Goal: Task Accomplishment & Management: Manage account settings

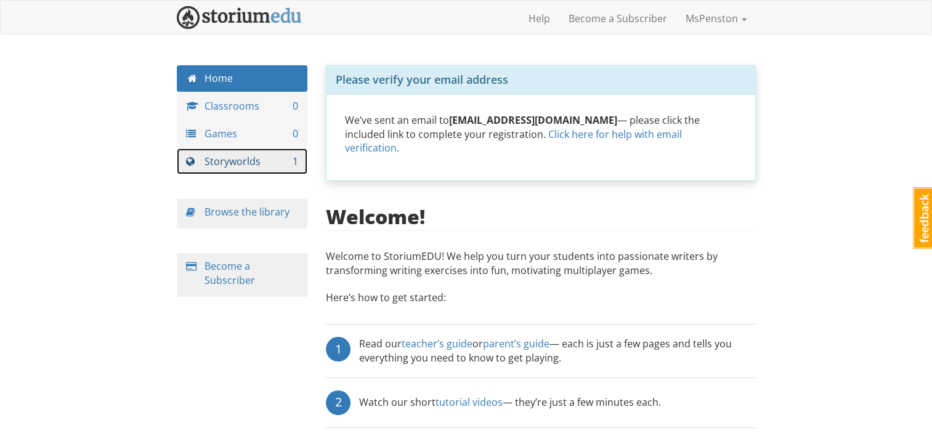
click at [246, 160] on link "Storyworlds 1" at bounding box center [242, 162] width 131 height 27
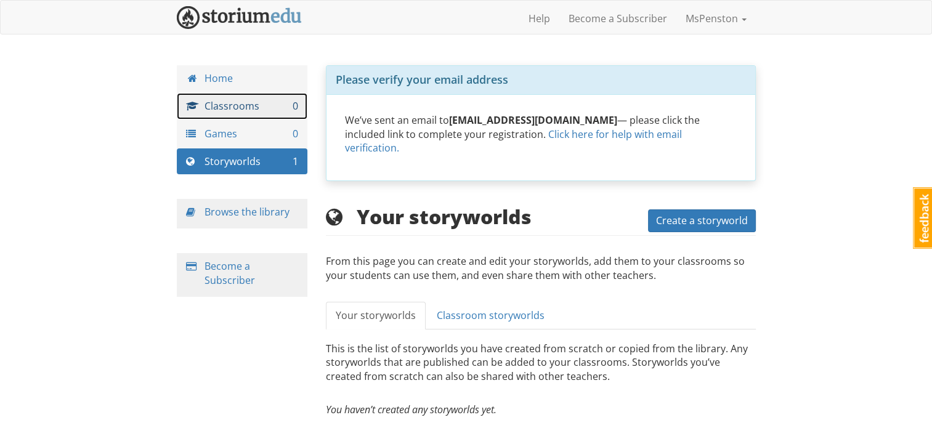
click at [234, 109] on link "Classrooms 0" at bounding box center [242, 106] width 131 height 27
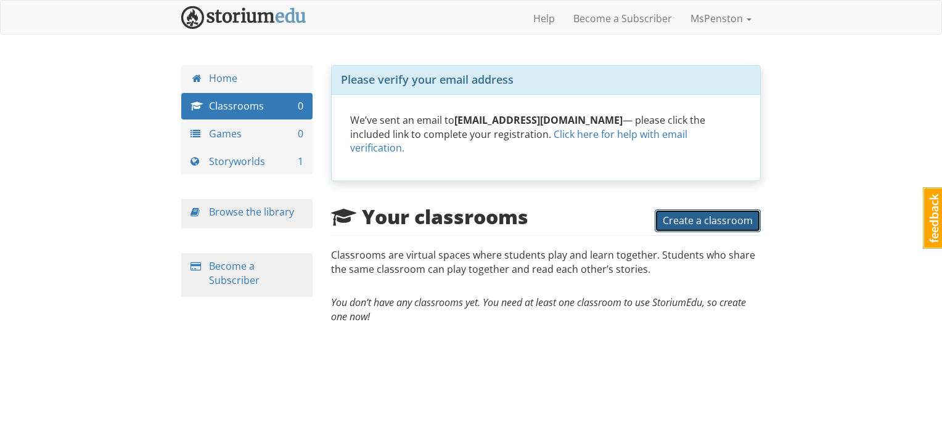
click at [690, 215] on button "Create a classroom" at bounding box center [708, 221] width 106 height 23
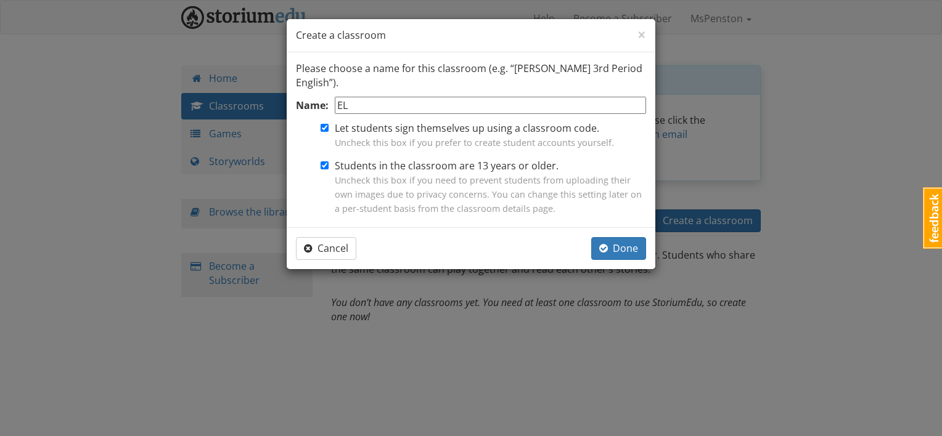
type input "E"
click at [402, 101] on input "[PERSON_NAME] ELA" at bounding box center [490, 106] width 311 height 18
type input "[PERSON_NAME] 7/8 ELA"
click at [325, 168] on input "Students in the classroom are 13 years or older. Uncheck this box if you need t…" at bounding box center [324, 165] width 8 height 8
checkbox input "false"
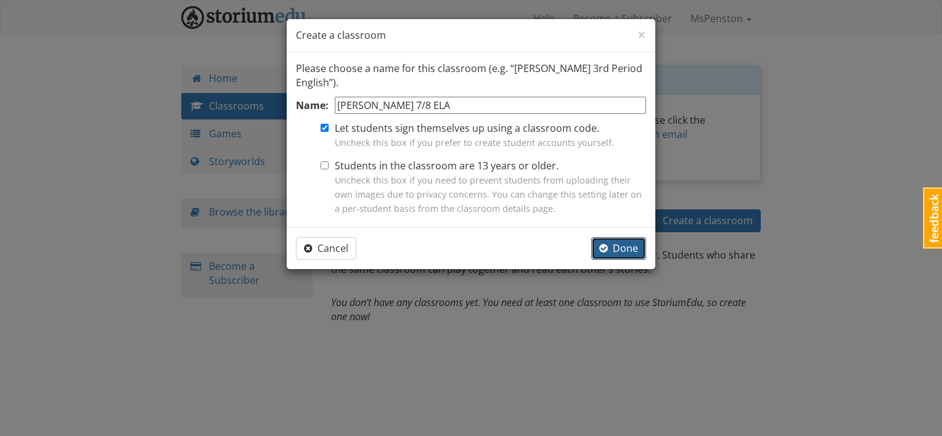
click at [629, 245] on span "Done" at bounding box center [618, 249] width 39 height 14
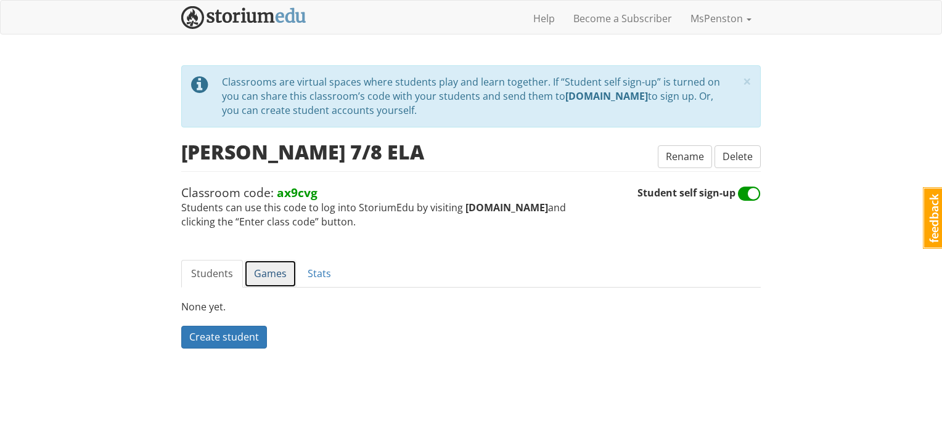
click at [283, 270] on link "Games" at bounding box center [270, 274] width 52 height 28
click at [308, 274] on link "Stats" at bounding box center [319, 274] width 43 height 28
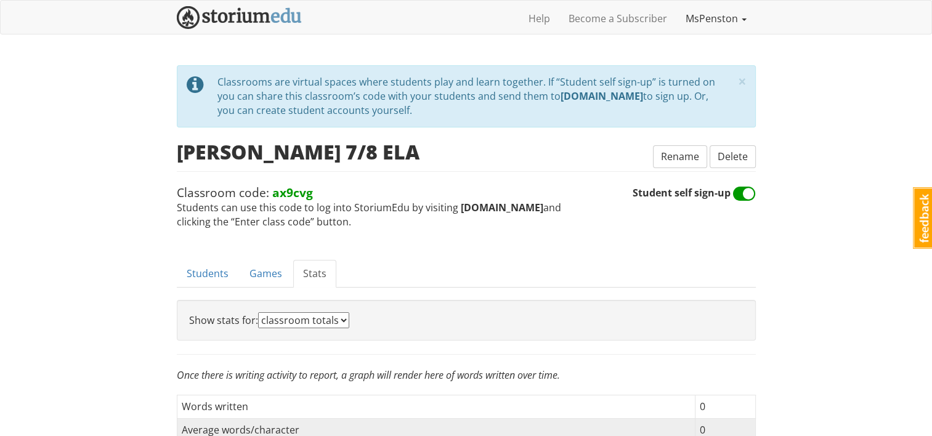
click at [727, 18] on link "MsPenston" at bounding box center [717, 18] width 80 height 31
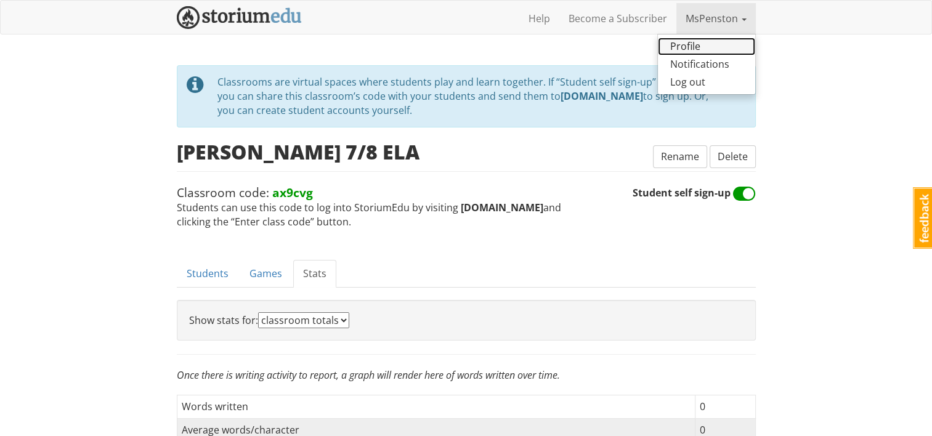
click at [709, 47] on link "Profile" at bounding box center [706, 47] width 97 height 18
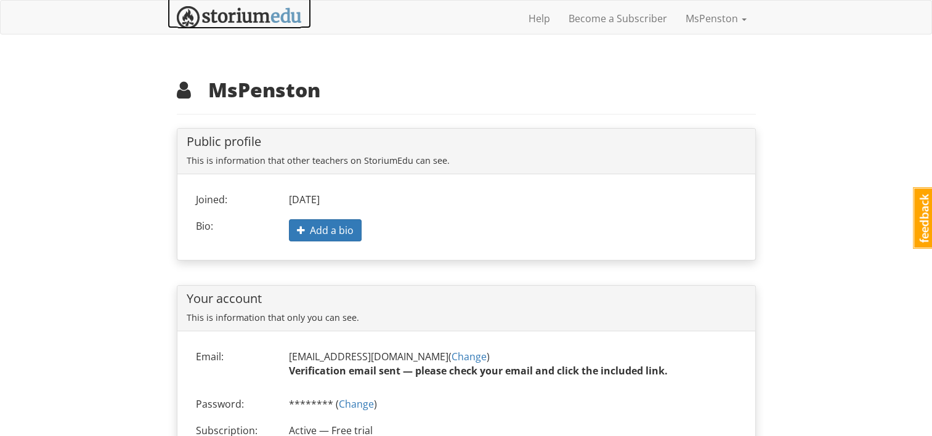
click at [263, 18] on img at bounding box center [239, 17] width 125 height 23
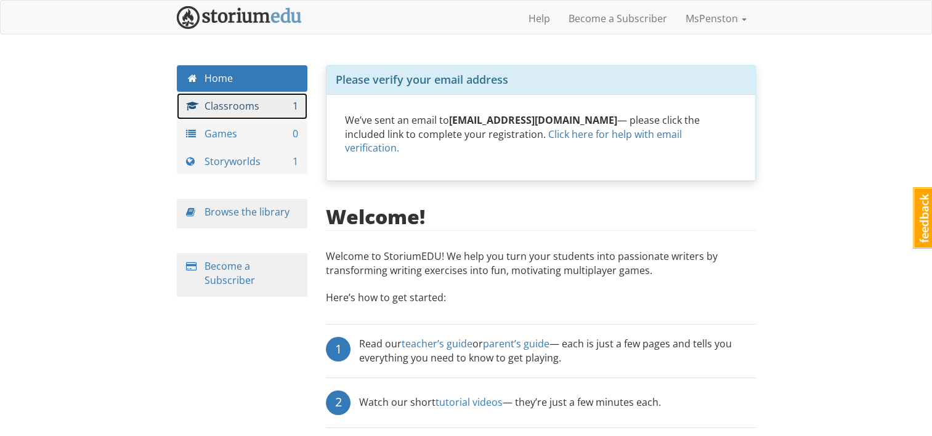
click at [242, 105] on link "Classrooms 1" at bounding box center [242, 106] width 131 height 27
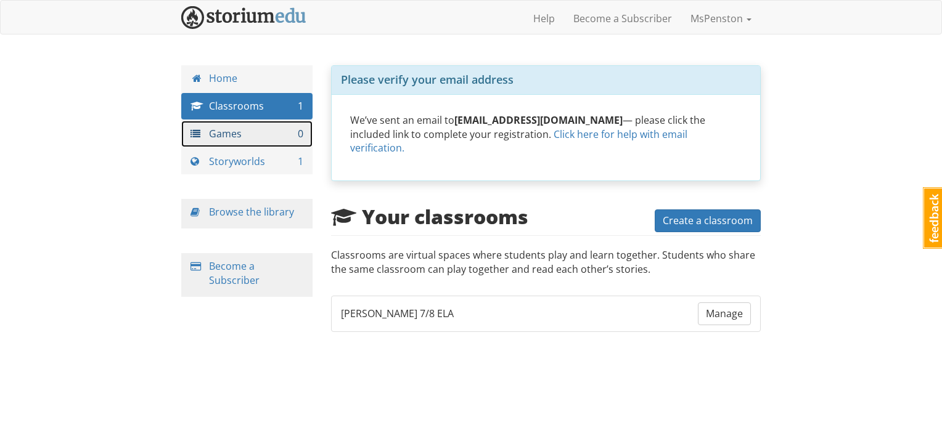
click at [234, 138] on link "Games 0" at bounding box center [246, 134] width 131 height 27
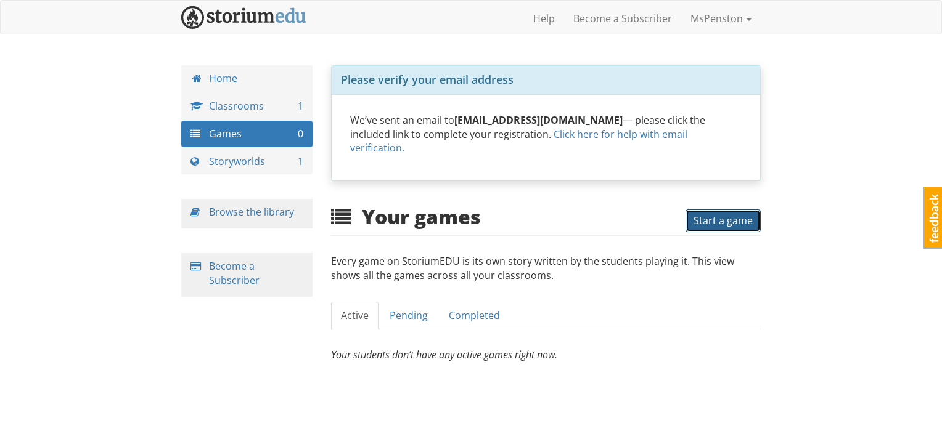
click at [703, 214] on span "Start a game" at bounding box center [722, 221] width 59 height 14
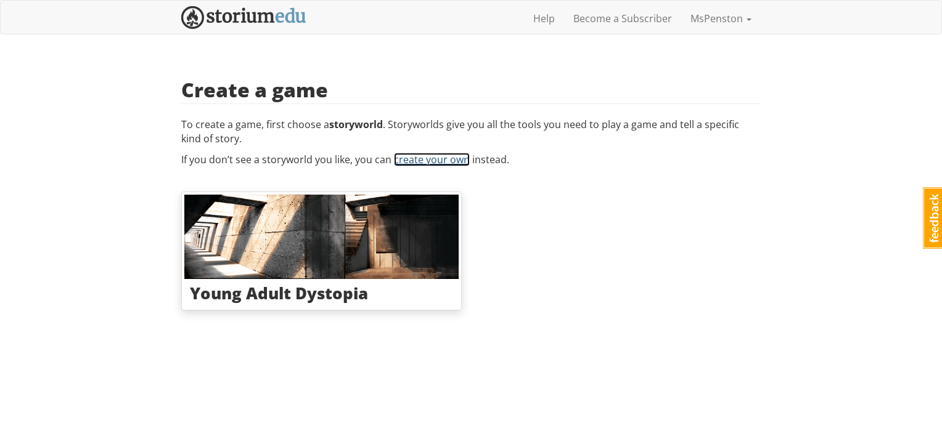
click at [431, 158] on link "create your own" at bounding box center [432, 160] width 76 height 14
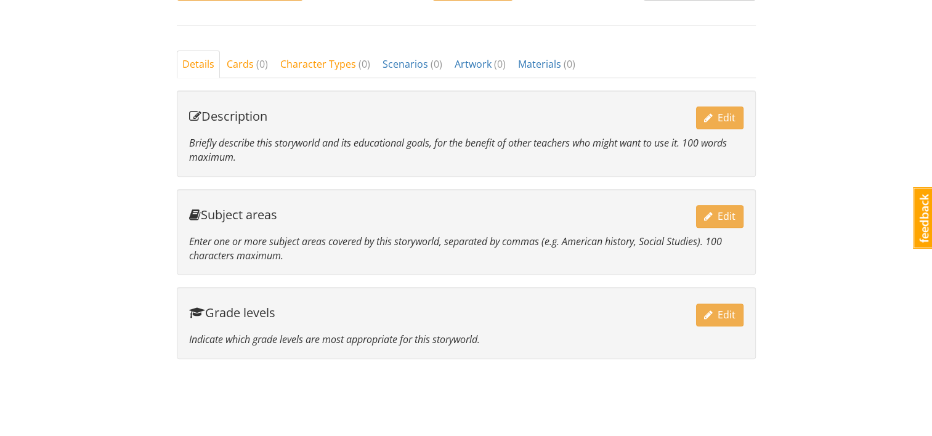
scroll to position [444, 0]
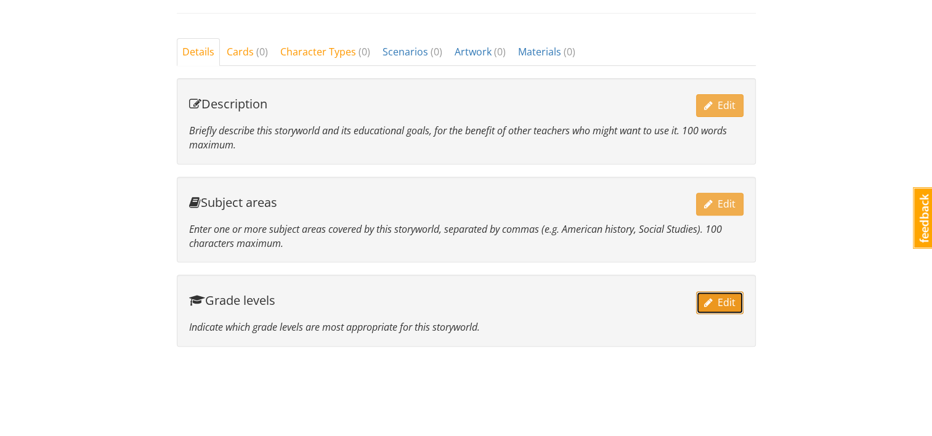
click at [720, 304] on span "Edit" at bounding box center [719, 303] width 31 height 14
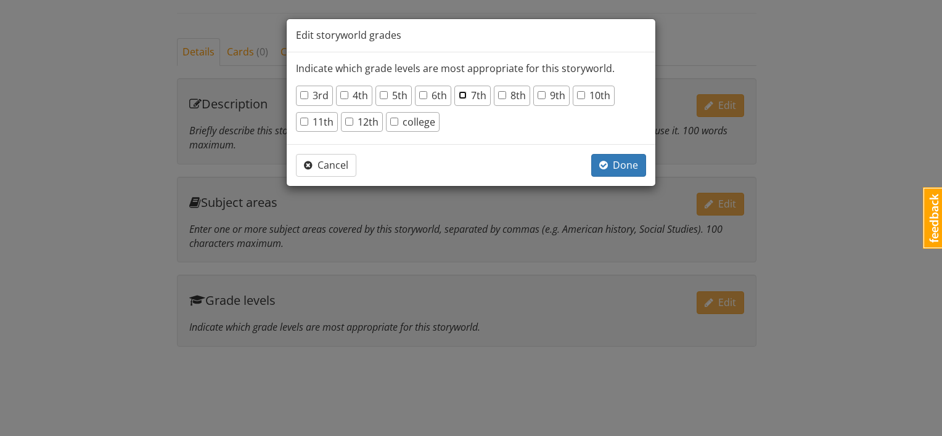
click at [461, 94] on input "7th" at bounding box center [463, 95] width 8 height 8
checkbox input "true"
click at [499, 94] on input "8th" at bounding box center [502, 95] width 8 height 8
checkbox input "true"
click at [626, 160] on span "Done" at bounding box center [618, 165] width 39 height 14
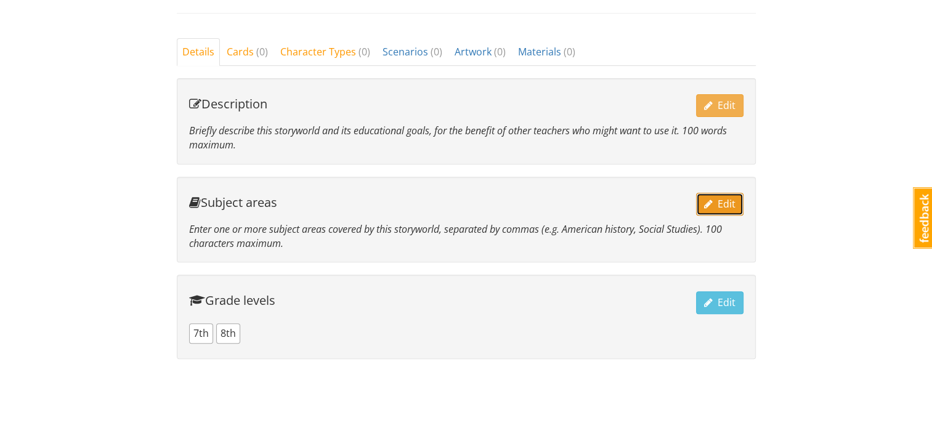
click at [702, 201] on button "Edit" at bounding box center [719, 204] width 47 height 23
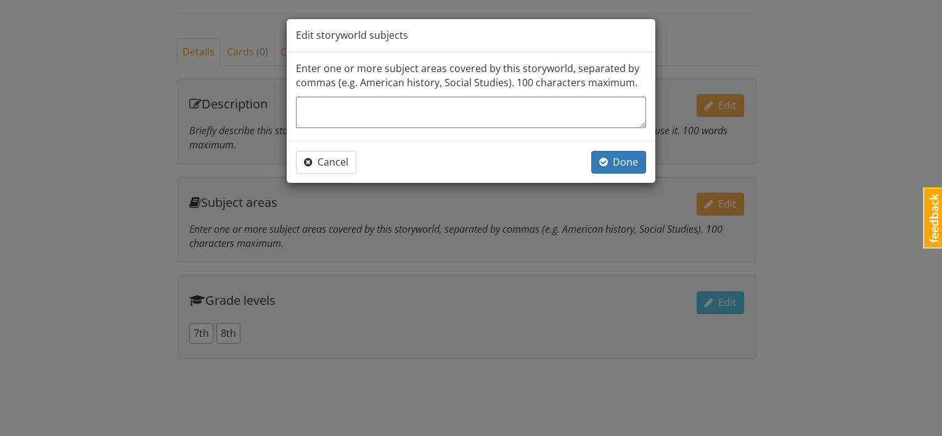
click at [499, 112] on textarea at bounding box center [471, 113] width 350 height 32
click at [345, 163] on span "Cancel" at bounding box center [326, 162] width 44 height 14
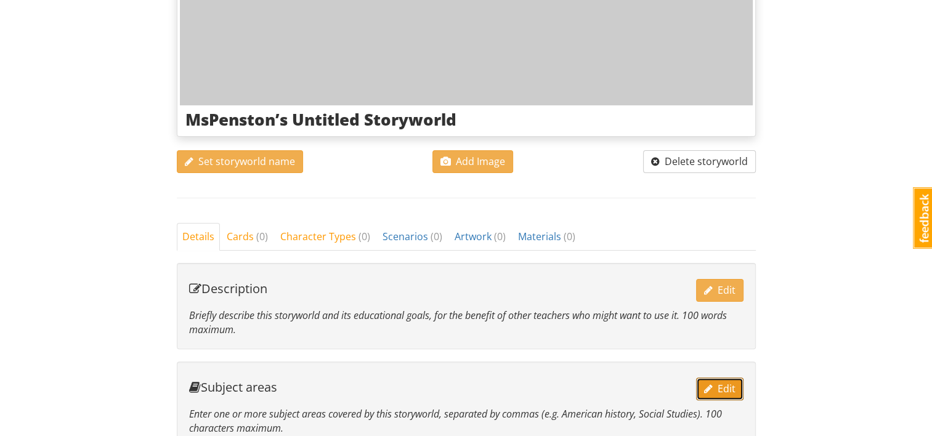
scroll to position [197, 0]
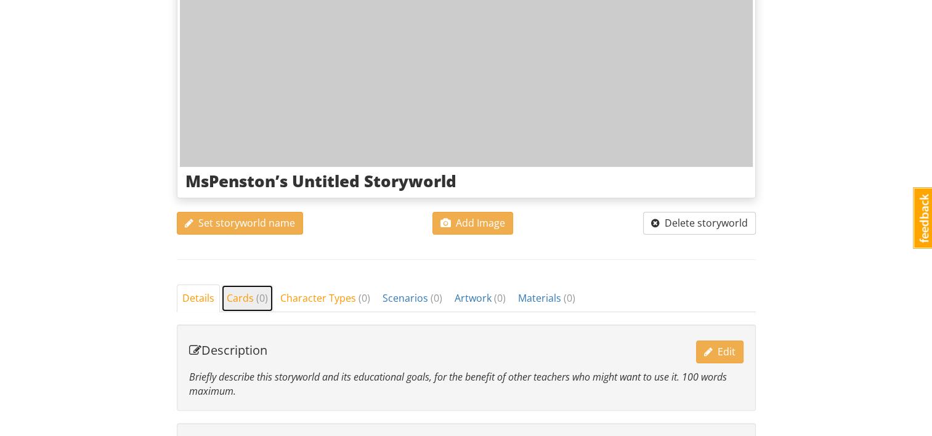
click at [227, 287] on link "Cards ( 0 )" at bounding box center [247, 299] width 52 height 28
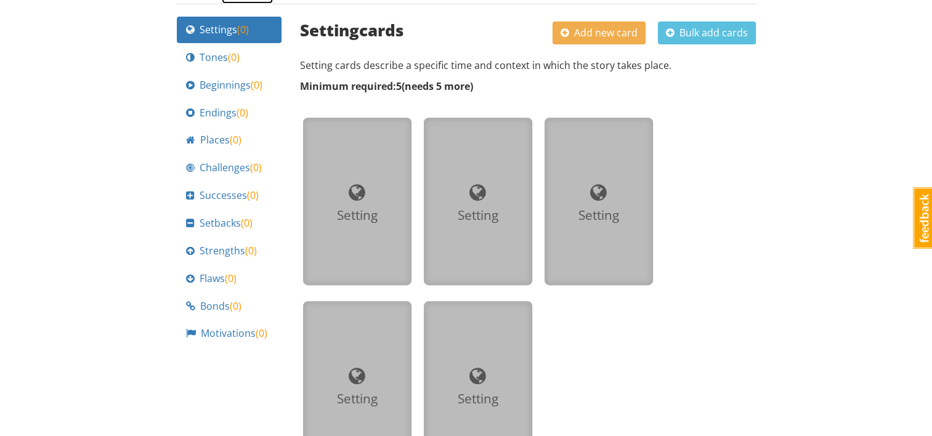
scroll to position [626, 0]
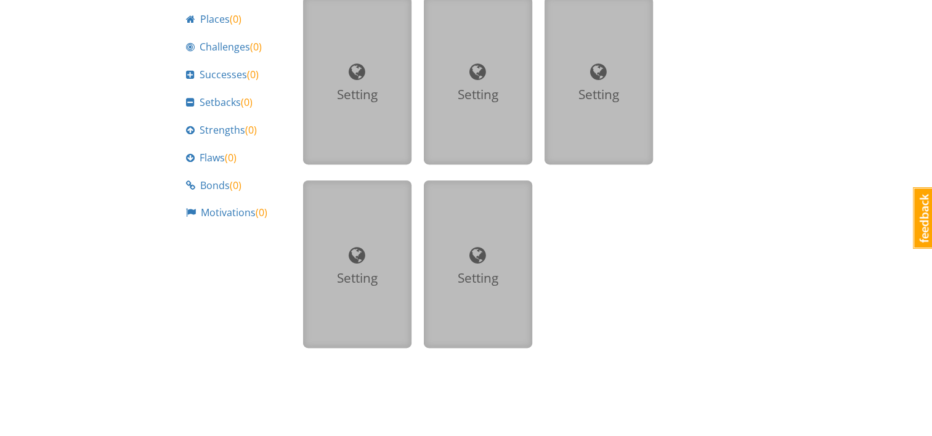
click at [465, 118] on div "Setting" at bounding box center [478, 81] width 89 height 148
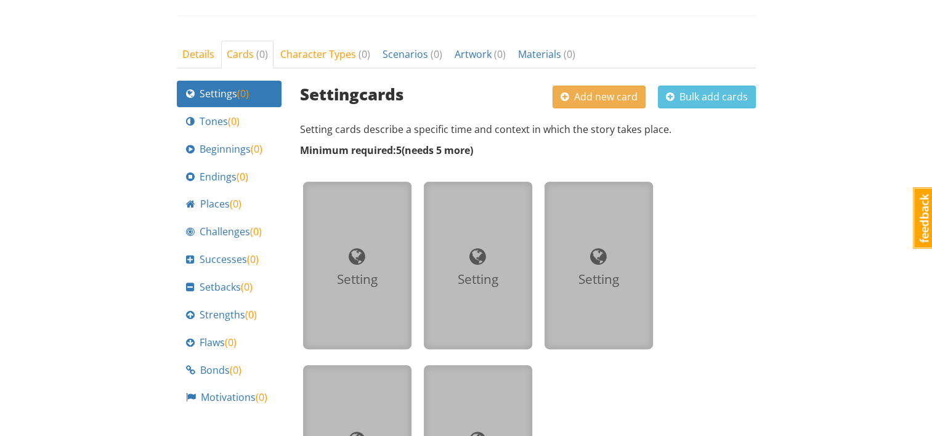
scroll to position [380, 0]
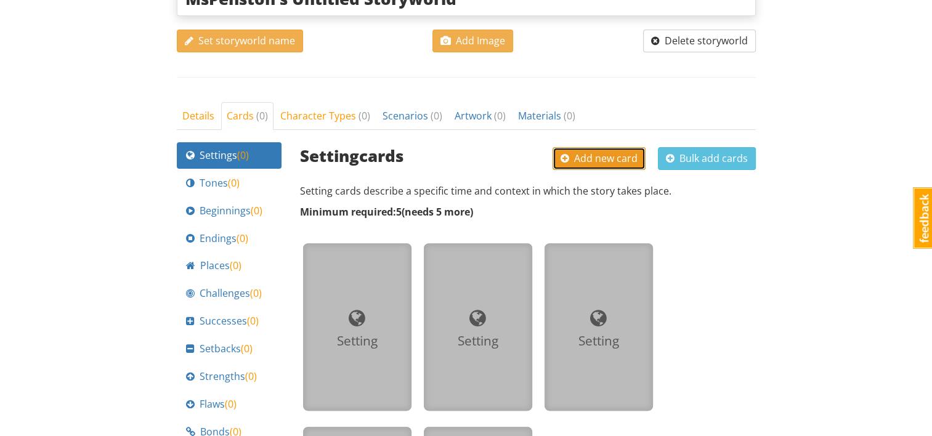
click at [614, 156] on span "Add new card" at bounding box center [599, 159] width 77 height 14
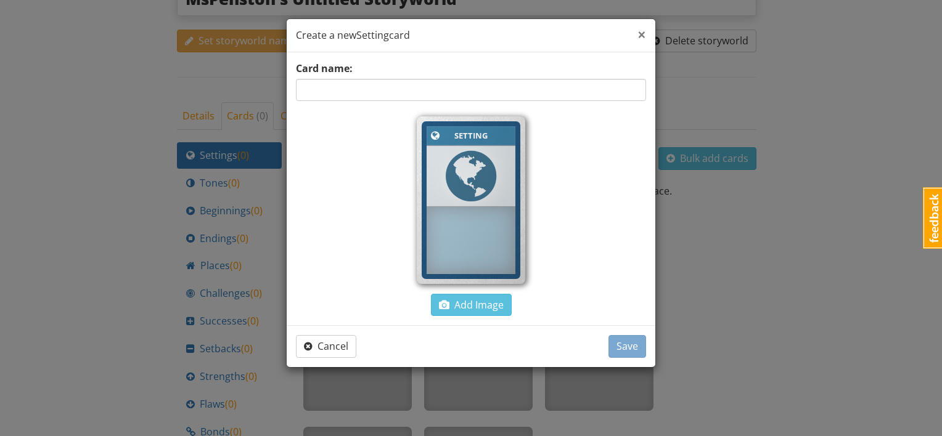
click at [646, 38] on span "×" at bounding box center [641, 34] width 9 height 20
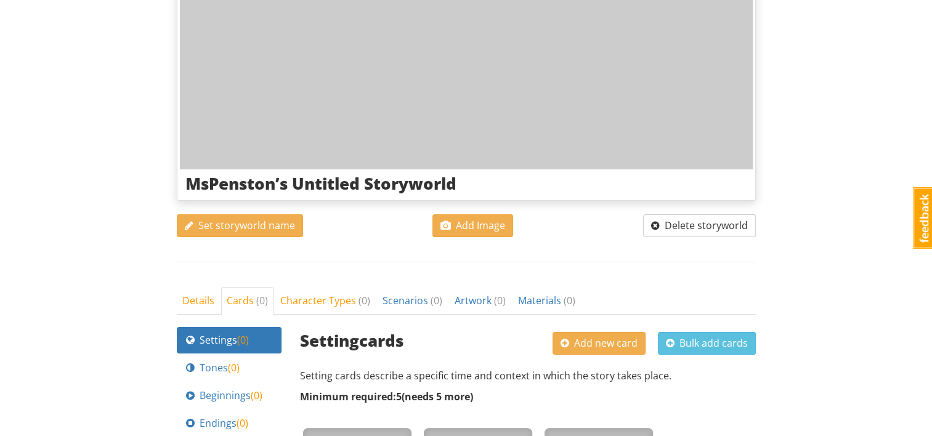
scroll to position [0, 0]
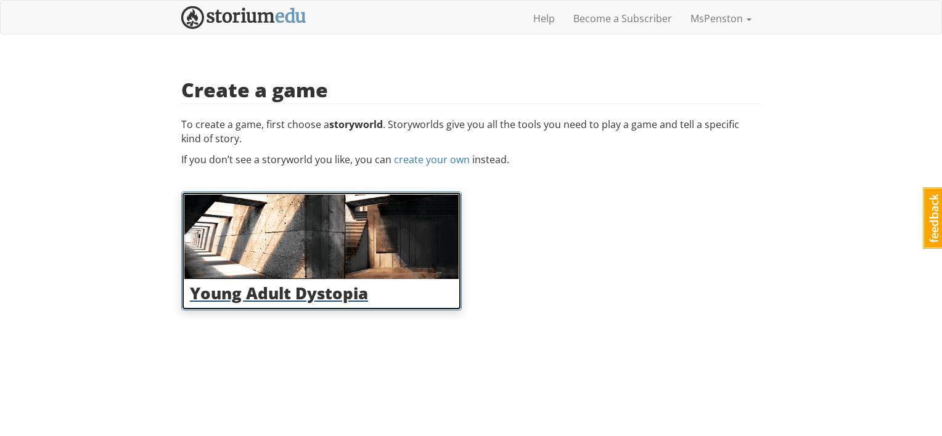
click at [267, 217] on img at bounding box center [321, 237] width 274 height 84
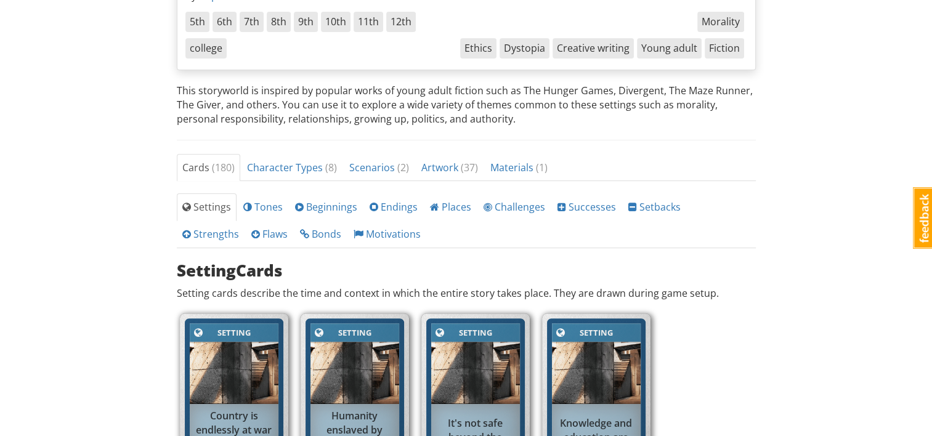
scroll to position [247, 0]
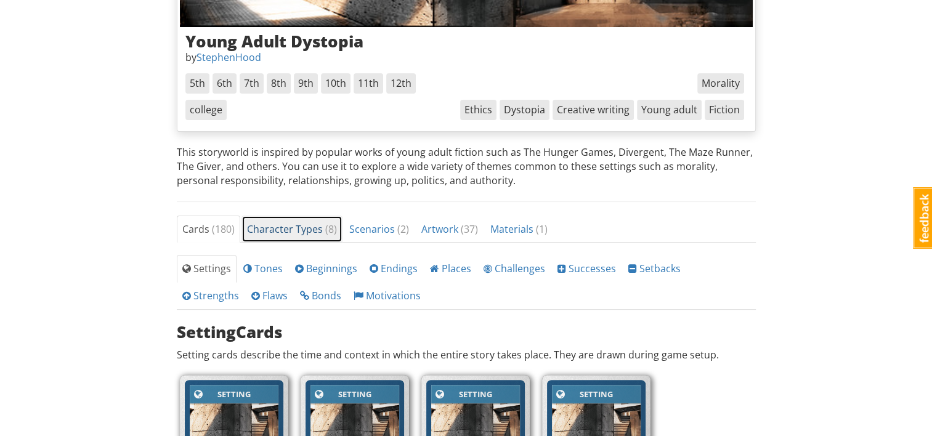
click at [272, 232] on span "Character Types ( 8 )" at bounding box center [292, 229] width 90 height 14
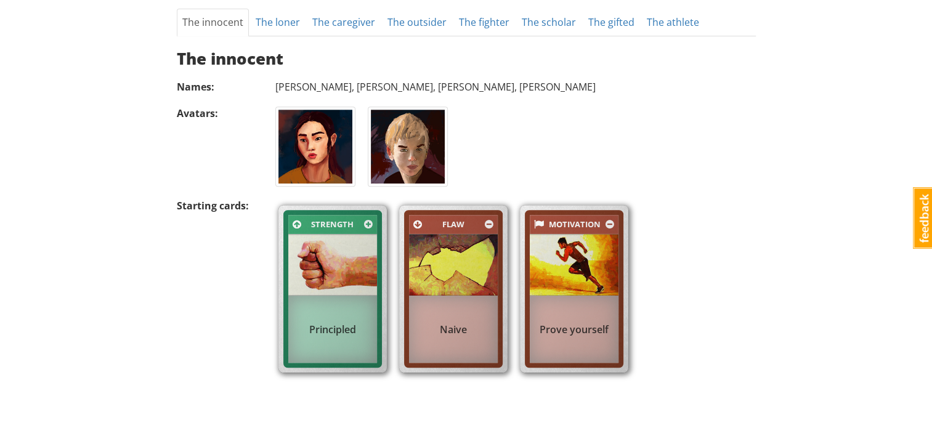
scroll to position [308, 0]
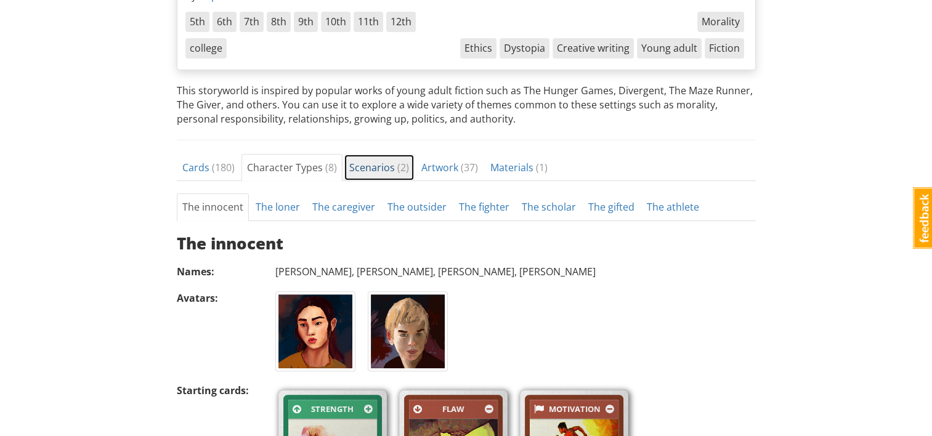
click at [359, 168] on span "Scenarios ( 2 )" at bounding box center [379, 168] width 60 height 14
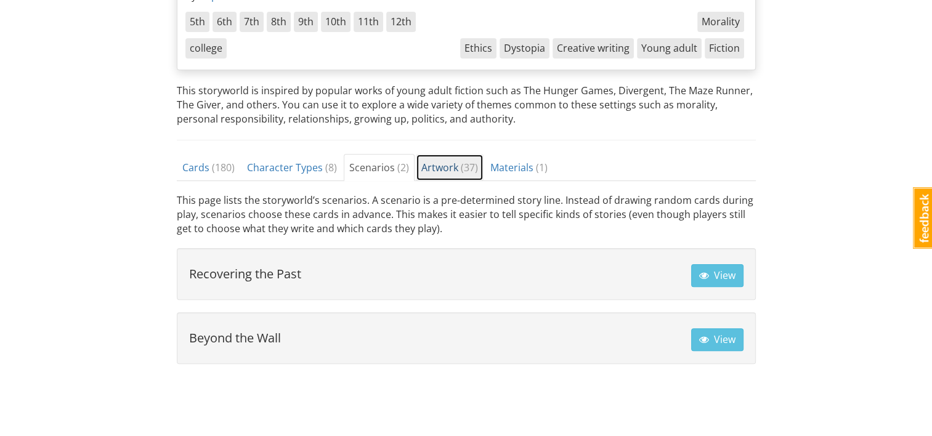
click at [451, 169] on span "Artwork ( 37 )" at bounding box center [450, 168] width 57 height 14
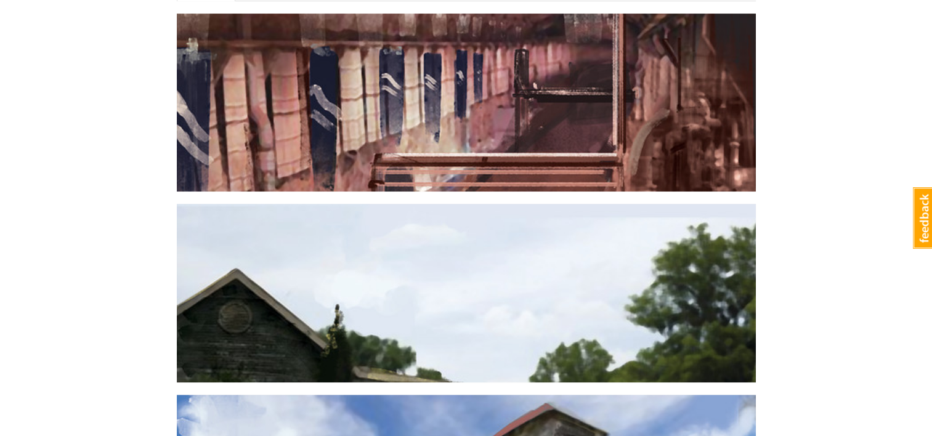
scroll to position [185, 0]
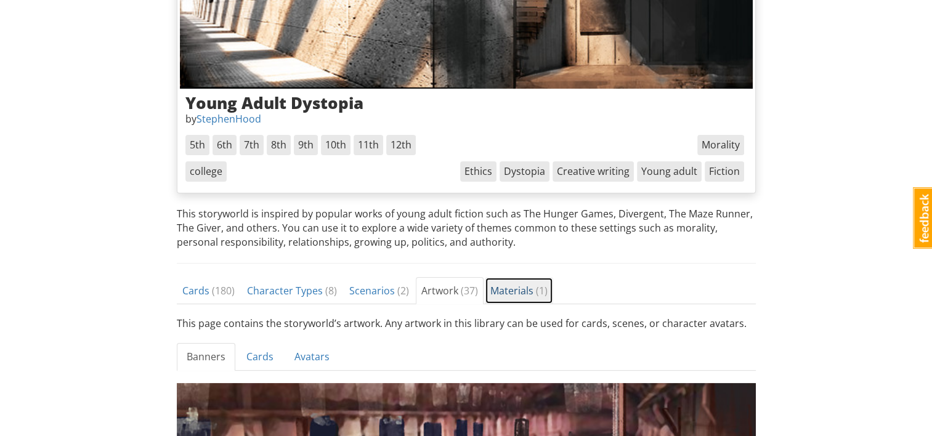
click at [510, 290] on span "Materials ( 1 )" at bounding box center [519, 291] width 57 height 14
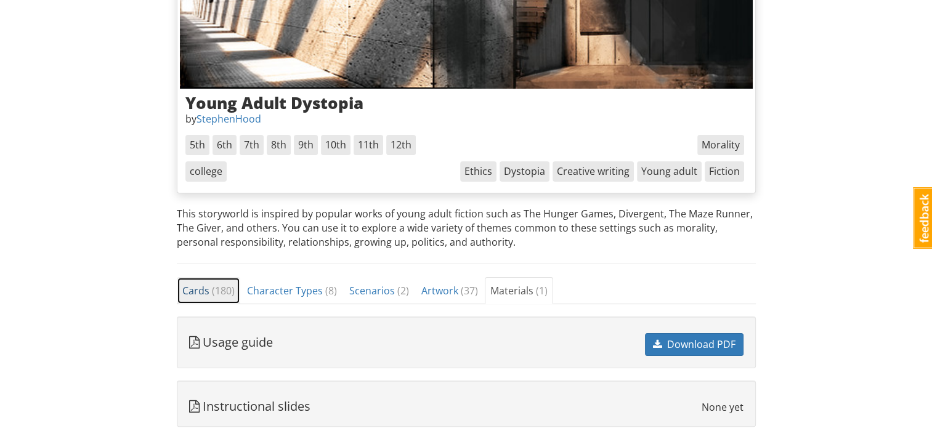
click at [214, 284] on span "( 180 )" at bounding box center [223, 291] width 23 height 14
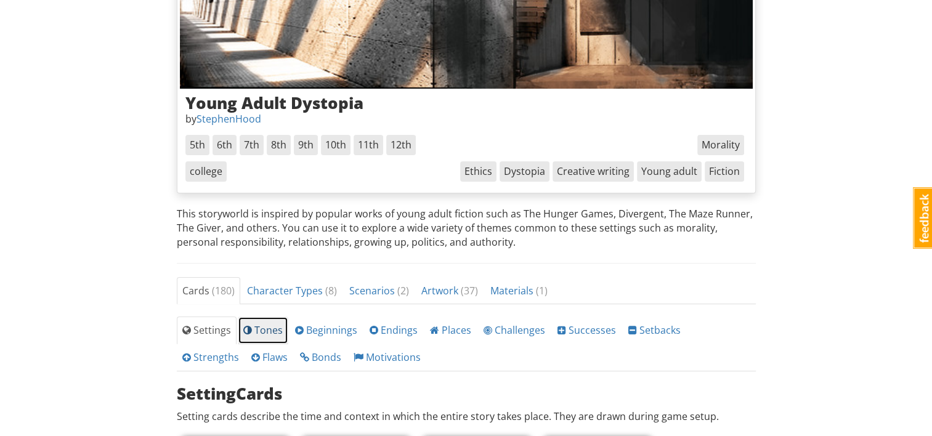
click at [247, 330] on span at bounding box center [247, 330] width 9 height 10
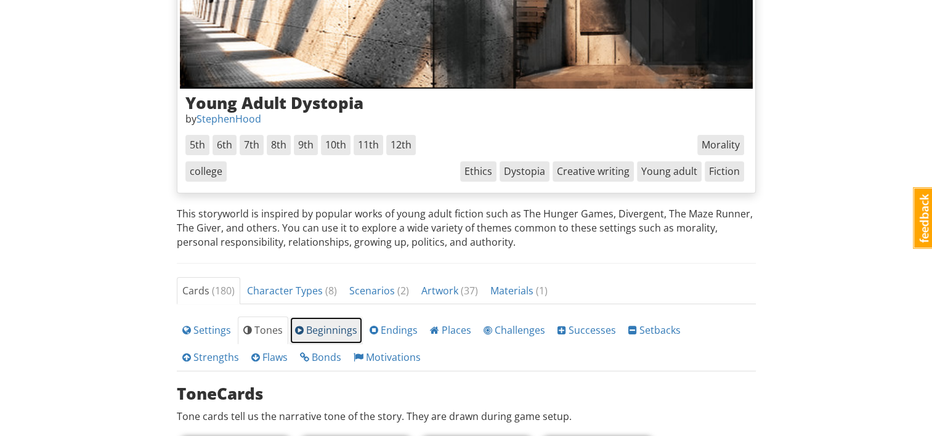
click at [332, 332] on span "Beginnings" at bounding box center [326, 331] width 62 height 14
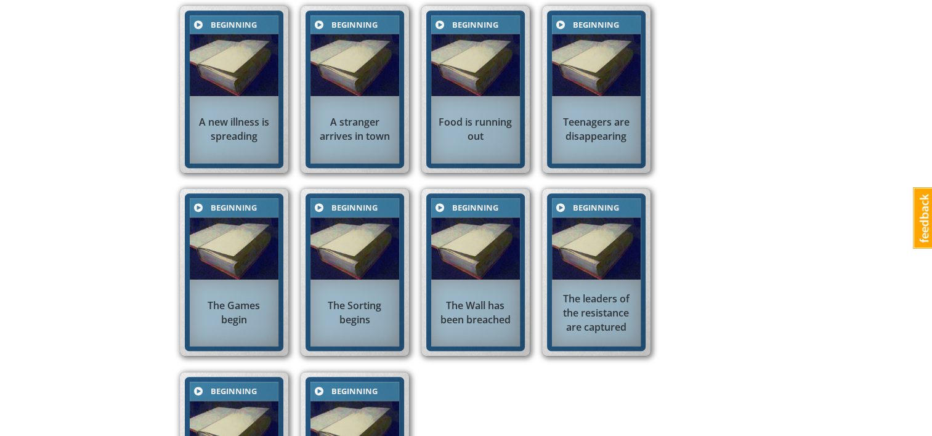
scroll to position [370, 0]
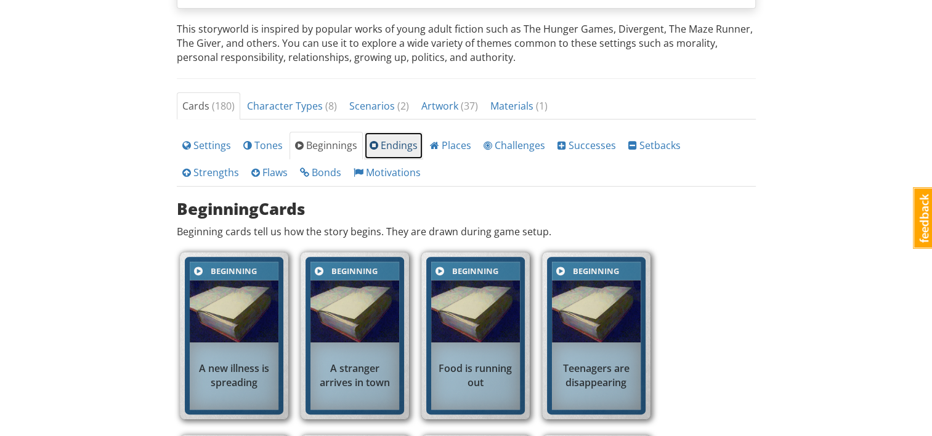
click at [415, 148] on link "Endings" at bounding box center [393, 146] width 59 height 28
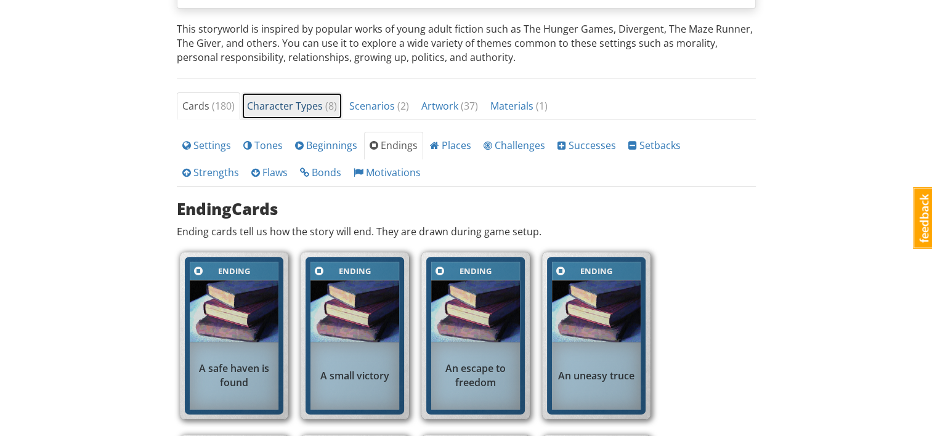
click at [303, 108] on span "Character Types ( 8 )" at bounding box center [292, 106] width 90 height 14
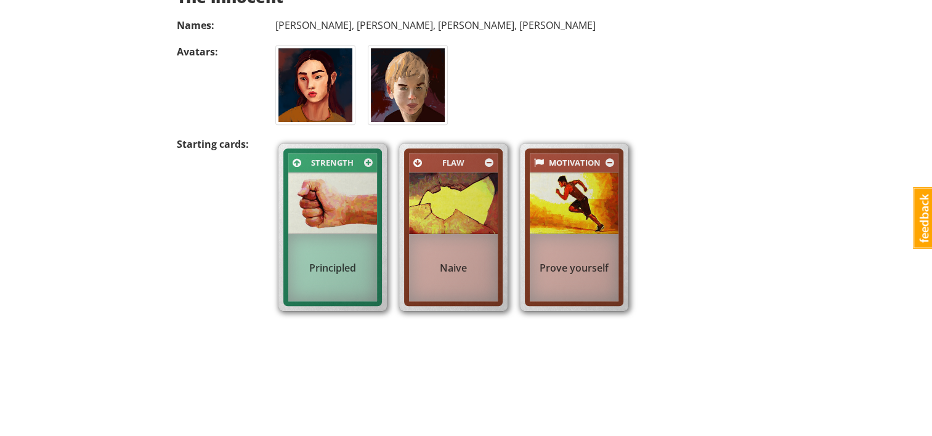
scroll to position [431, 0]
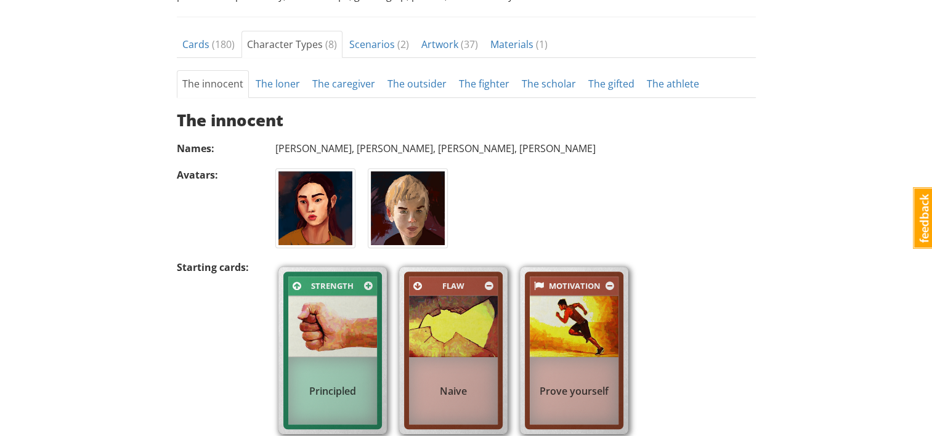
click at [565, 367] on div "Prove yourself" at bounding box center [574, 390] width 89 height 67
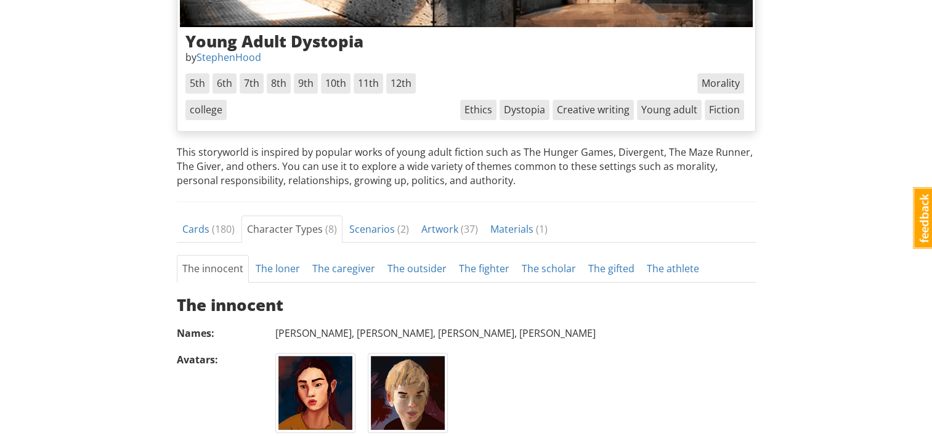
scroll to position [185, 0]
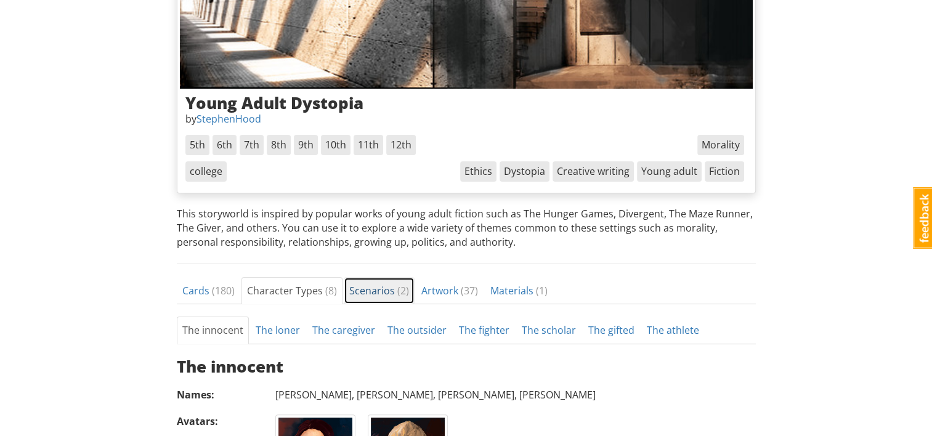
click at [376, 291] on span "Scenarios ( 2 )" at bounding box center [379, 291] width 60 height 14
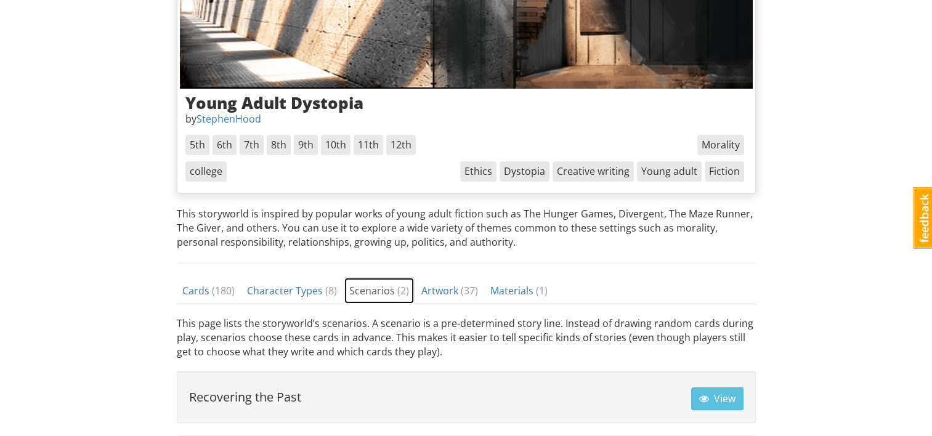
scroll to position [308, 0]
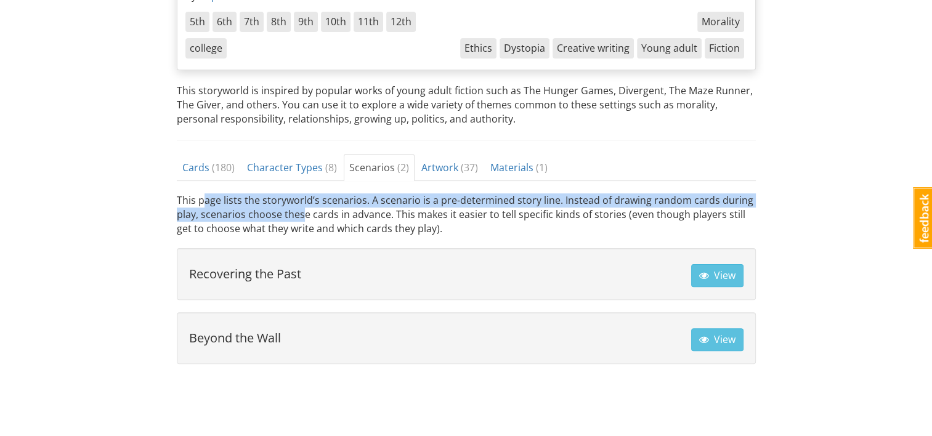
drag, startPoint x: 205, startPoint y: 204, endPoint x: 304, endPoint y: 219, distance: 99.8
click at [304, 219] on p "This page lists the storyworld’s scenarios. A scenario is a pre-determined stor…" at bounding box center [466, 215] width 579 height 43
click at [720, 280] on span "View" at bounding box center [717, 276] width 36 height 14
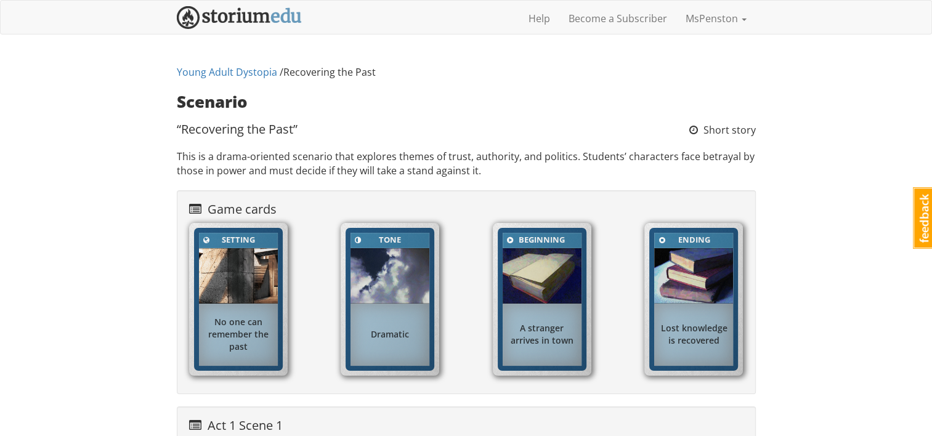
scroll to position [308, 0]
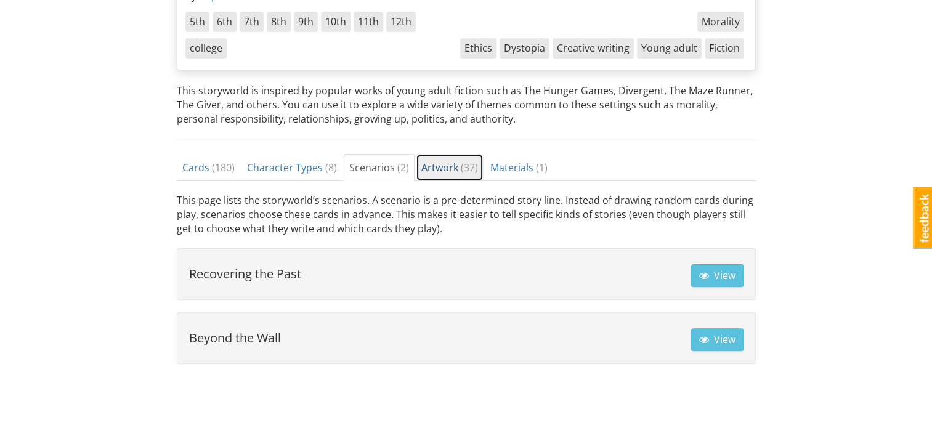
click at [439, 161] on span "Artwork ( 37 )" at bounding box center [450, 168] width 57 height 14
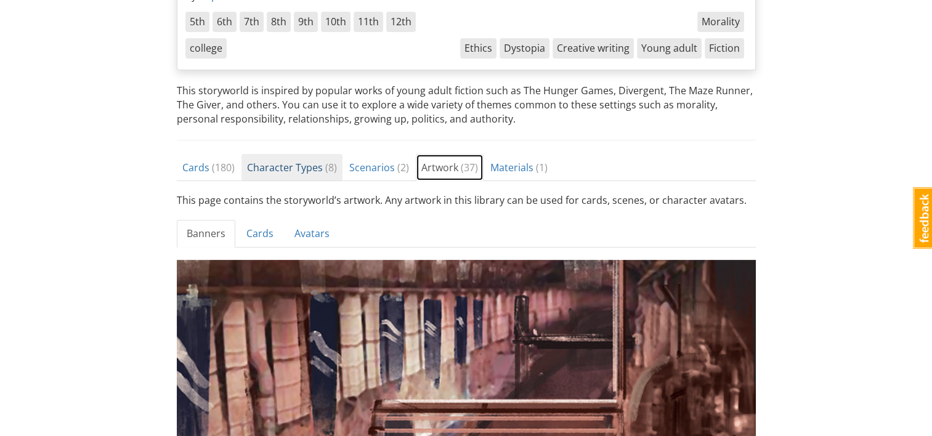
scroll to position [247, 0]
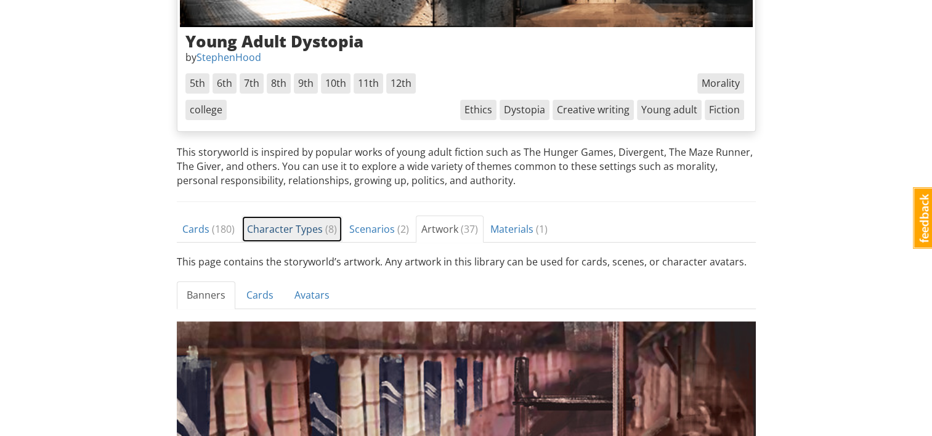
click at [249, 234] on link "Character Types ( 8 )" at bounding box center [292, 230] width 101 height 28
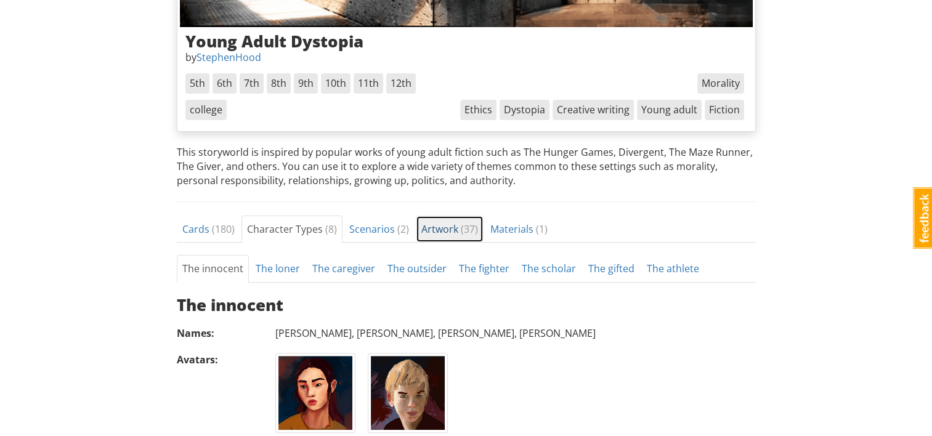
click at [451, 232] on span "Artwork ( 37 )" at bounding box center [450, 229] width 57 height 14
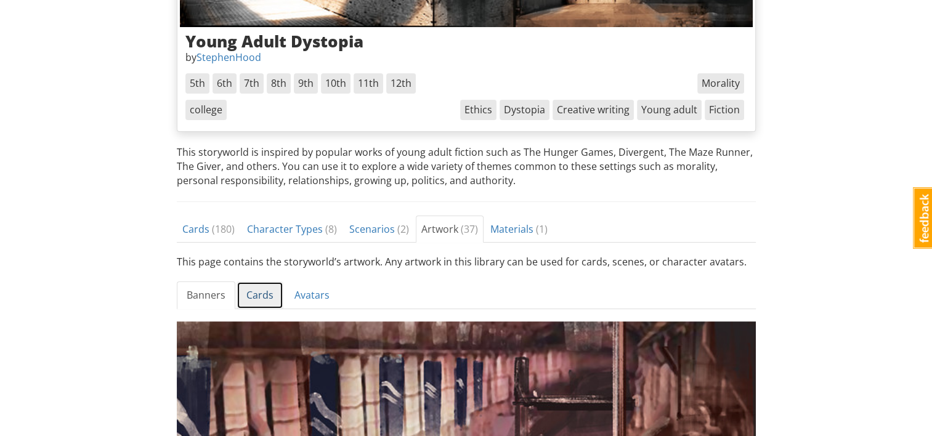
click at [272, 295] on link "Cards" at bounding box center [260, 296] width 47 height 28
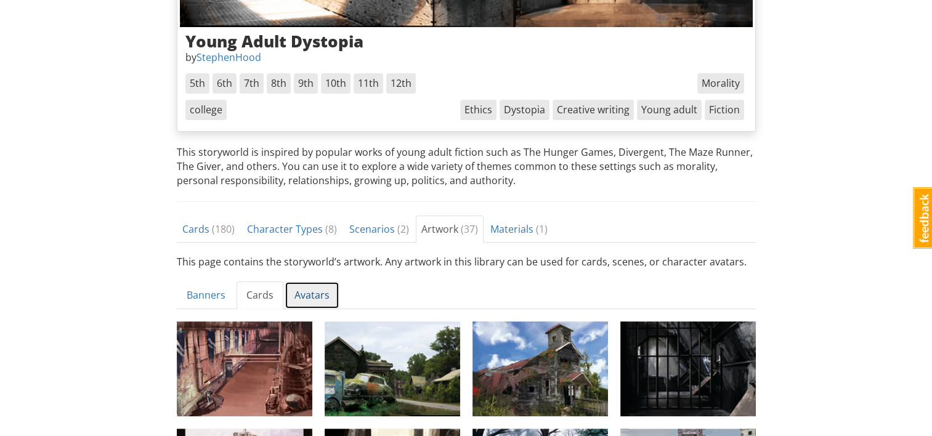
click at [312, 295] on link "Avatars" at bounding box center [312, 296] width 55 height 28
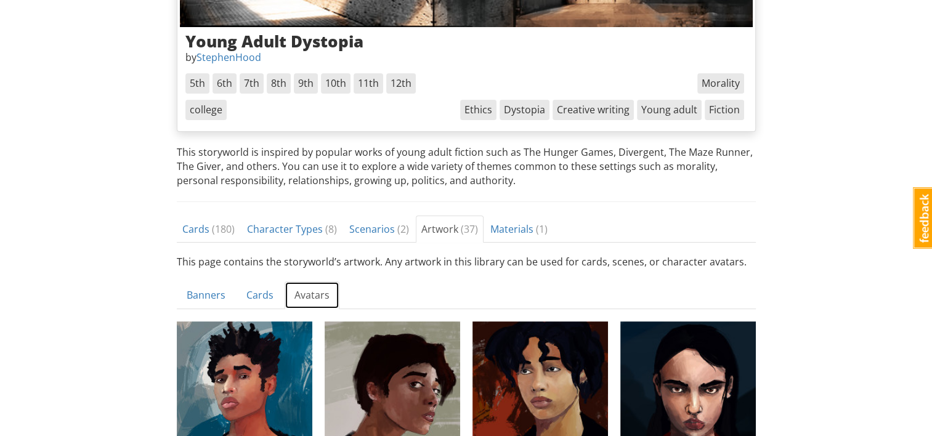
scroll to position [0, 0]
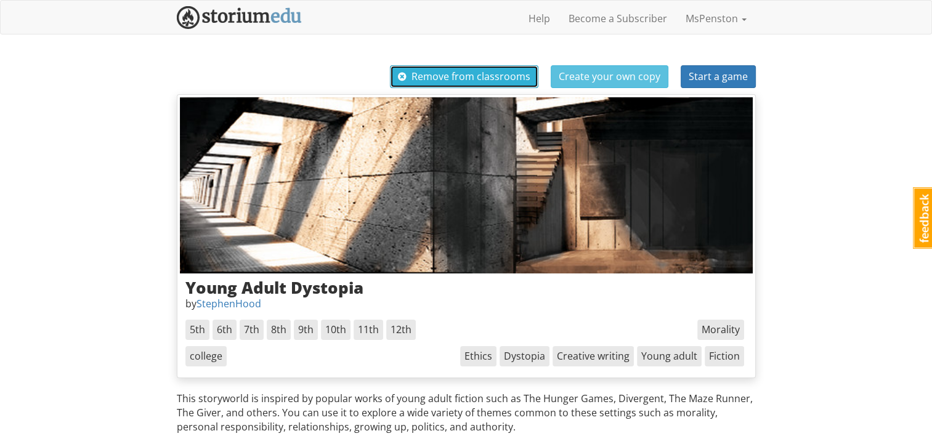
click at [407, 76] on span "button" at bounding box center [402, 76] width 9 height 10
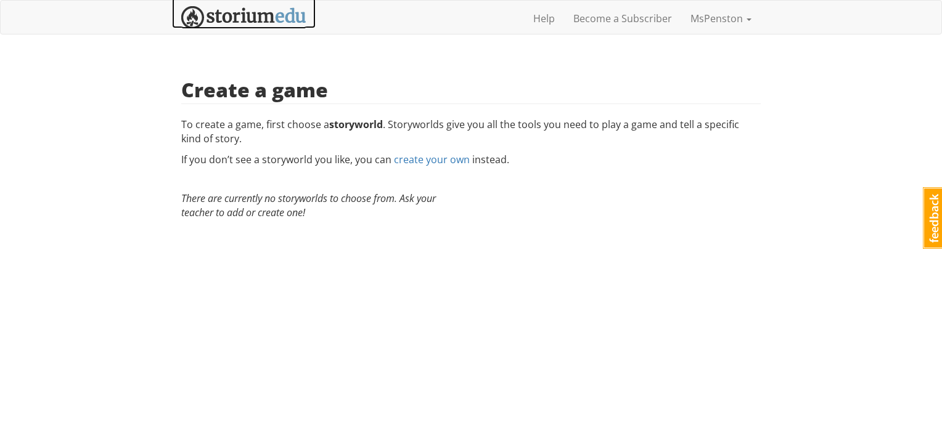
click at [255, 27] on img at bounding box center [243, 17] width 125 height 23
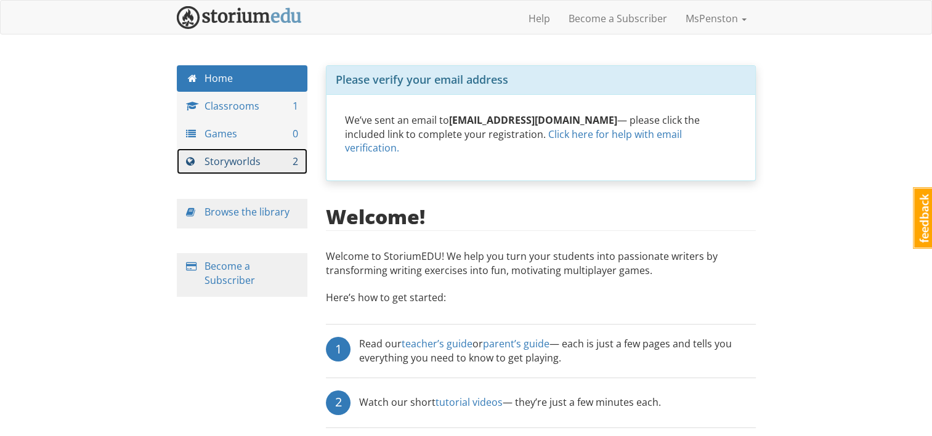
click at [243, 160] on link "Storyworlds 2" at bounding box center [242, 162] width 131 height 27
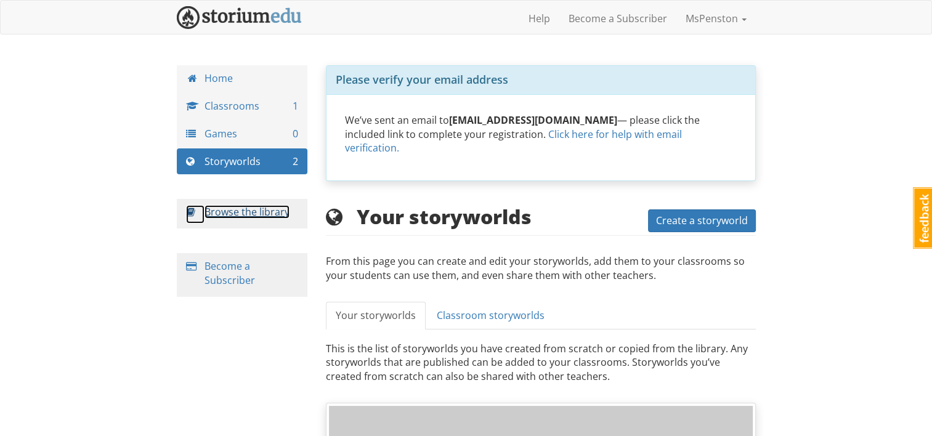
click at [235, 217] on link "Browse the library" at bounding box center [247, 212] width 85 height 14
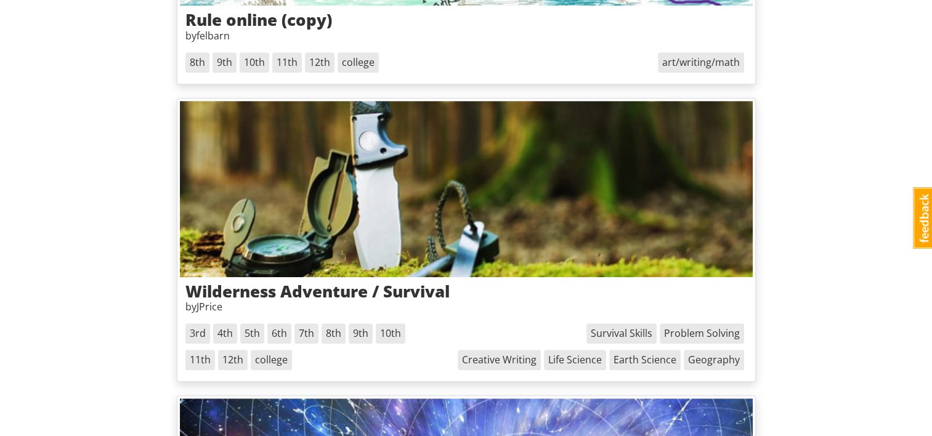
scroll to position [185, 0]
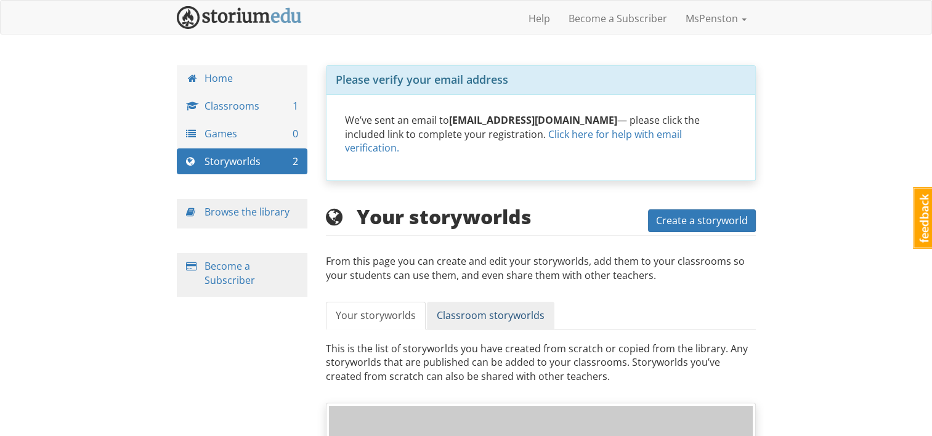
scroll to position [180, 0]
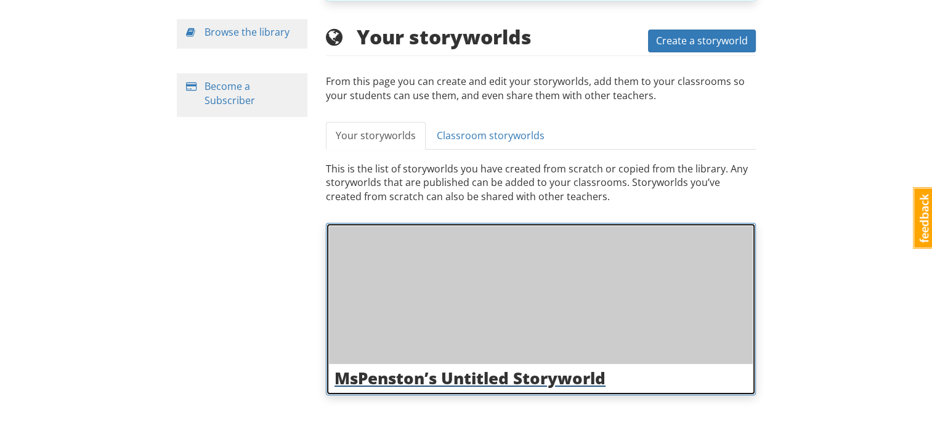
click at [507, 370] on h3 "MsPenston’s Untitled Storyworld" at bounding box center [541, 379] width 413 height 18
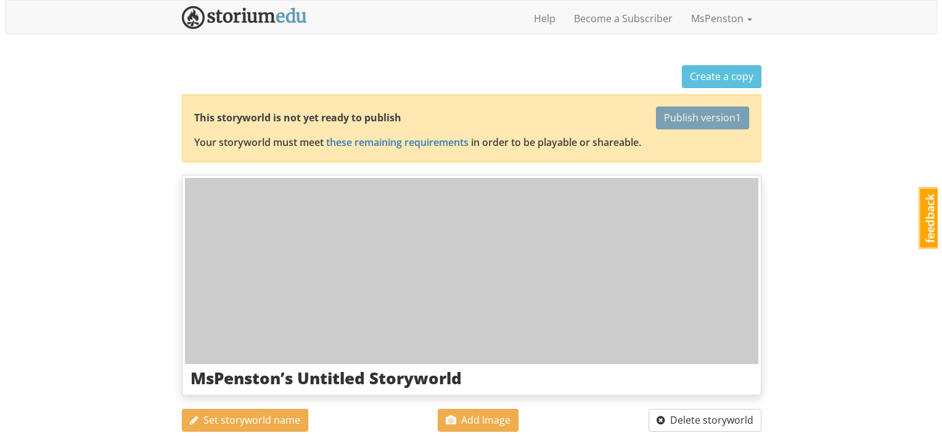
scroll to position [300, 0]
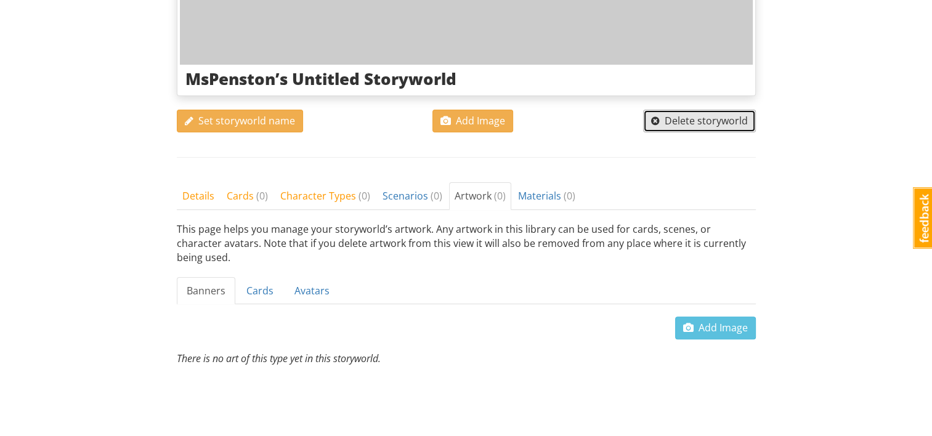
click at [691, 118] on span "Delete storyworld" at bounding box center [699, 121] width 97 height 14
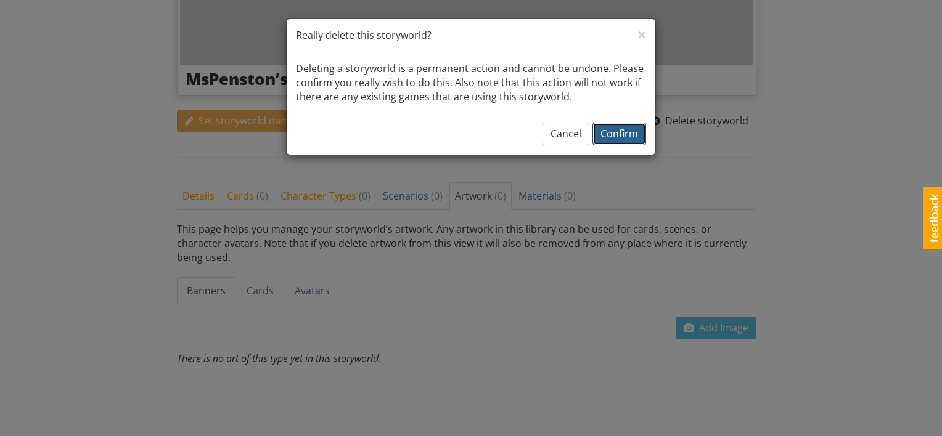
click at [633, 133] on span "Confirm" at bounding box center [619, 134] width 38 height 14
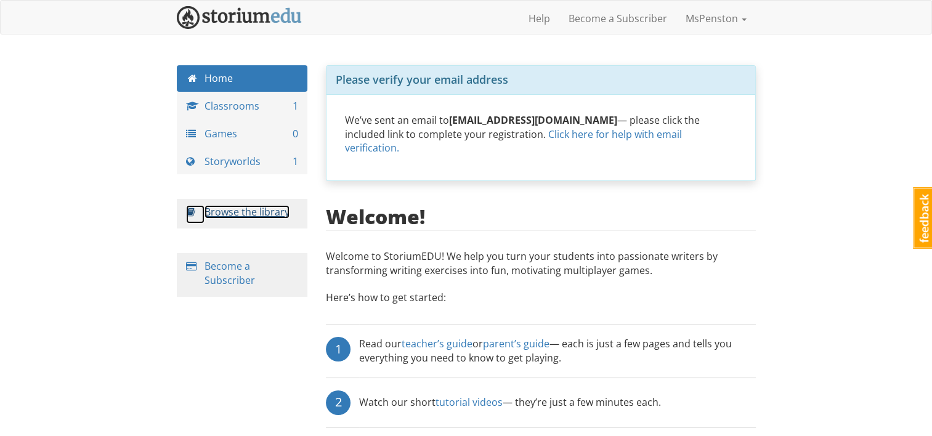
click at [240, 217] on link "Browse the library" at bounding box center [247, 212] width 85 height 14
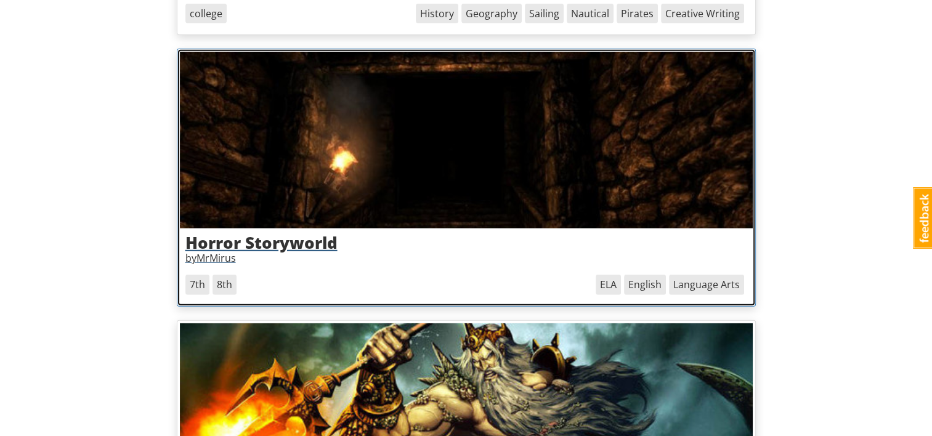
click at [346, 239] on h3 "Horror Storyworld" at bounding box center [467, 243] width 562 height 18
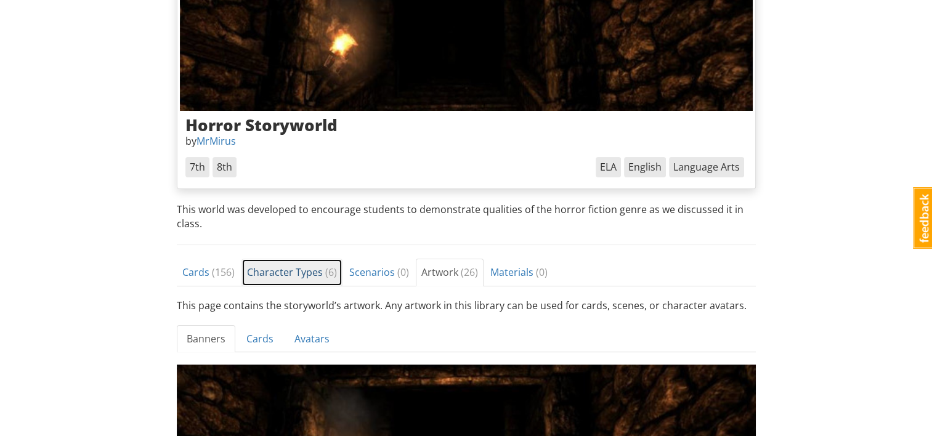
click at [280, 267] on span "Character Types ( 6 )" at bounding box center [292, 273] width 90 height 14
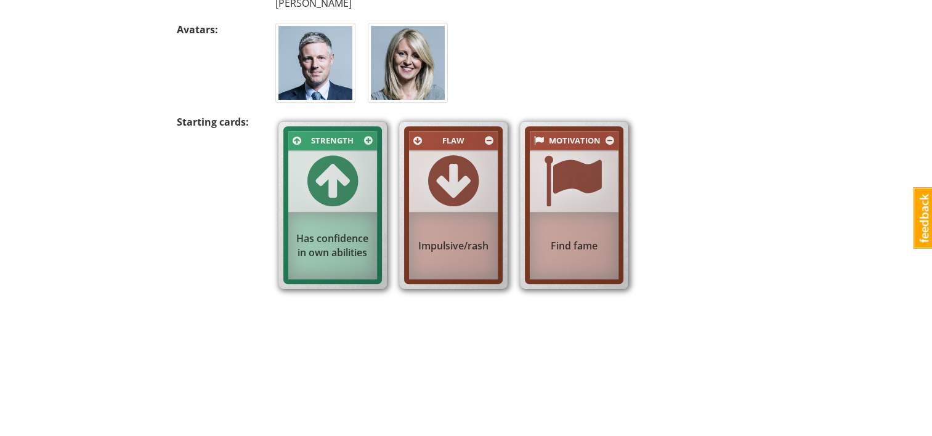
scroll to position [242, 0]
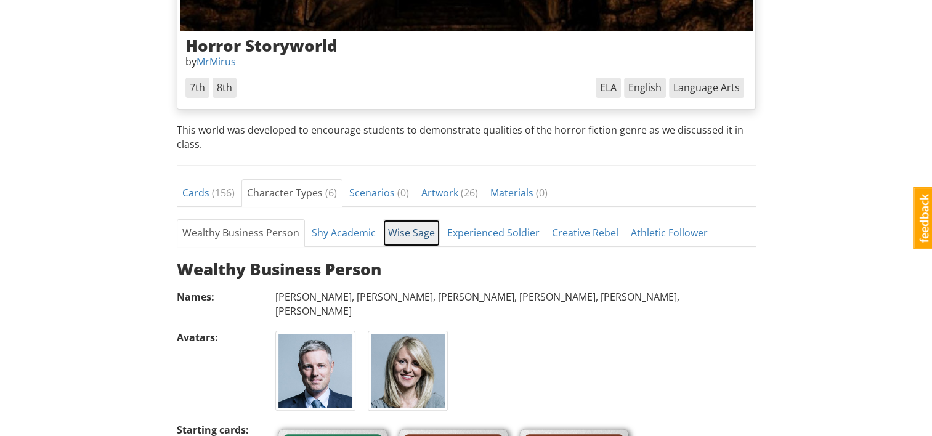
click at [398, 232] on link "Wise Sage" at bounding box center [412, 233] width 58 height 28
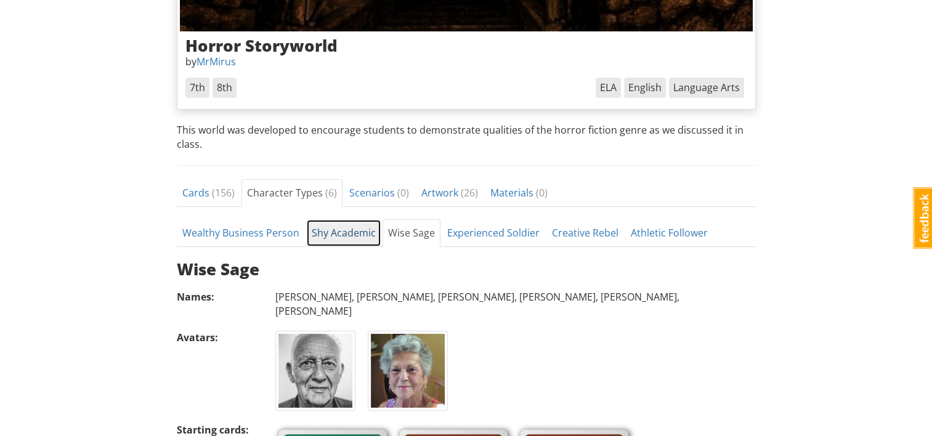
click at [332, 239] on link "Shy Academic" at bounding box center [343, 233] width 75 height 28
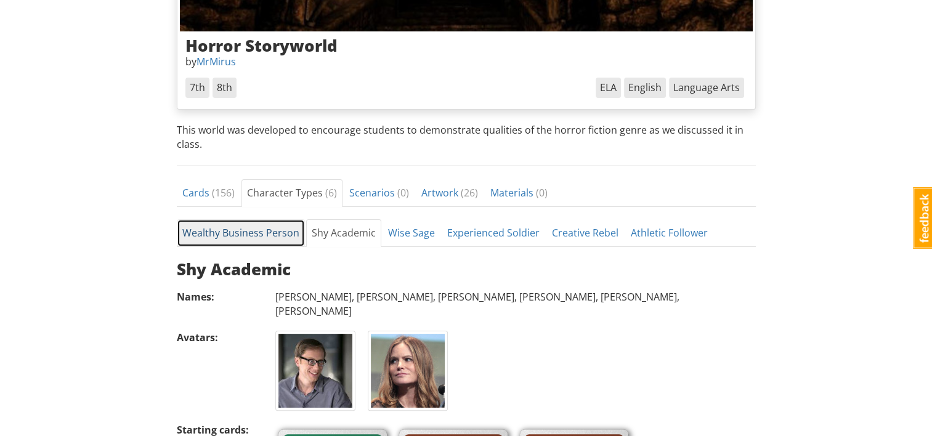
click at [276, 237] on link "Wealthy Business Person" at bounding box center [241, 233] width 128 height 28
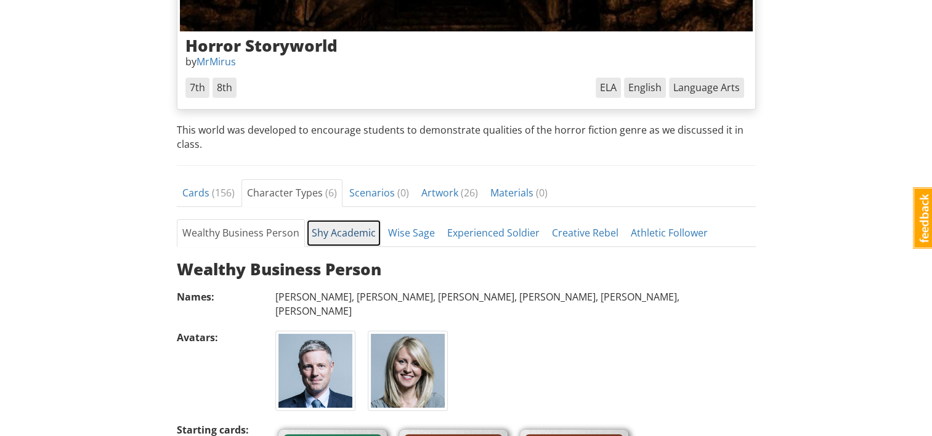
click at [327, 232] on link "Shy Academic" at bounding box center [343, 233] width 75 height 28
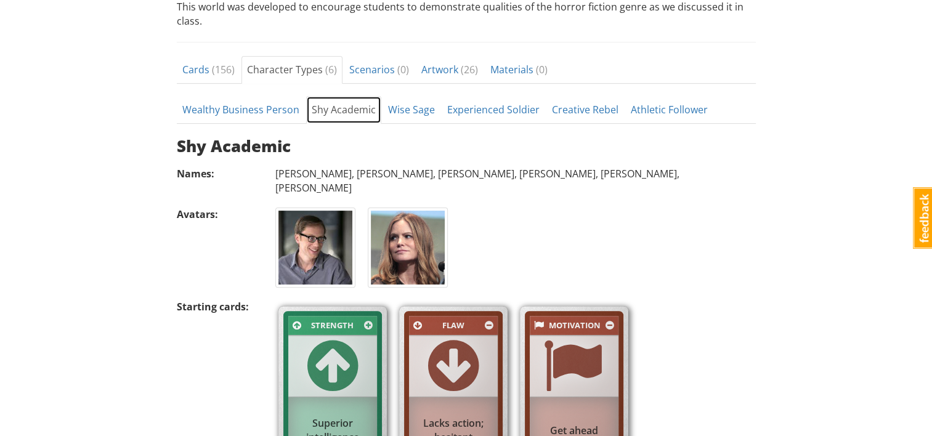
scroll to position [427, 0]
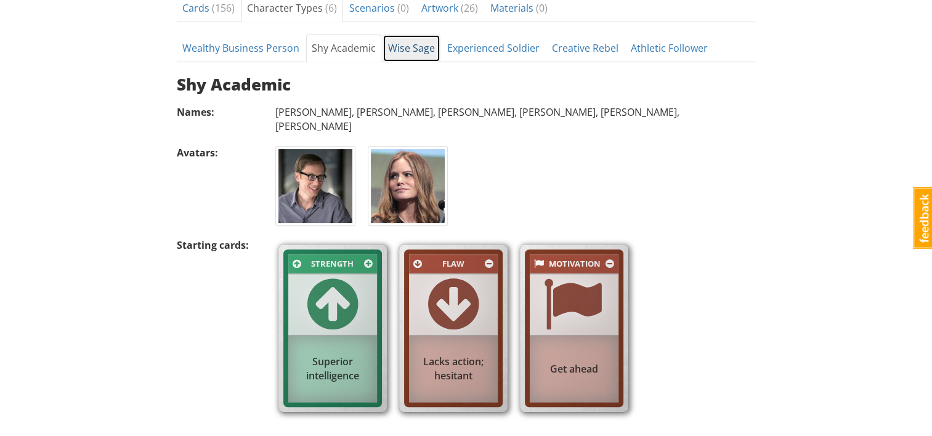
click at [414, 50] on link "Wise Sage" at bounding box center [412, 49] width 58 height 28
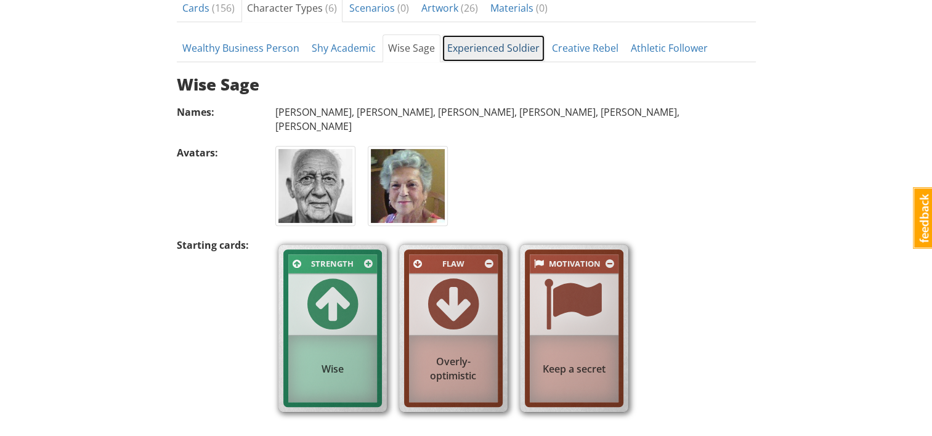
click at [473, 49] on link "Experienced Soldier" at bounding box center [494, 49] width 104 height 28
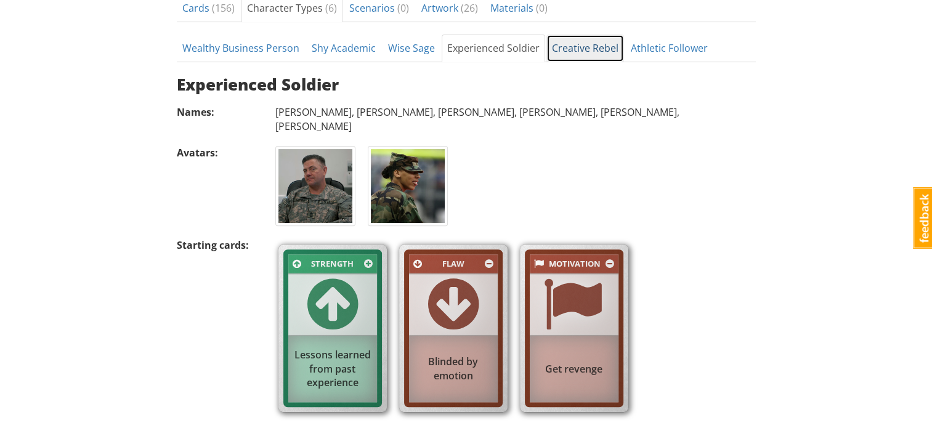
click at [561, 44] on link "Creative Rebel" at bounding box center [586, 49] width 78 height 28
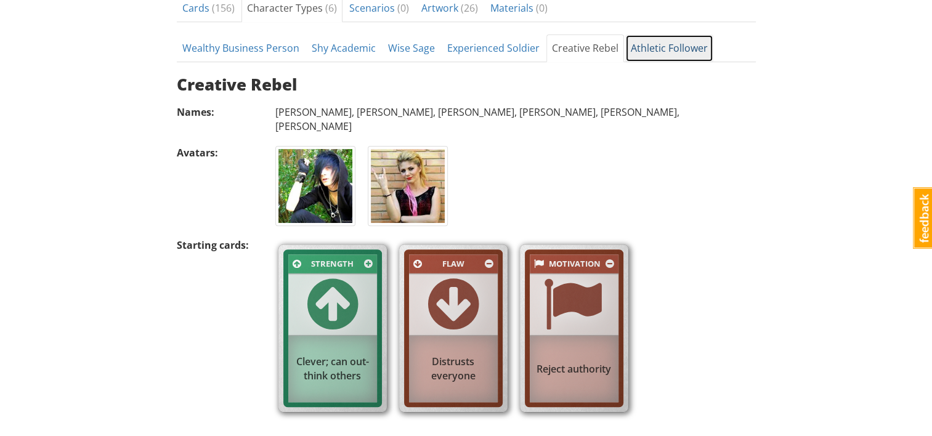
click at [663, 53] on link "Athletic Follower" at bounding box center [670, 49] width 88 height 28
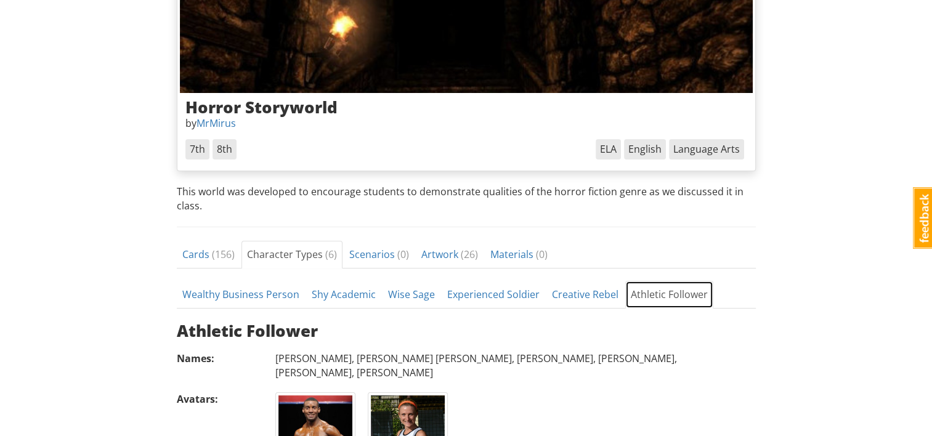
scroll to position [242, 0]
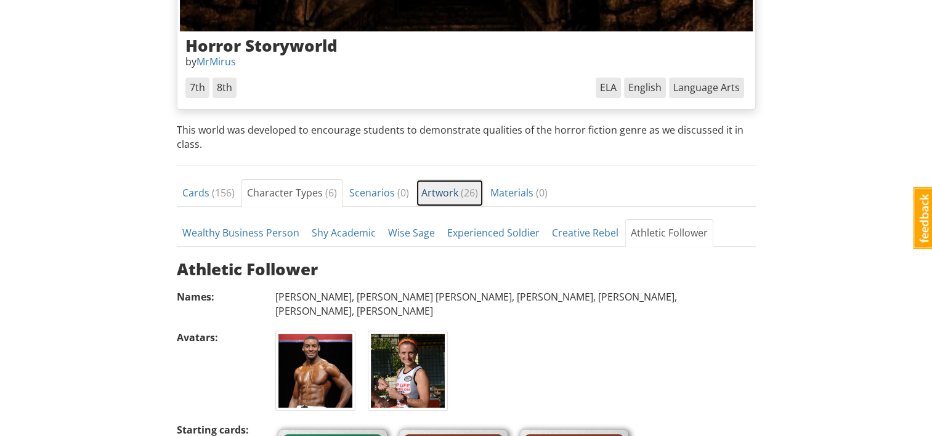
click at [416, 194] on link "Artwork ( 26 )" at bounding box center [450, 193] width 68 height 28
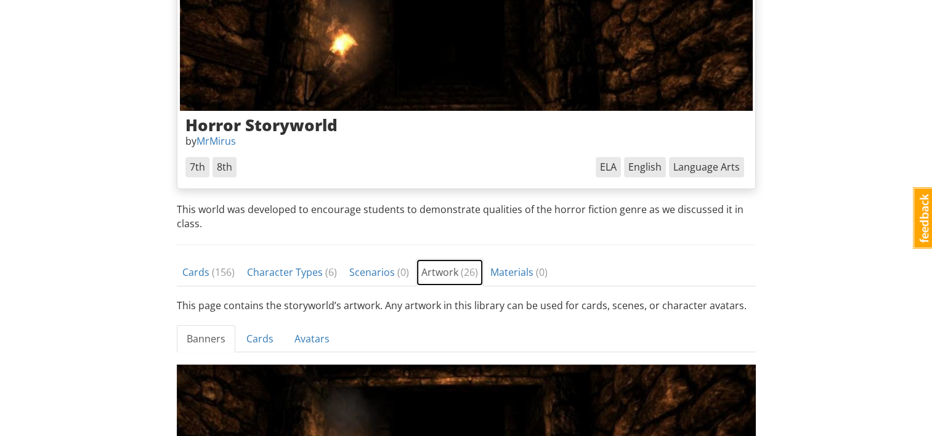
scroll to position [348, 0]
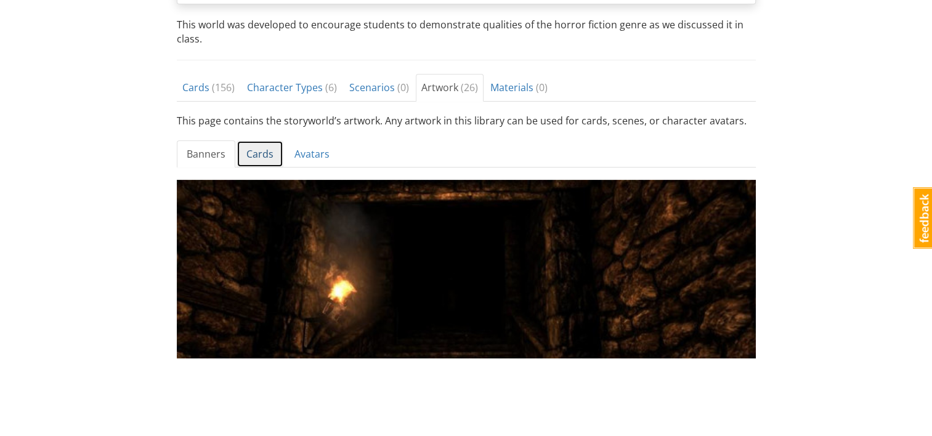
click at [261, 157] on link "Cards" at bounding box center [260, 155] width 47 height 28
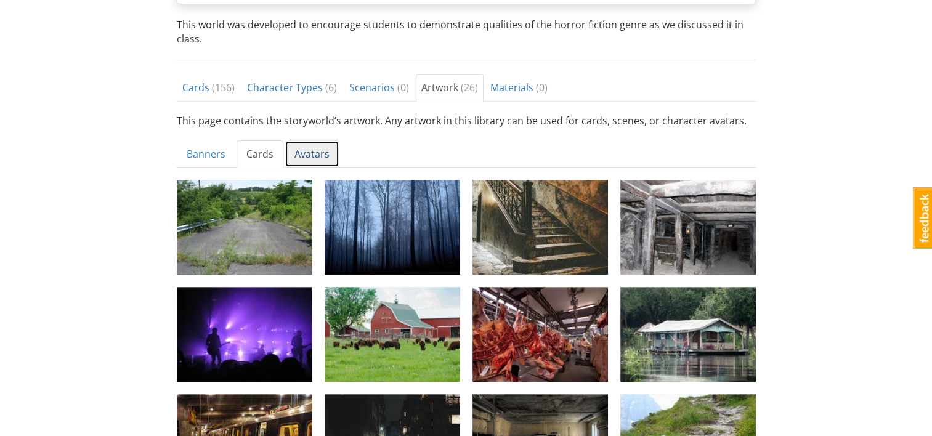
click at [305, 153] on link "Avatars" at bounding box center [312, 155] width 55 height 28
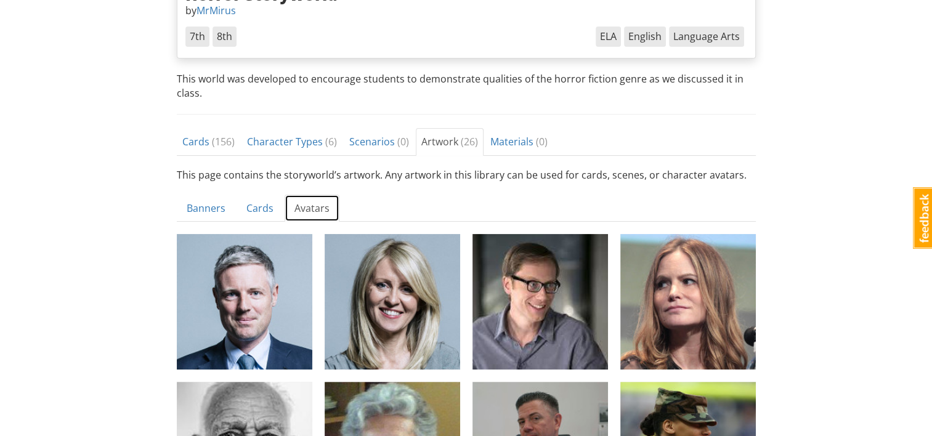
scroll to position [232, 0]
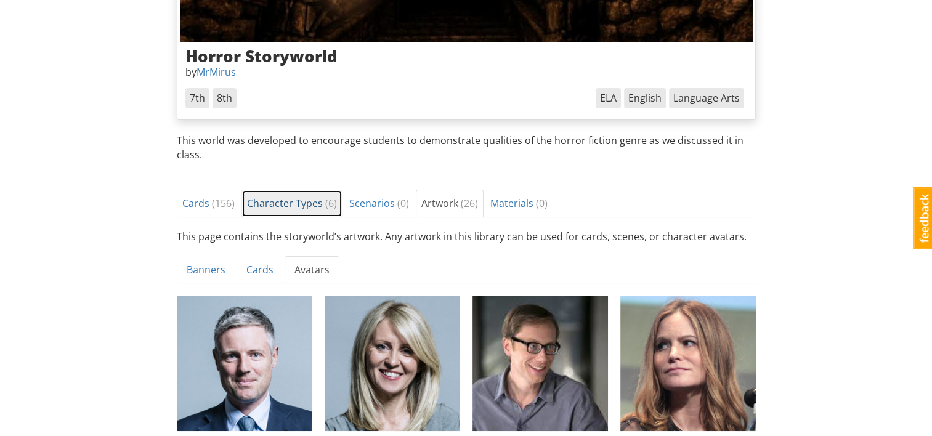
click at [311, 203] on span "Character Types ( 6 )" at bounding box center [292, 204] width 90 height 14
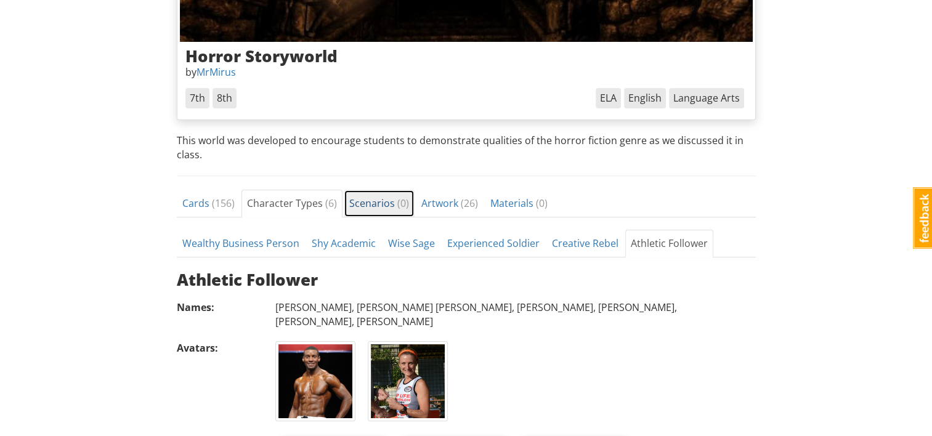
click at [380, 211] on link "Scenarios ( 0 )" at bounding box center [379, 204] width 71 height 28
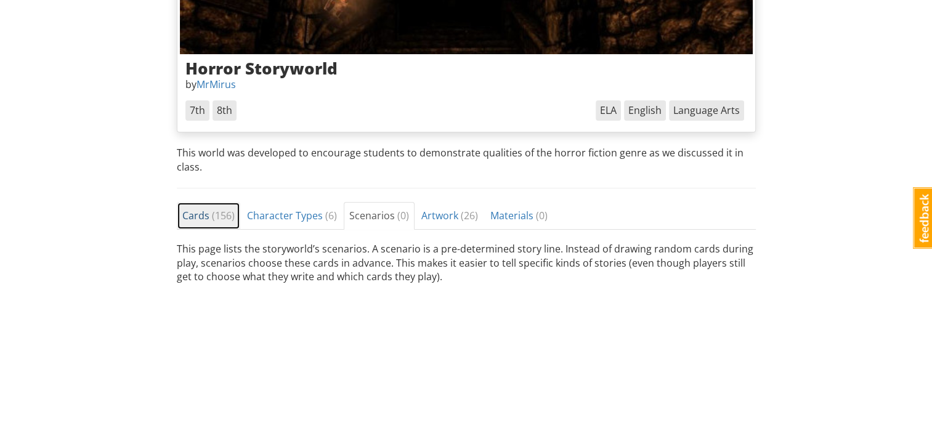
click at [227, 218] on span "( 156 )" at bounding box center [223, 216] width 23 height 14
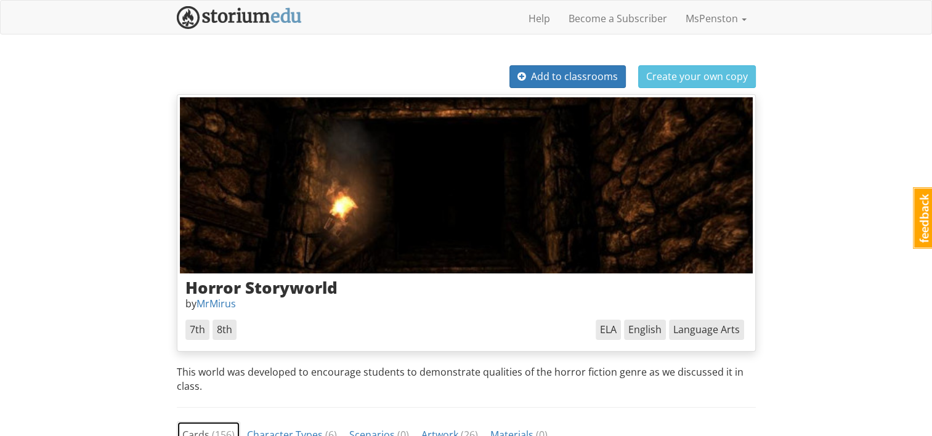
scroll to position [62, 0]
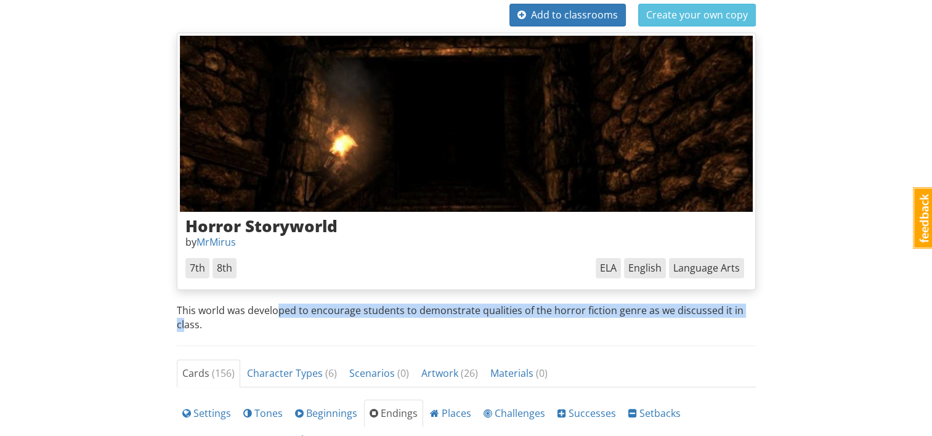
drag, startPoint x: 182, startPoint y: 318, endPoint x: 275, endPoint y: 301, distance: 94.0
click at [275, 301] on div "Add to classrooms Create your own copy Horror Storyworld by MrMirus 7th , 8th L…" at bounding box center [467, 442] width 598 height 877
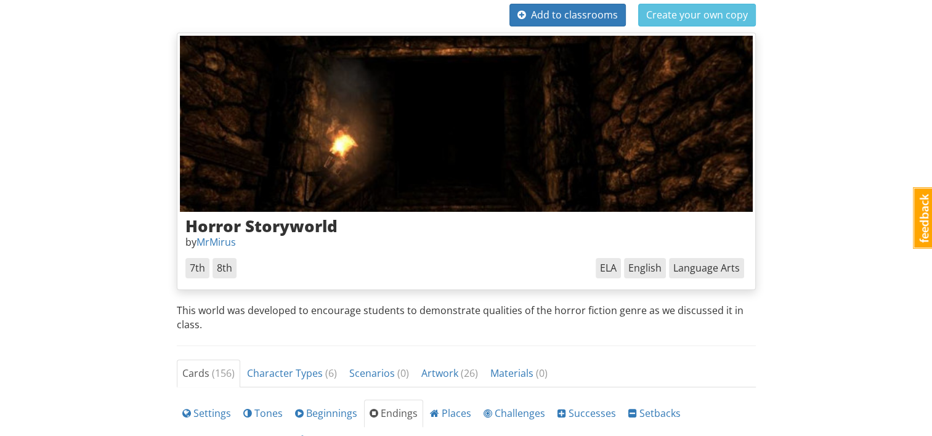
drag, startPoint x: 275, startPoint y: 301, endPoint x: 370, endPoint y: 336, distance: 101.8
click at [370, 336] on div "Add to classrooms Create your own copy Horror Storyworld by MrMirus 7th , 8th L…" at bounding box center [467, 442] width 598 height 877
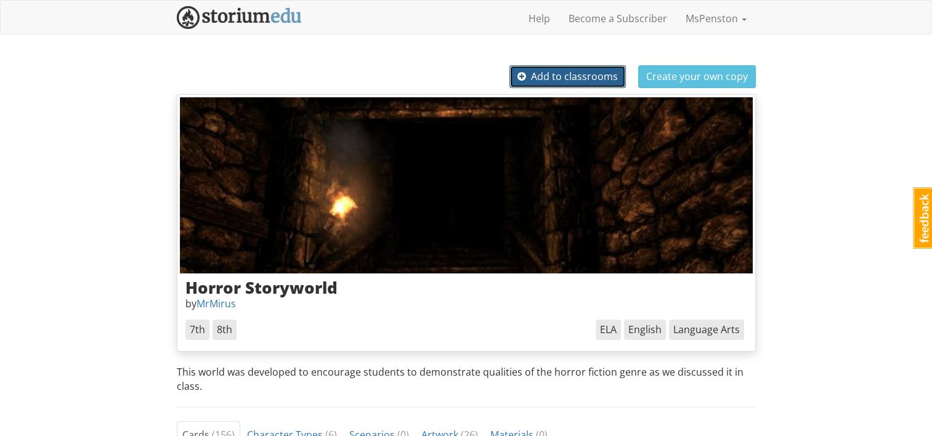
click at [536, 71] on span "Add to classrooms" at bounding box center [568, 77] width 100 height 14
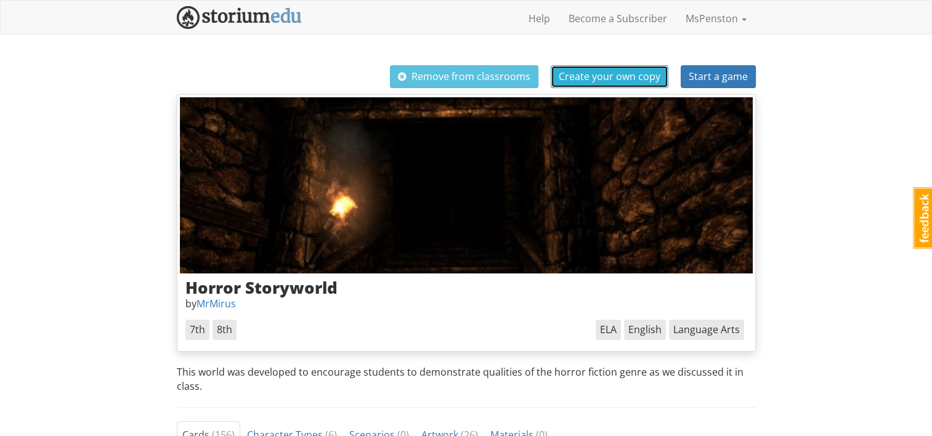
click at [605, 78] on span "Create your own copy" at bounding box center [610, 77] width 102 height 14
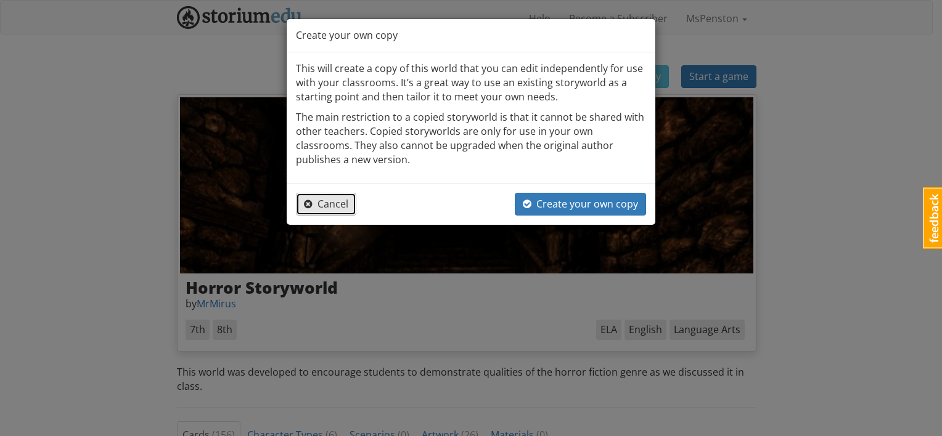
click at [325, 207] on span "Cancel" at bounding box center [326, 204] width 44 height 14
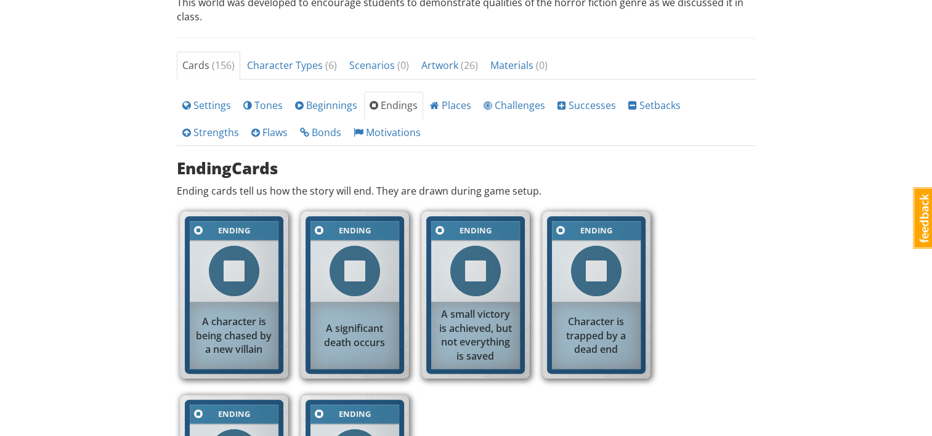
scroll to position [646, 0]
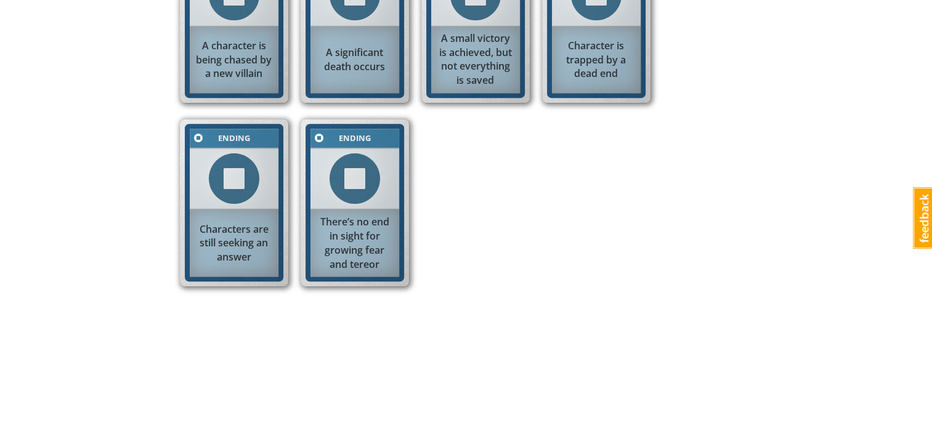
click at [357, 264] on div "There’s no end in sight for growing fear and tereor" at bounding box center [355, 243] width 89 height 68
click at [365, 263] on div "There’s no end in sight for growing fear and tereor" at bounding box center [355, 243] width 89 height 68
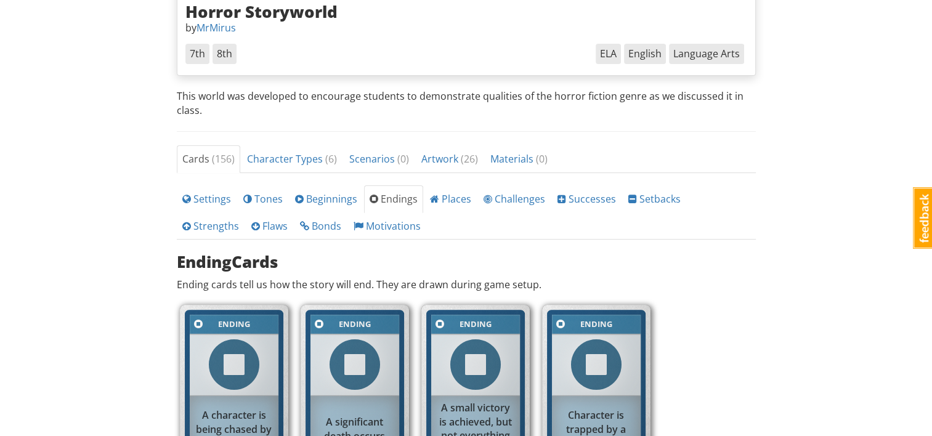
scroll to position [0, 0]
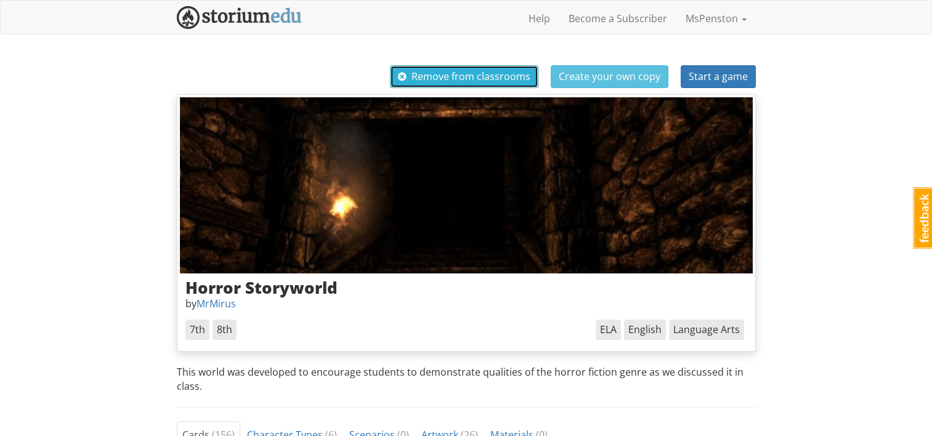
click at [425, 68] on button "Remove from classrooms" at bounding box center [464, 76] width 149 height 23
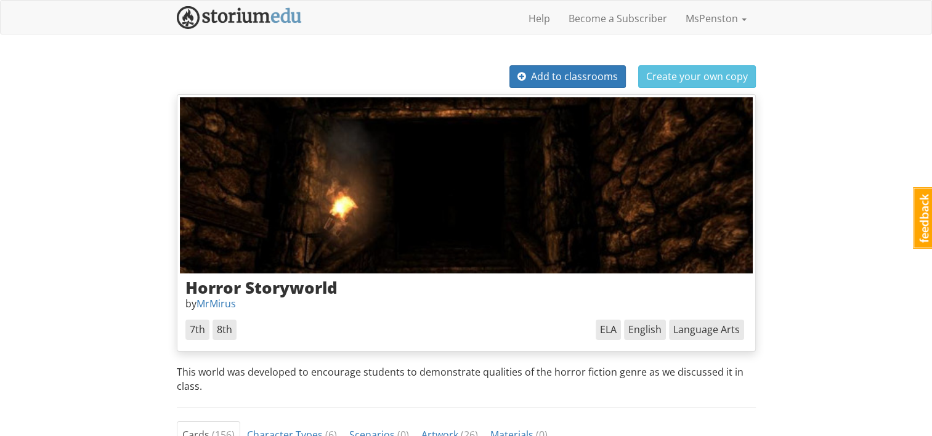
scroll to position [3328, 0]
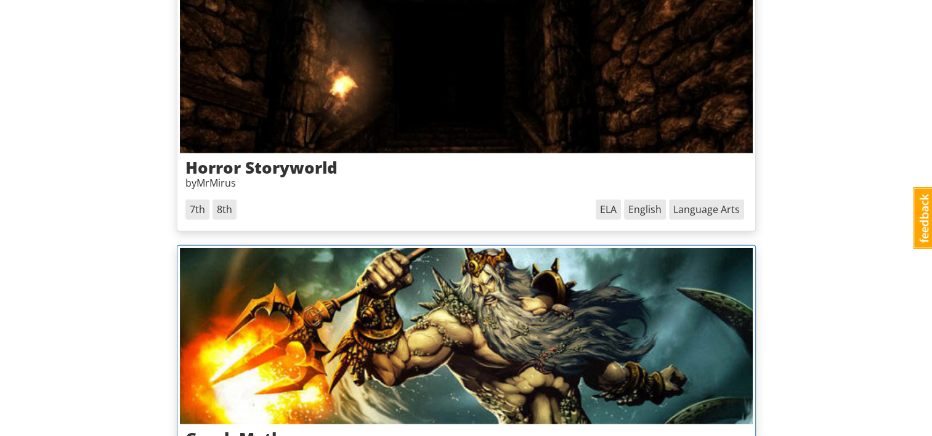
scroll to position [3465, 0]
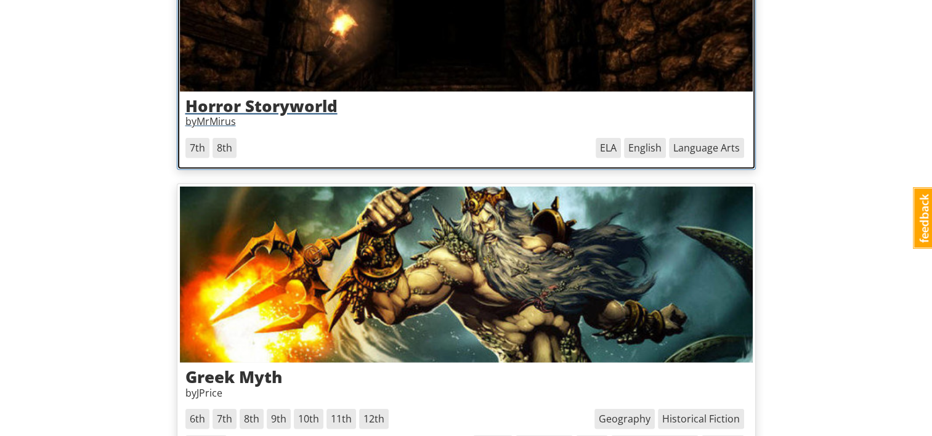
click at [543, 57] on img at bounding box center [466, 3] width 573 height 176
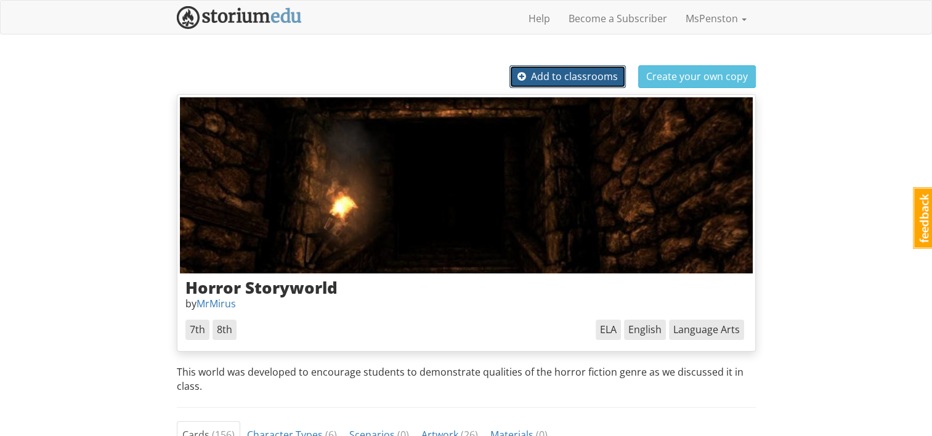
click at [574, 73] on span "Add to classrooms" at bounding box center [568, 77] width 100 height 14
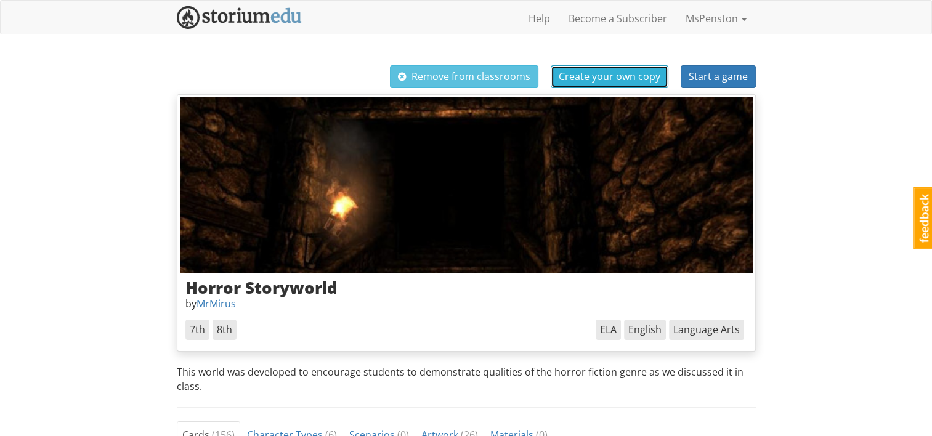
click at [595, 76] on span "Create your own copy" at bounding box center [610, 77] width 102 height 14
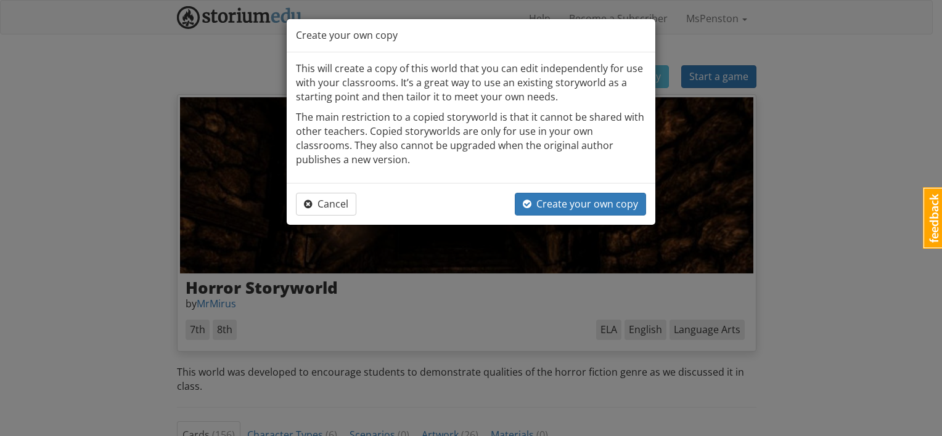
click at [590, 214] on div "Cancel Create your own copy" at bounding box center [471, 204] width 369 height 42
click at [584, 210] on button "Create your own copy" at bounding box center [580, 204] width 131 height 23
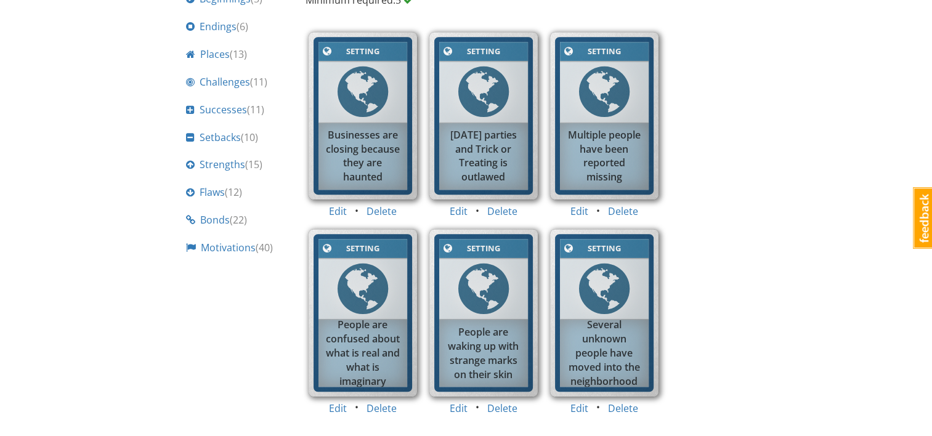
scroll to position [380, 0]
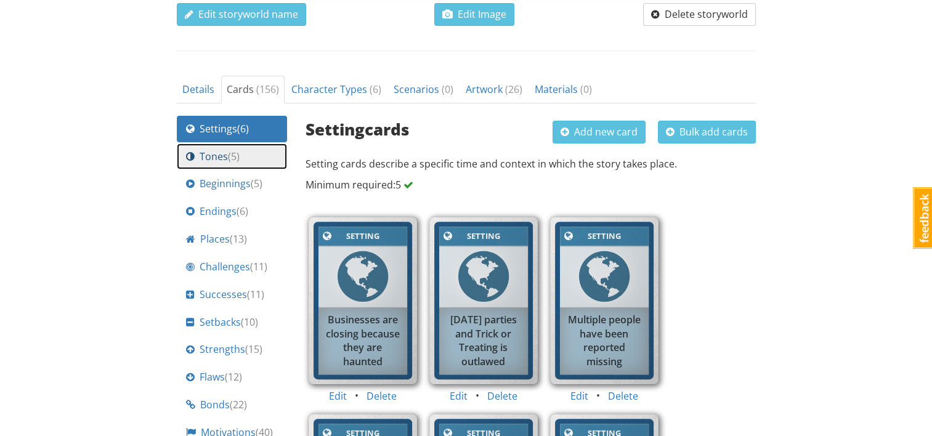
click at [228, 152] on span "( 5 )" at bounding box center [234, 157] width 12 height 14
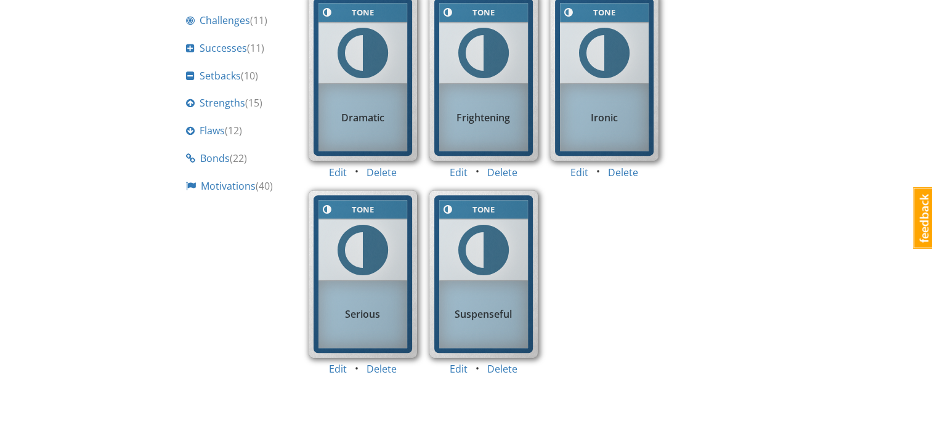
scroll to position [504, 0]
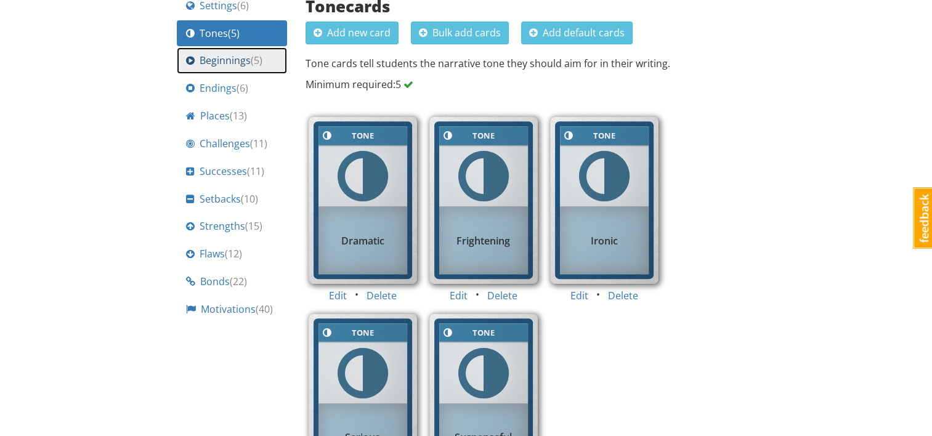
click at [200, 57] on span "Beginnings ( 5 )" at bounding box center [231, 61] width 63 height 14
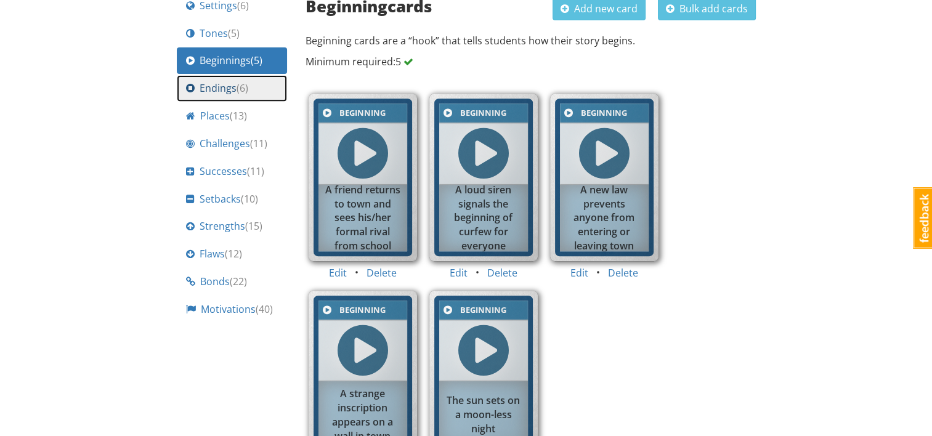
click at [237, 83] on span "( 6 )" at bounding box center [243, 88] width 12 height 14
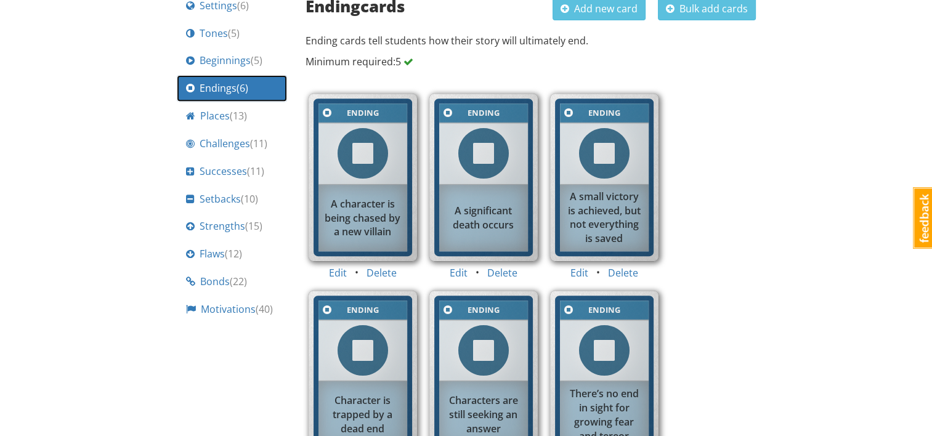
scroll to position [627, 0]
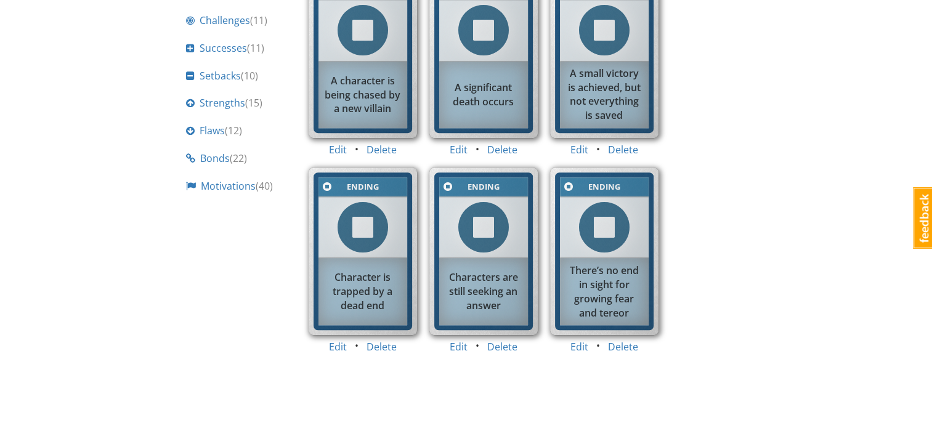
click at [622, 308] on div "There’s no end in sight for growing fear and tereor" at bounding box center [604, 292] width 89 height 68
click at [576, 341] on div "Ending Ending There’s no end in sight for growing fear and tereor" at bounding box center [604, 253] width 121 height 184
click at [584, 345] on button "Edit" at bounding box center [580, 347] width 34 height 23
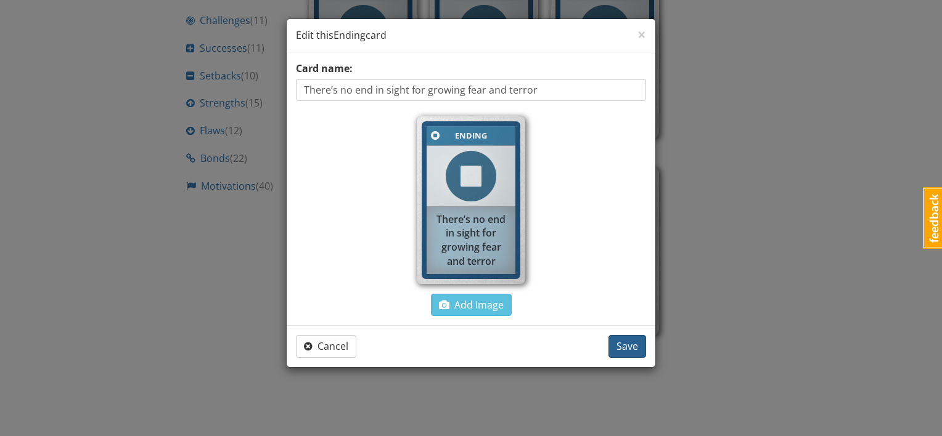
type input "There’s no end in sight for growing fear and terror"
click at [623, 343] on span "Save" at bounding box center [627, 347] width 22 height 14
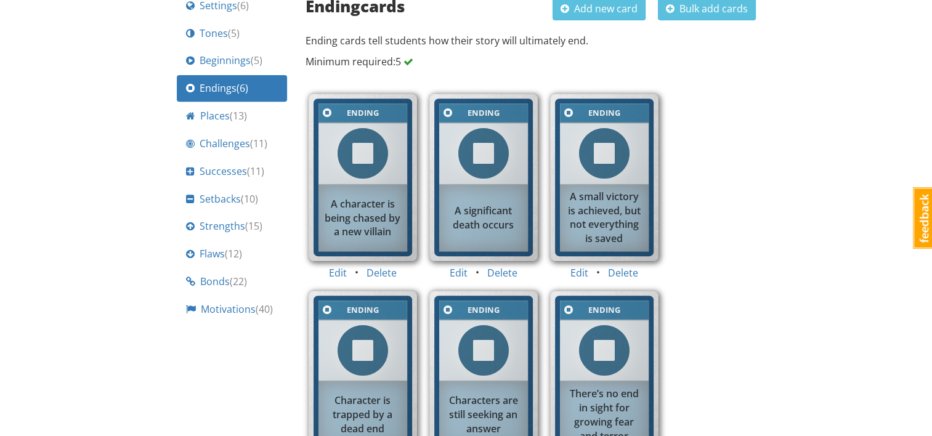
scroll to position [442, 0]
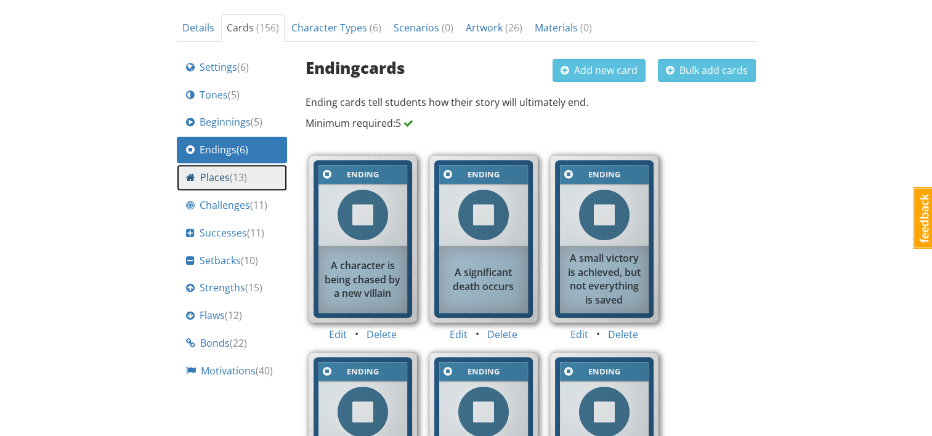
click at [214, 185] on link "Places ( 13 )" at bounding box center [232, 178] width 110 height 27
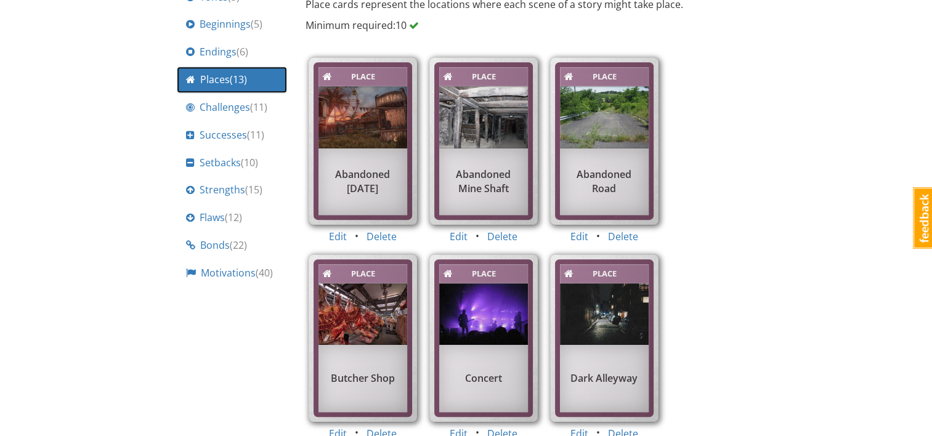
scroll to position [417, 0]
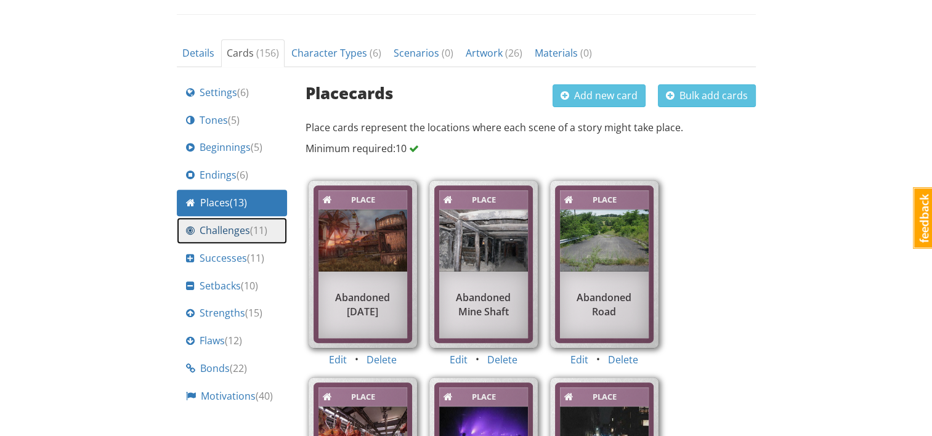
click at [226, 232] on span "Challenges ( 11 )" at bounding box center [234, 231] width 68 height 14
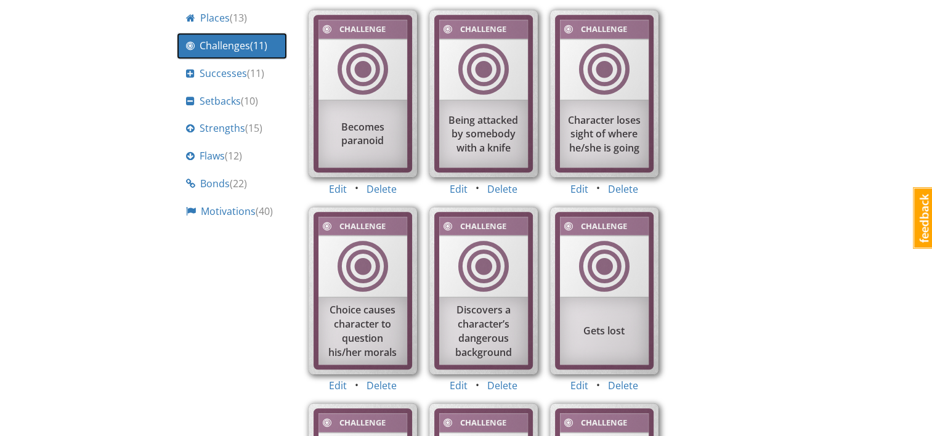
scroll to position [663, 0]
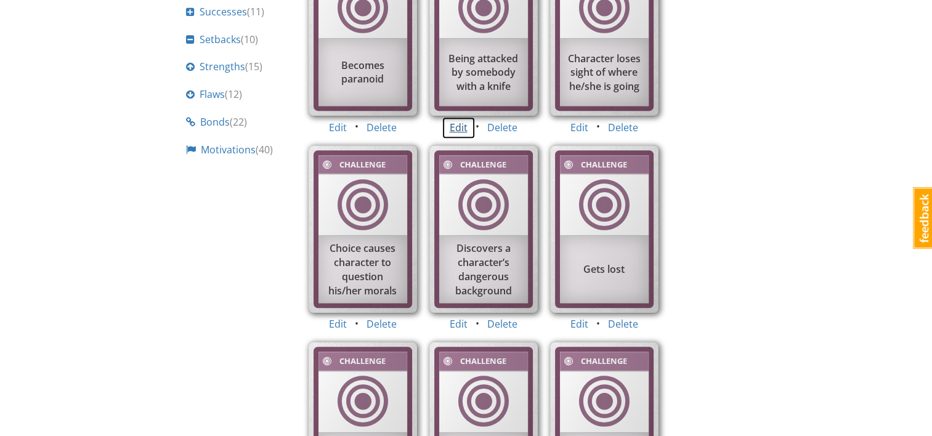
click at [462, 126] on button "Edit" at bounding box center [459, 127] width 34 height 23
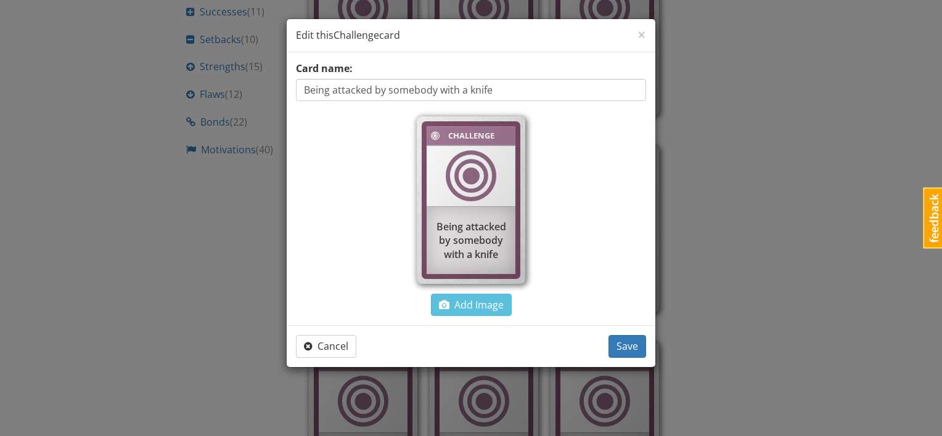
click at [496, 254] on div "Being attacked by somebody with a knife" at bounding box center [470, 240] width 89 height 55
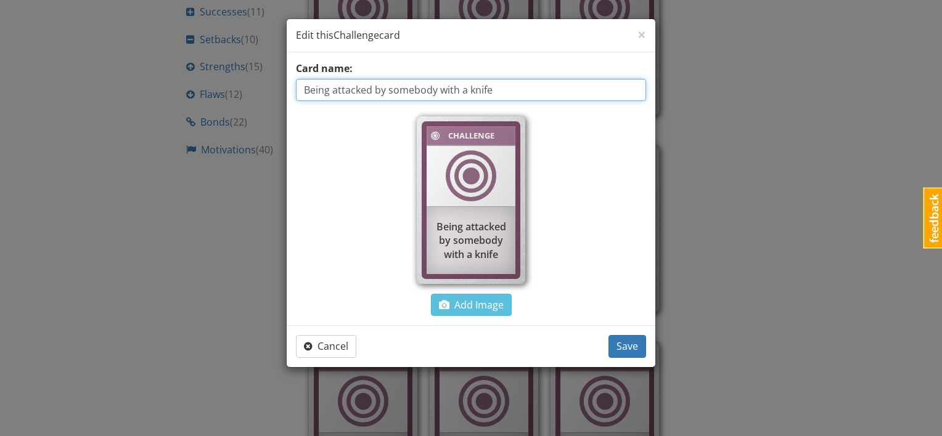
click at [500, 92] on input "Being attacked by somebody with a knife" at bounding box center [471, 90] width 350 height 22
type input "Being attacked by somebody with a weapon"
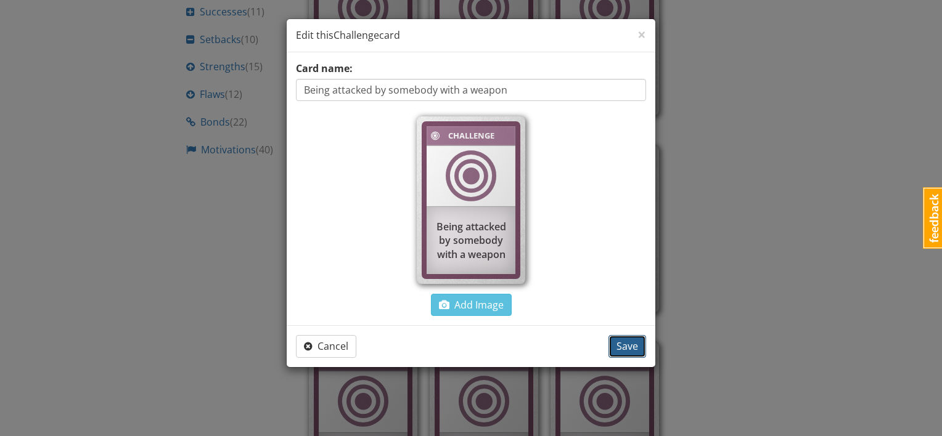
click at [616, 341] on button "Save" at bounding box center [627, 346] width 38 height 23
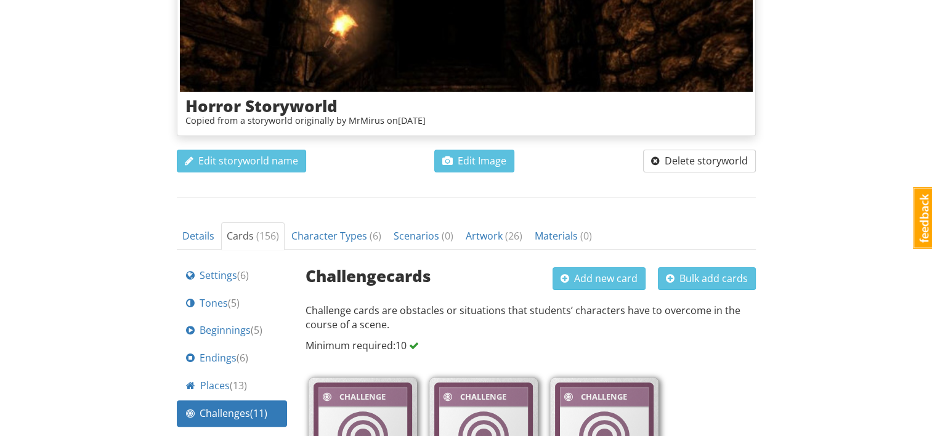
scroll to position [480, 0]
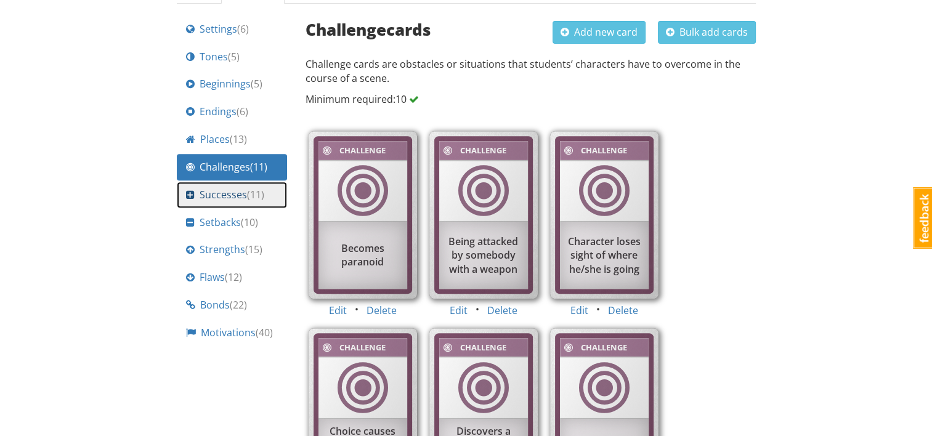
click at [228, 196] on span "Successes ( 11 )" at bounding box center [232, 195] width 65 height 14
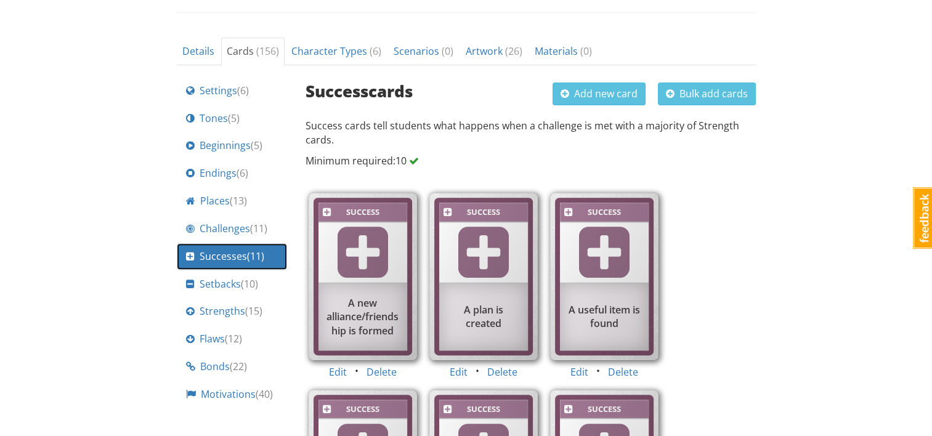
scroll to position [357, 0]
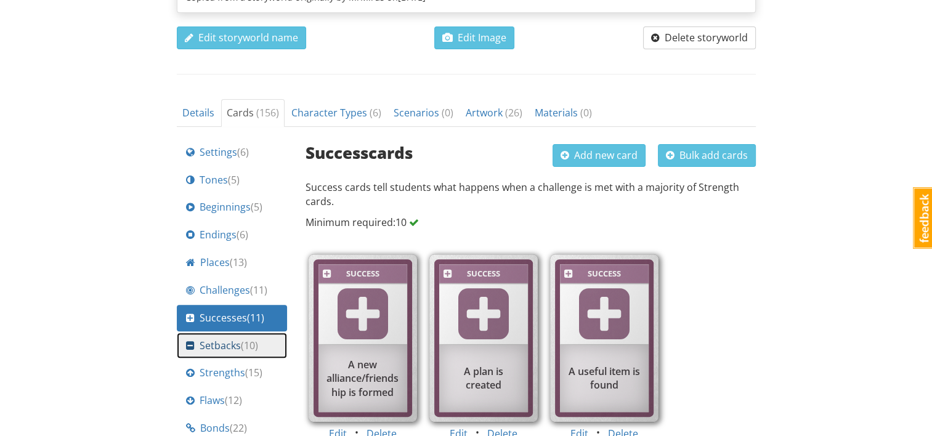
click at [214, 344] on span "Setbacks ( 10 )" at bounding box center [229, 346] width 59 height 14
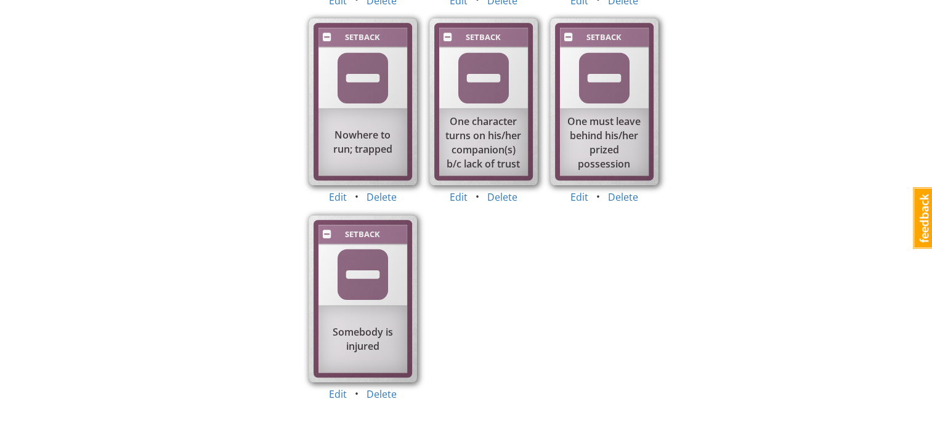
scroll to position [542, 0]
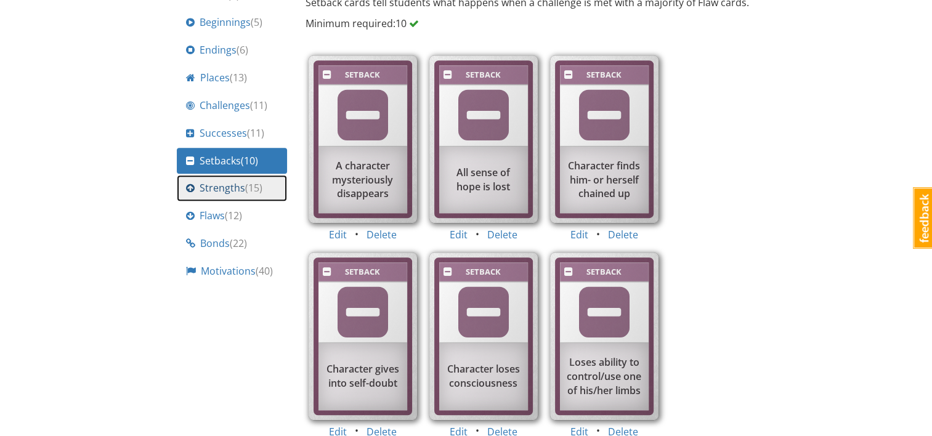
click at [184, 188] on link "Strengths ( 15 )" at bounding box center [232, 188] width 110 height 27
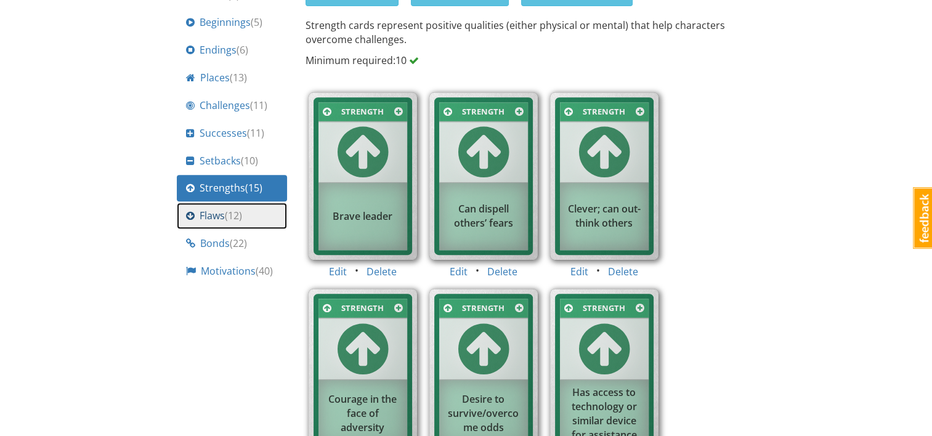
click at [217, 214] on span "Flaws ( 12 )" at bounding box center [221, 216] width 43 height 14
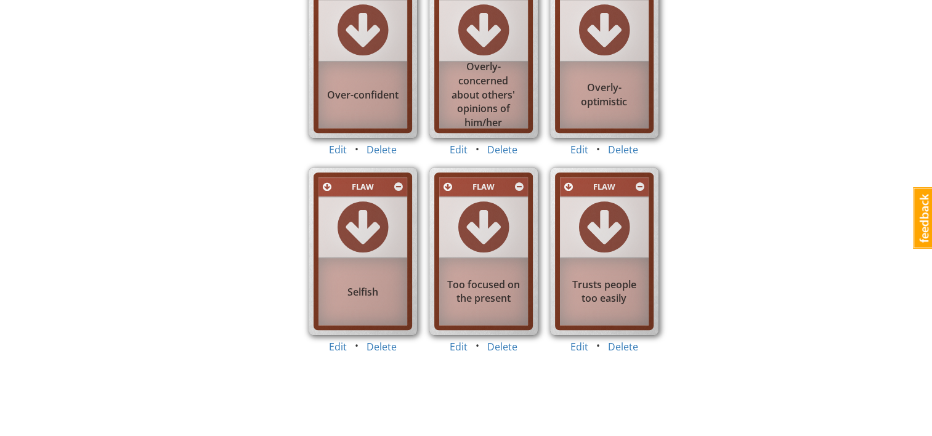
scroll to position [626, 0]
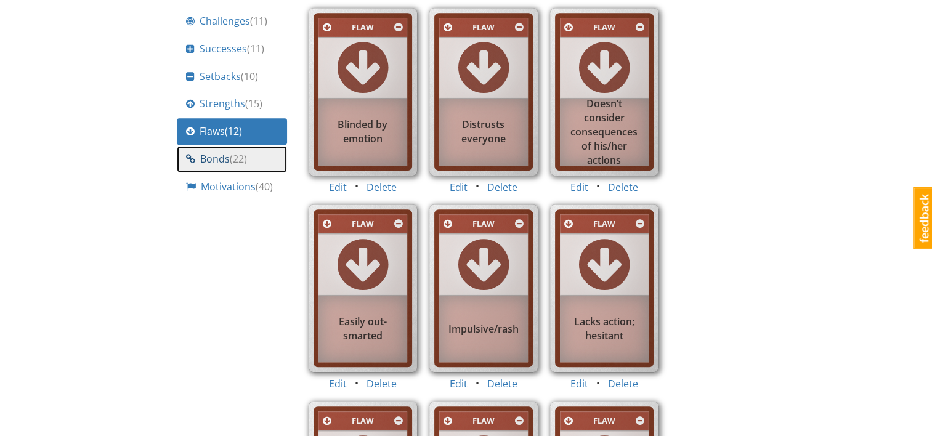
click at [203, 162] on span "Bonds ( 22 )" at bounding box center [223, 159] width 47 height 14
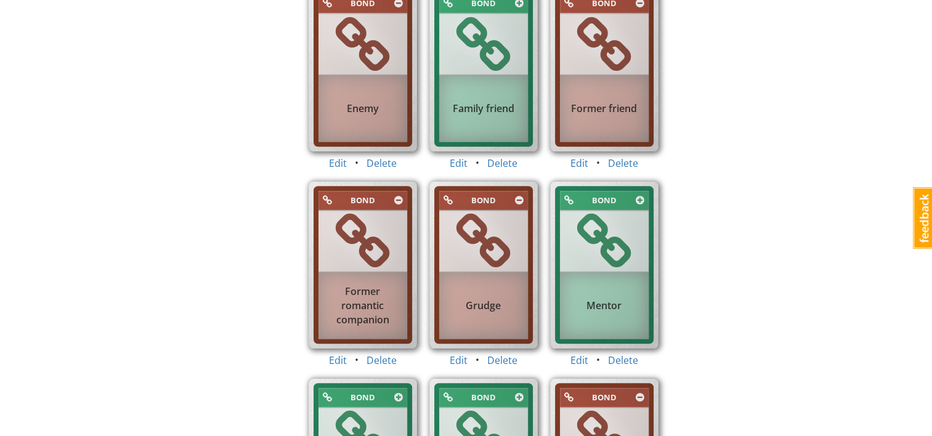
scroll to position [637, 0]
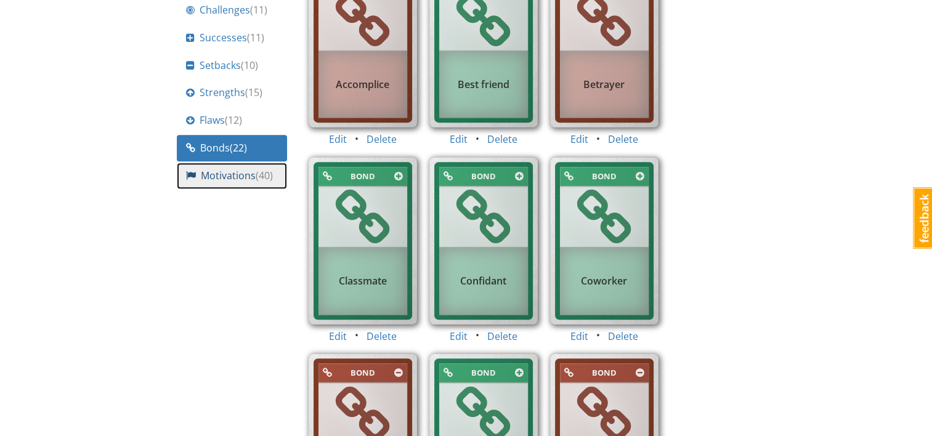
click at [238, 175] on span "Motivations ( 40 )" at bounding box center [237, 176] width 72 height 14
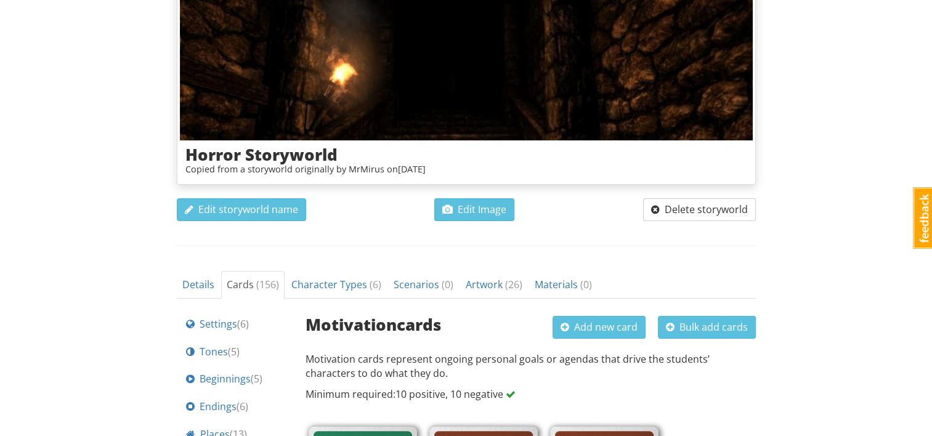
scroll to position [247, 0]
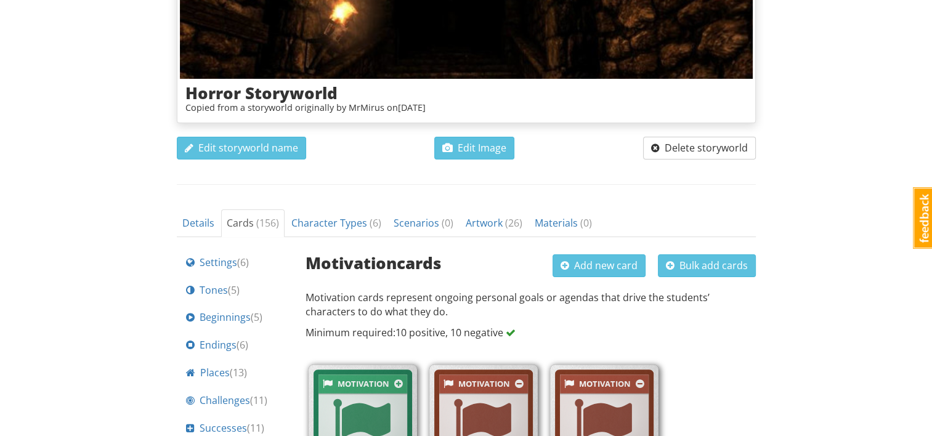
click at [333, 96] on h3 "Horror Storyworld" at bounding box center [467, 93] width 562 height 18
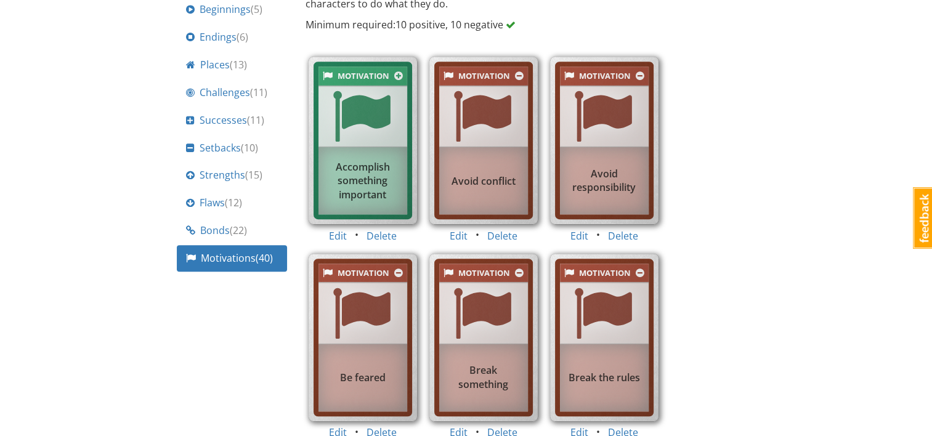
scroll to position [185, 0]
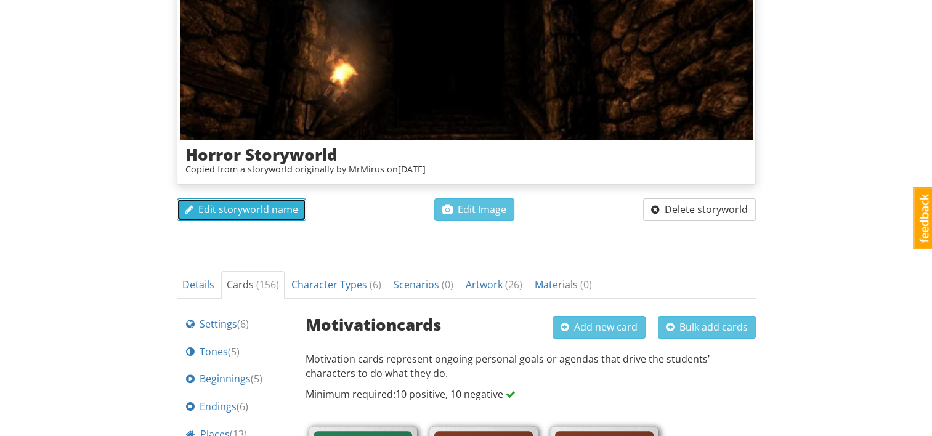
click at [251, 214] on span "Edit storyworld name" at bounding box center [241, 210] width 113 height 14
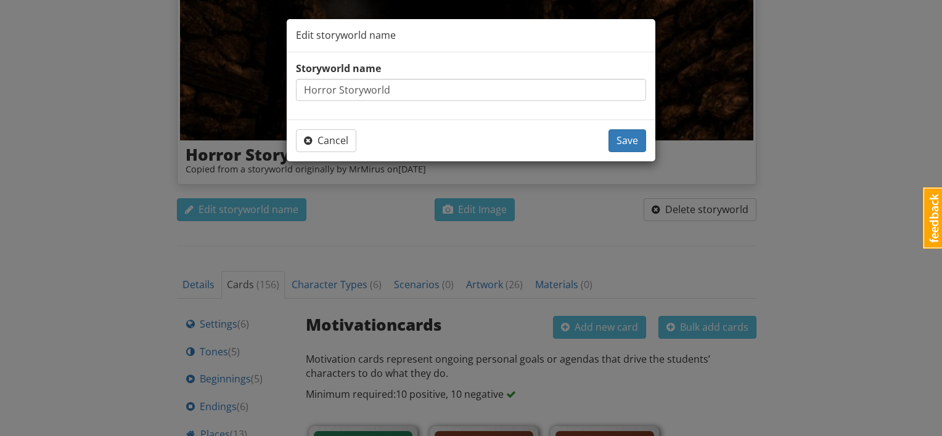
drag, startPoint x: 391, startPoint y: 91, endPoint x: 296, endPoint y: 94, distance: 94.9
click at [296, 94] on input "Horror Storyworld" at bounding box center [471, 90] width 350 height 22
drag, startPoint x: 402, startPoint y: 88, endPoint x: 336, endPoint y: 86, distance: 66.6
click at [336, 86] on input "Horror Story world" at bounding box center [471, 90] width 350 height 22
type input "H"
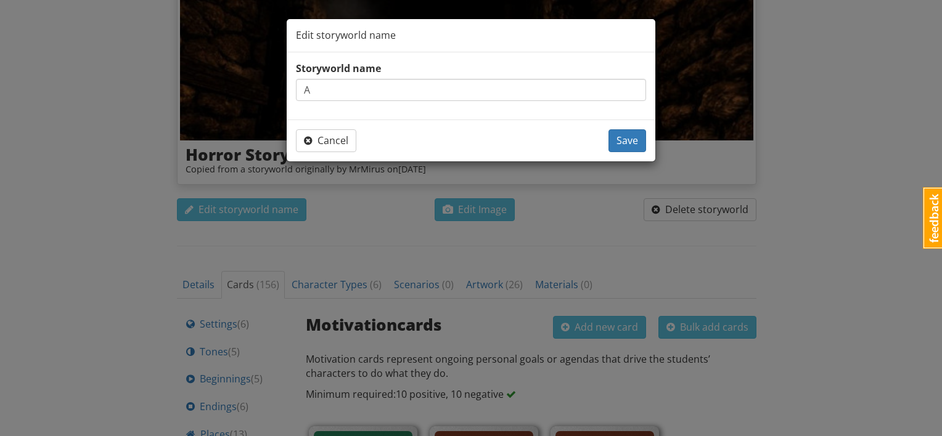
type input "A"
type input "Horror Story World"
click at [642, 136] on button "Save" at bounding box center [627, 140] width 38 height 23
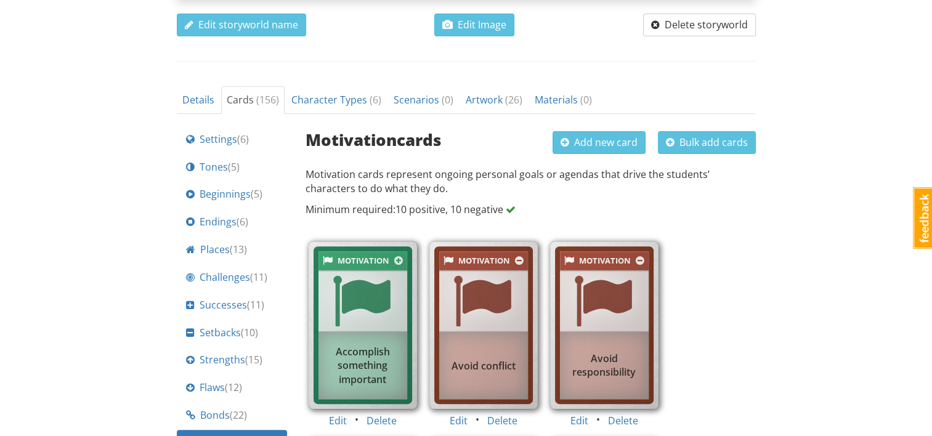
scroll to position [431, 0]
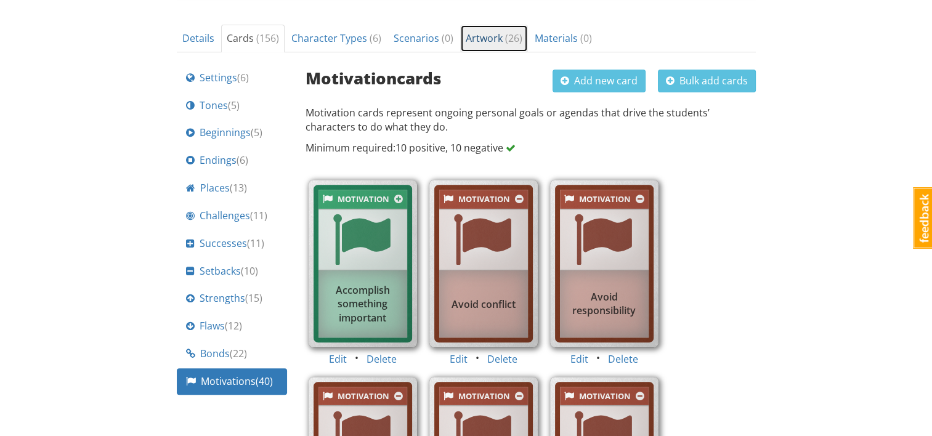
click at [481, 46] on link "Artwork ( 26 )" at bounding box center [494, 39] width 68 height 28
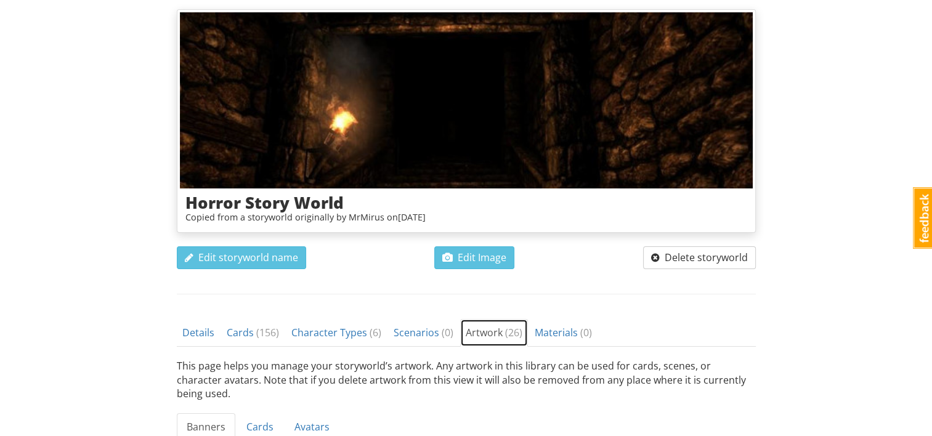
scroll to position [322, 0]
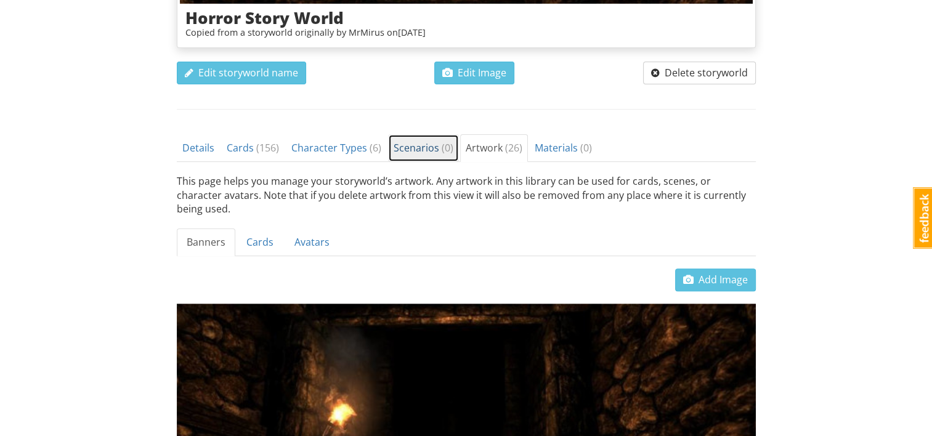
click at [428, 150] on span "Scenarios ( 0 )" at bounding box center [424, 148] width 60 height 14
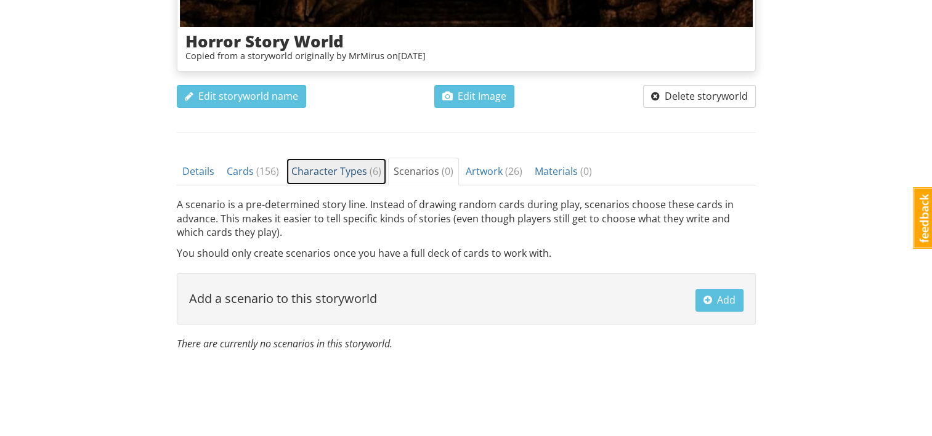
click at [346, 169] on span "Character Types ( 6 )" at bounding box center [337, 172] width 90 height 14
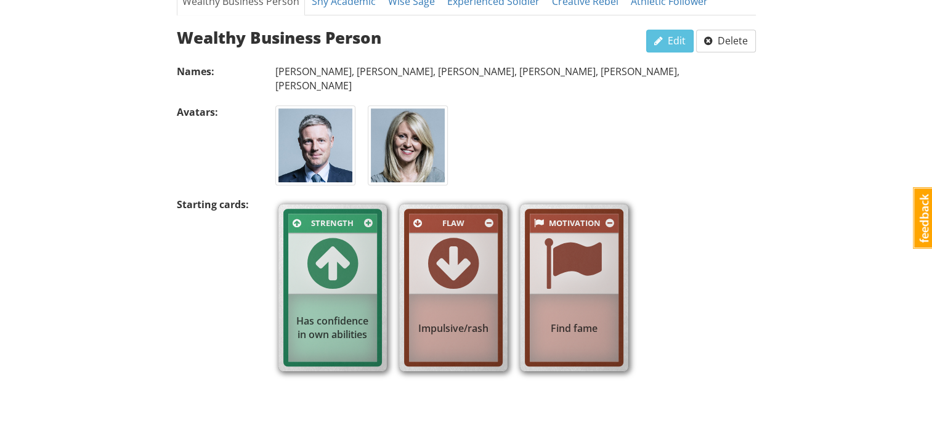
scroll to position [483, 0]
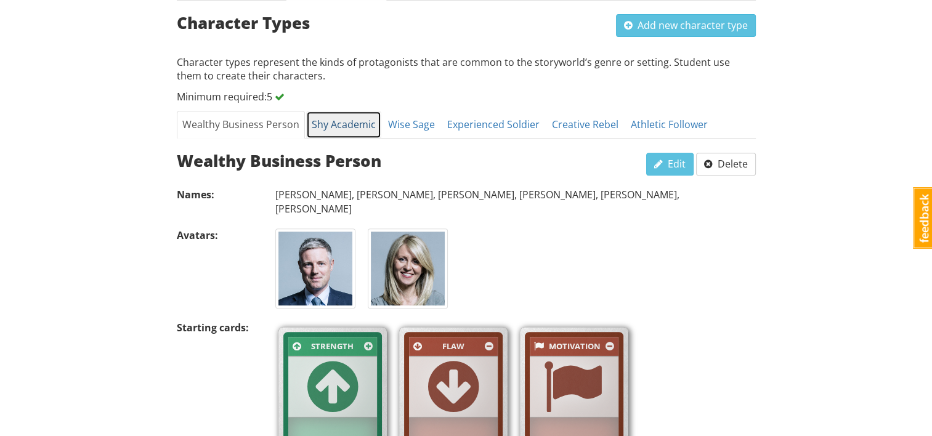
click at [355, 115] on link "Shy Academic" at bounding box center [343, 125] width 75 height 28
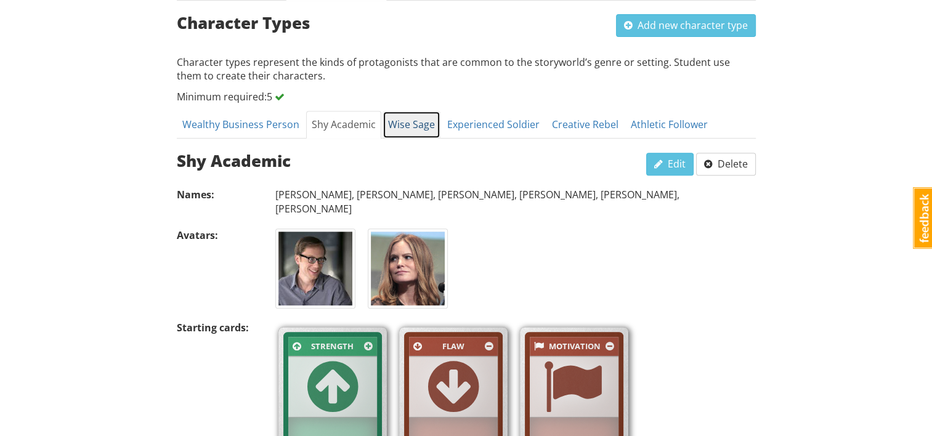
click at [407, 123] on link "Wise Sage" at bounding box center [412, 125] width 58 height 28
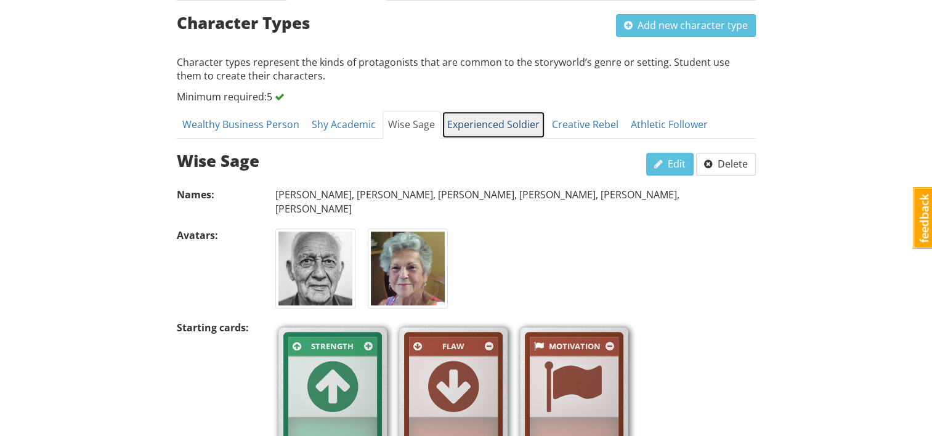
click at [468, 123] on link "Experienced Soldier" at bounding box center [494, 125] width 104 height 28
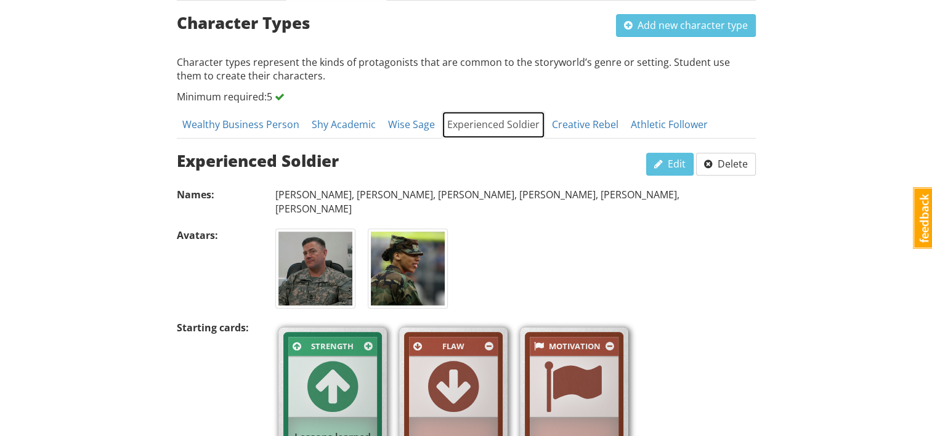
click at [533, 123] on link "Experienced Soldier" at bounding box center [494, 125] width 104 height 28
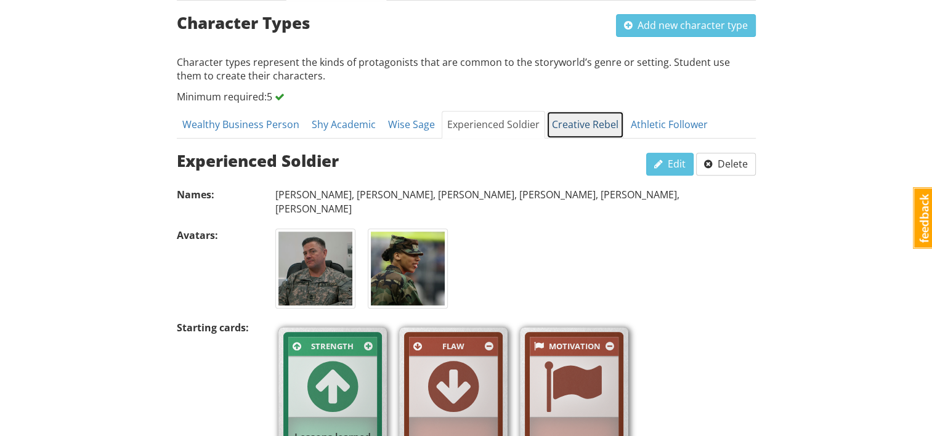
click at [567, 121] on link "Creative Rebel" at bounding box center [586, 125] width 78 height 28
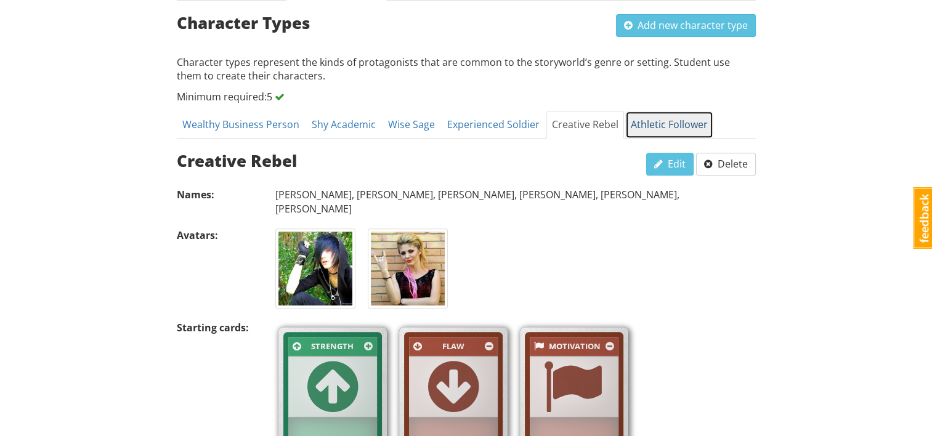
click at [668, 123] on link "Athletic Follower" at bounding box center [670, 125] width 88 height 28
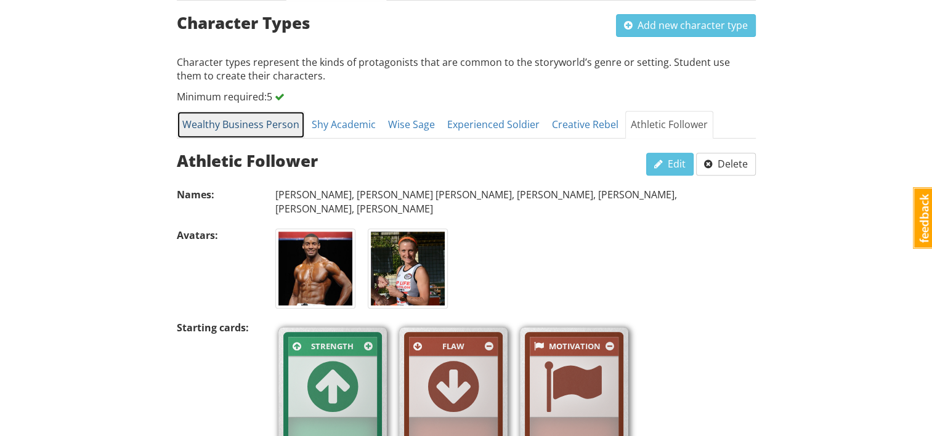
click at [270, 123] on link "Wealthy Business Person" at bounding box center [241, 125] width 128 height 28
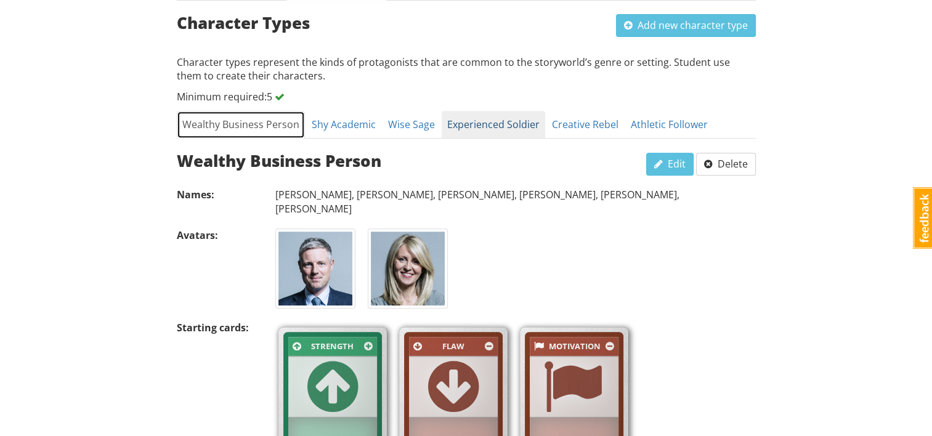
scroll to position [422, 0]
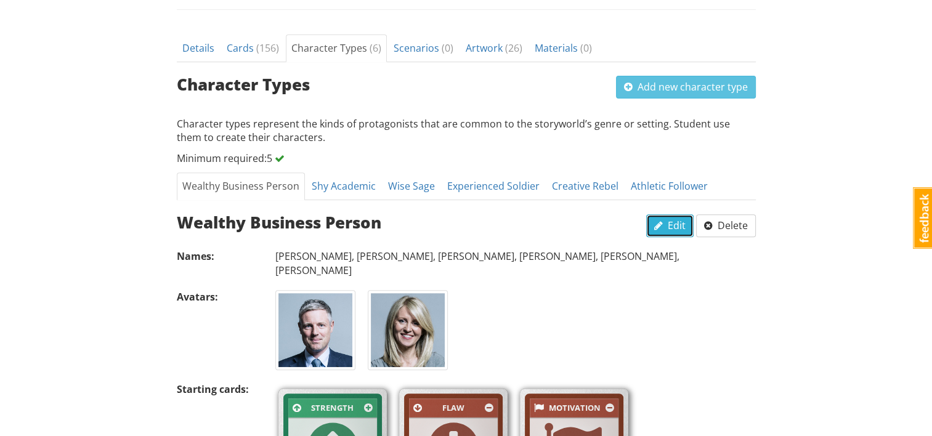
click at [668, 227] on span "Edit" at bounding box center [670, 226] width 31 height 14
select select "d_card_52"
select select "d_card_132"
select select "d_card_117"
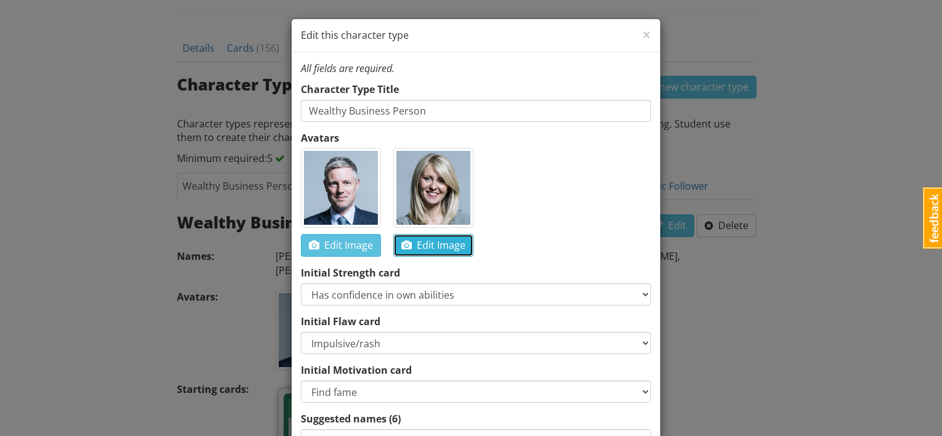
click at [420, 244] on span "Edit Image" at bounding box center [433, 246] width 64 height 14
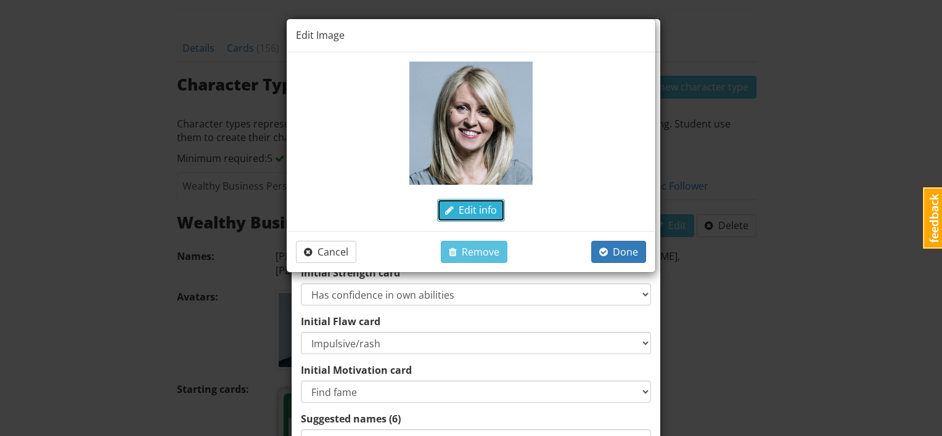
click at [479, 211] on span "Edit info" at bounding box center [471, 210] width 52 height 14
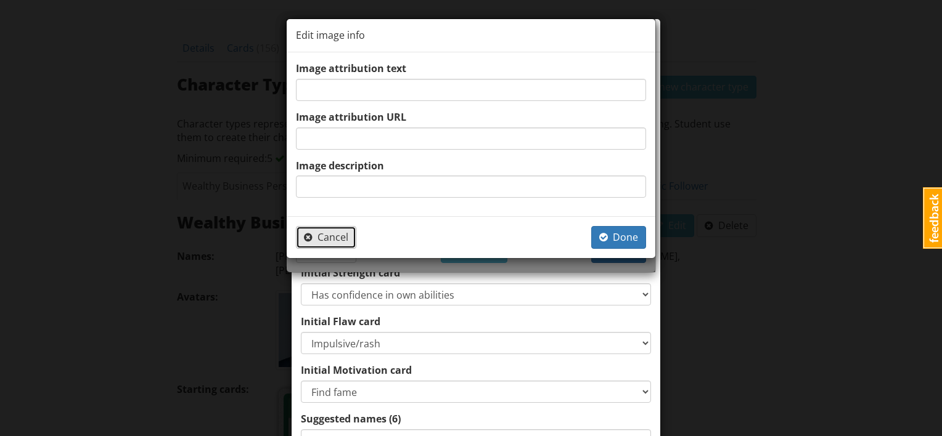
click at [333, 234] on span "Cancel" at bounding box center [326, 237] width 44 height 14
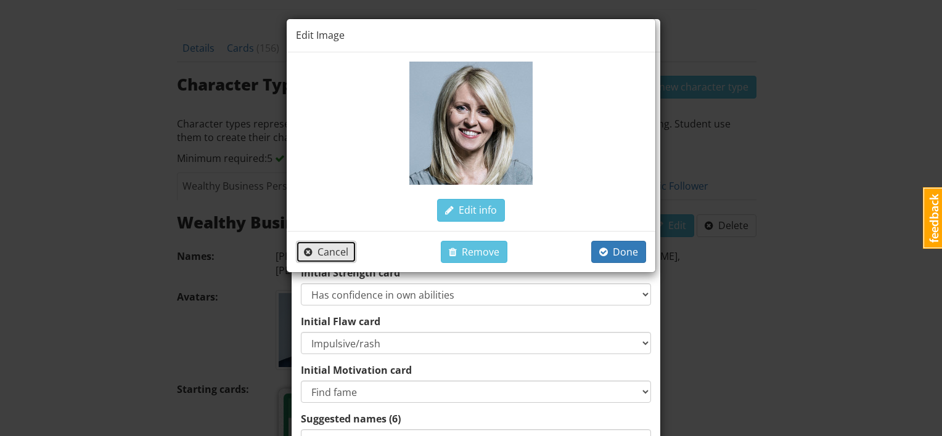
click at [344, 248] on span "Cancel" at bounding box center [326, 252] width 44 height 14
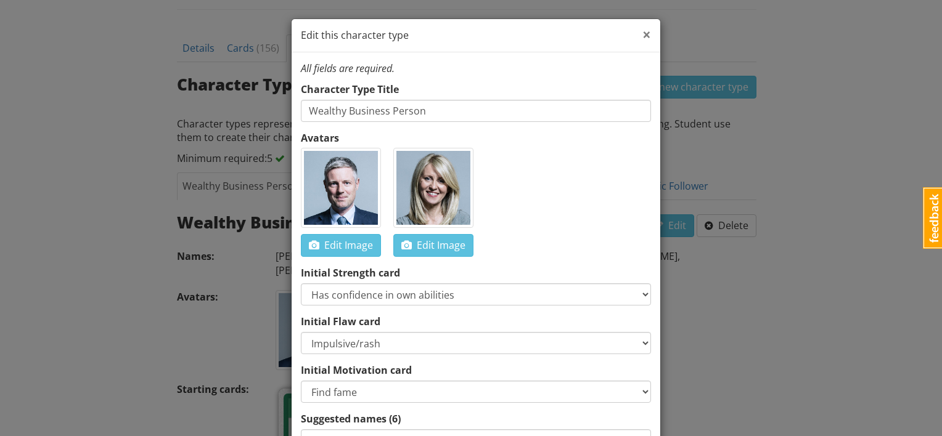
click at [642, 35] on span "×" at bounding box center [646, 34] width 9 height 20
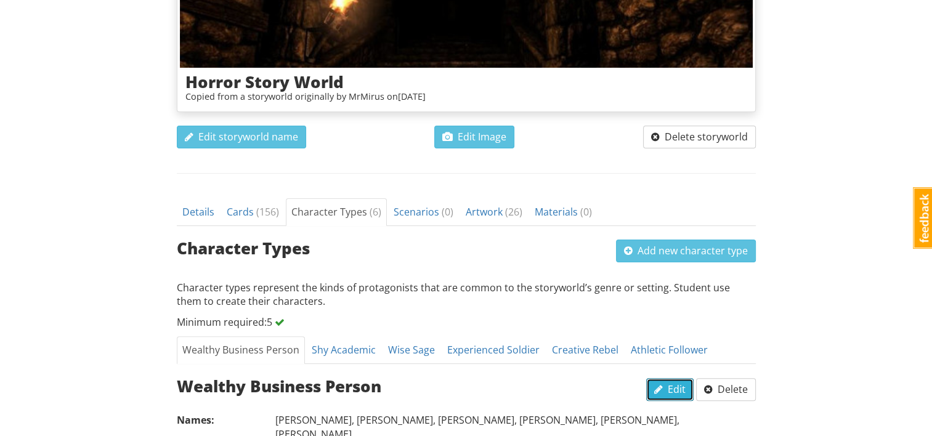
scroll to position [0, 0]
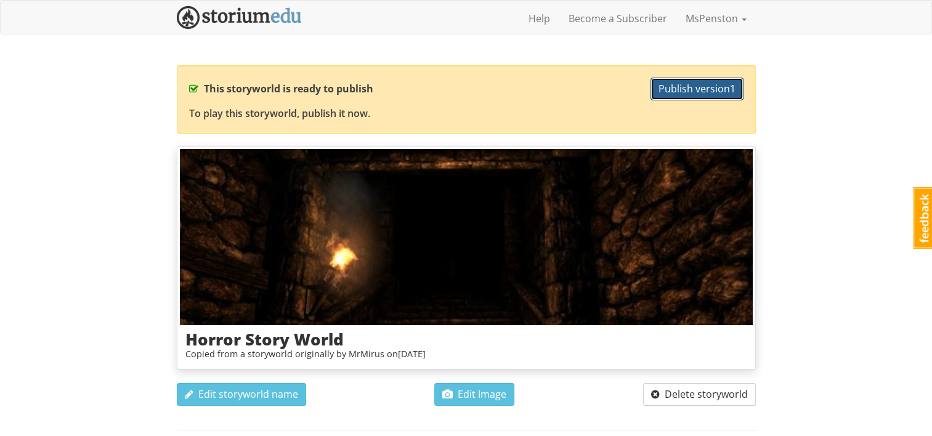
click at [694, 92] on span "Publish version 1" at bounding box center [697, 89] width 77 height 14
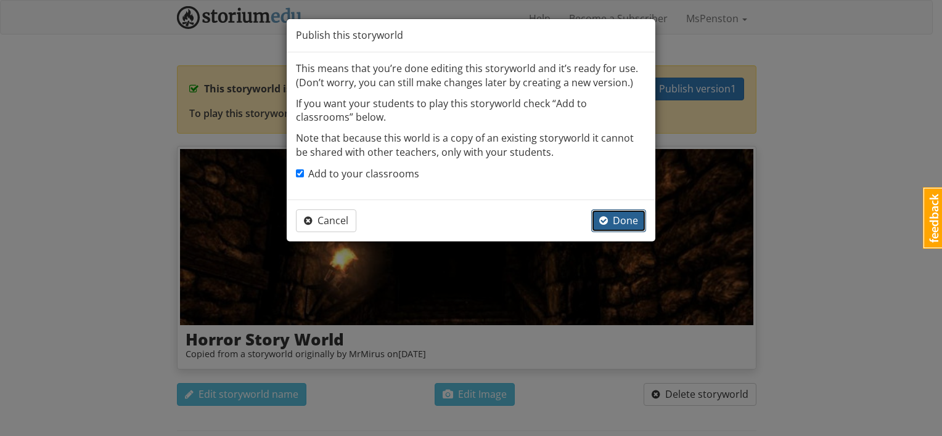
click at [619, 218] on span "Done" at bounding box center [618, 221] width 39 height 14
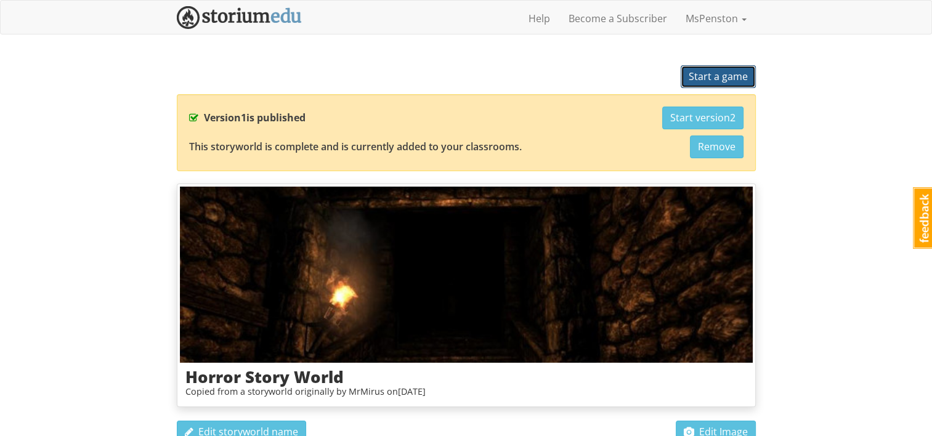
click at [715, 74] on span "Start a game" at bounding box center [718, 77] width 59 height 14
select select "m38qtt"
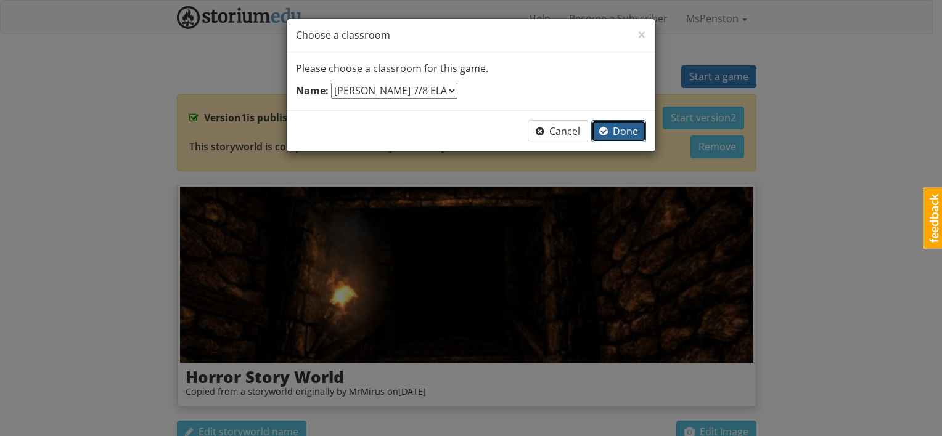
click at [632, 124] on span "Done" at bounding box center [618, 131] width 39 height 14
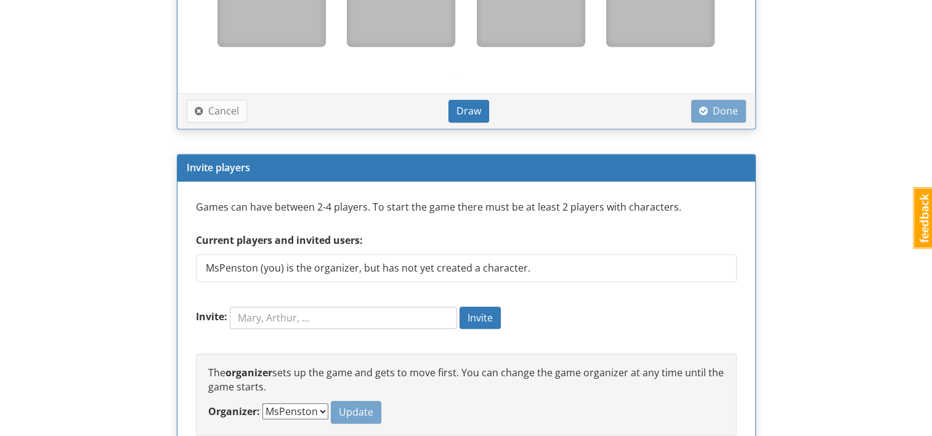
scroll to position [801, 0]
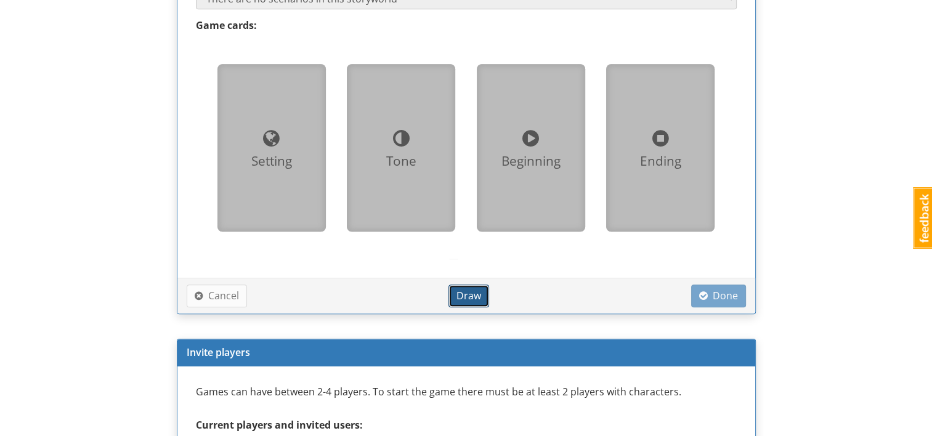
click at [462, 301] on span "Draw" at bounding box center [469, 296] width 25 height 14
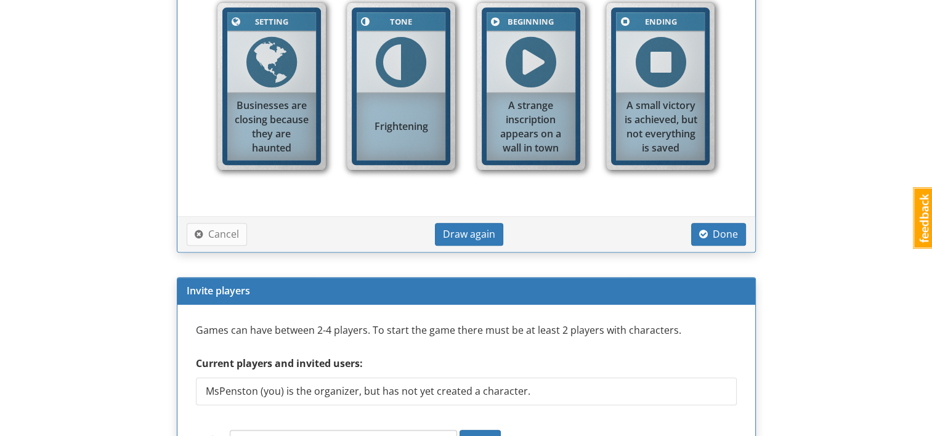
scroll to position [986, 0]
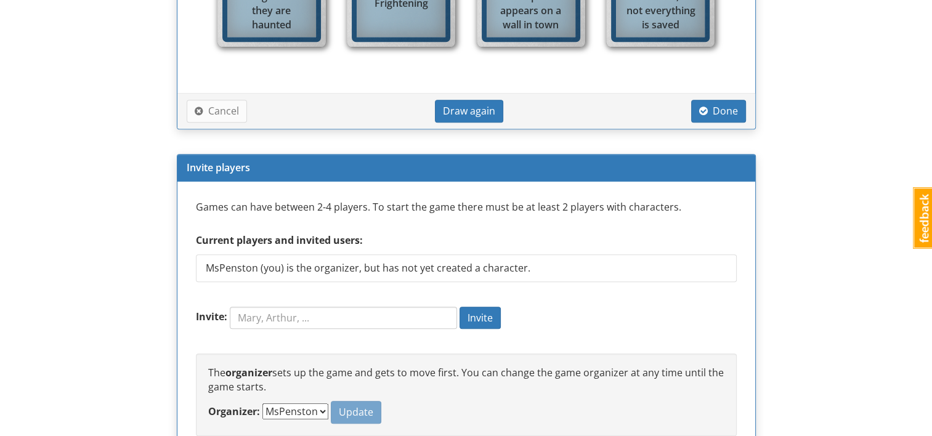
click at [559, 267] on li "MsPenston (you) is the organizer, but has not yet created a character." at bounding box center [466, 269] width 541 height 28
click at [328, 316] on input "Invite:" at bounding box center [343, 318] width 227 height 22
click at [481, 317] on span "Invite" at bounding box center [480, 318] width 25 height 14
click at [266, 316] on input "Invite:" at bounding box center [343, 318] width 227 height 22
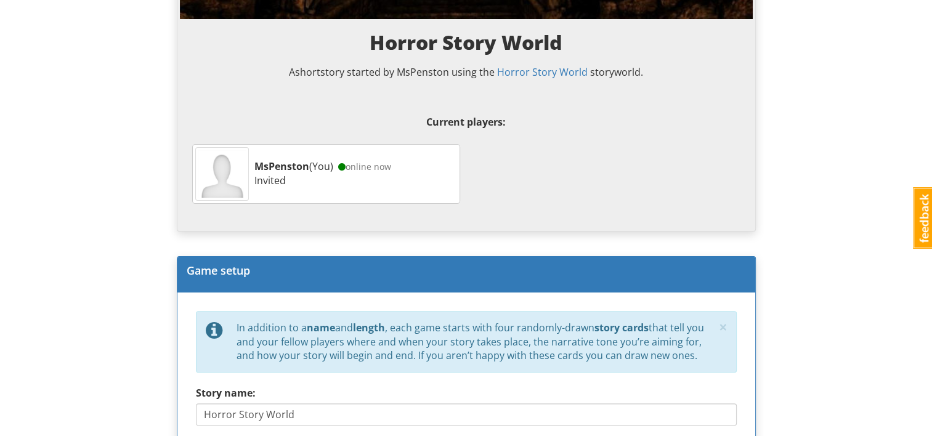
scroll to position [0, 0]
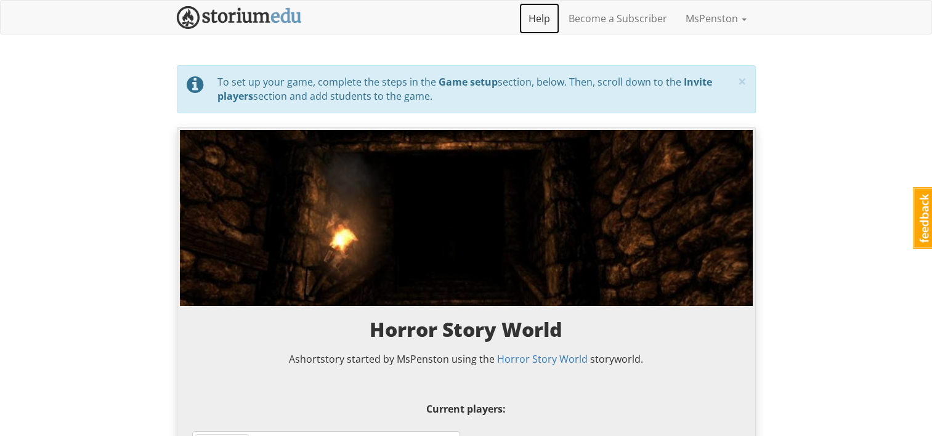
click at [550, 20] on link "Help" at bounding box center [540, 18] width 40 height 31
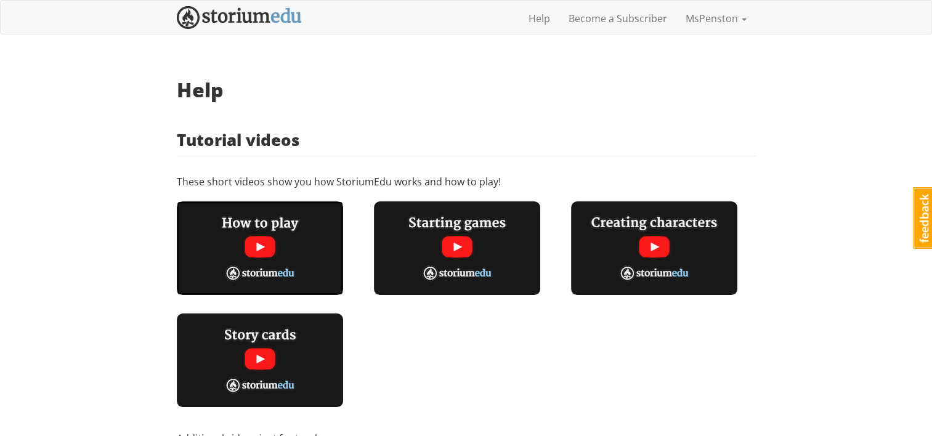
click at [254, 242] on img at bounding box center [260, 249] width 166 height 94
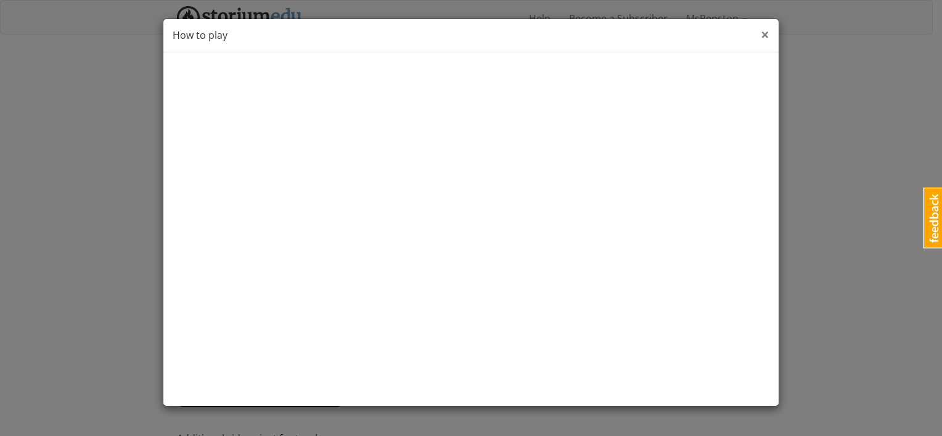
click at [767, 38] on span "×" at bounding box center [765, 34] width 9 height 20
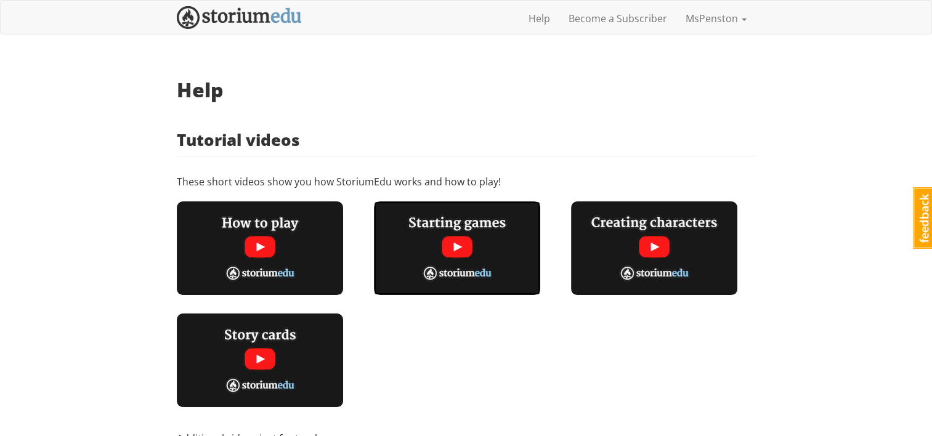
click at [455, 244] on img at bounding box center [457, 249] width 166 height 94
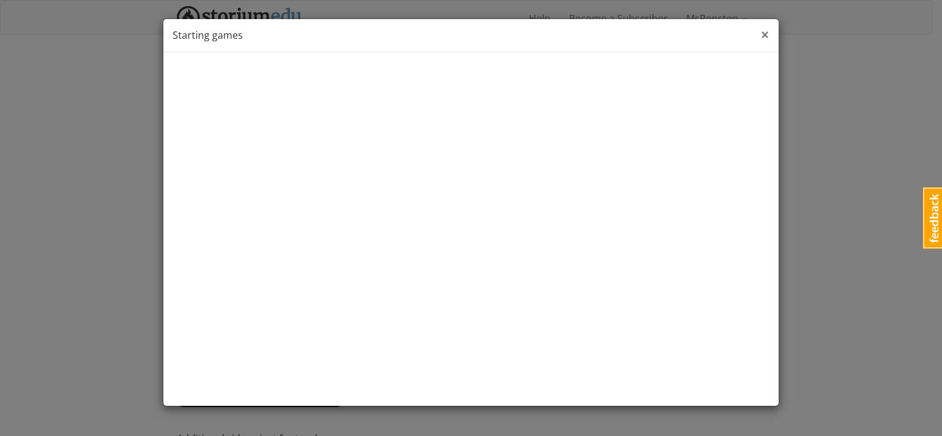
click at [764, 39] on span "×" at bounding box center [765, 34] width 9 height 20
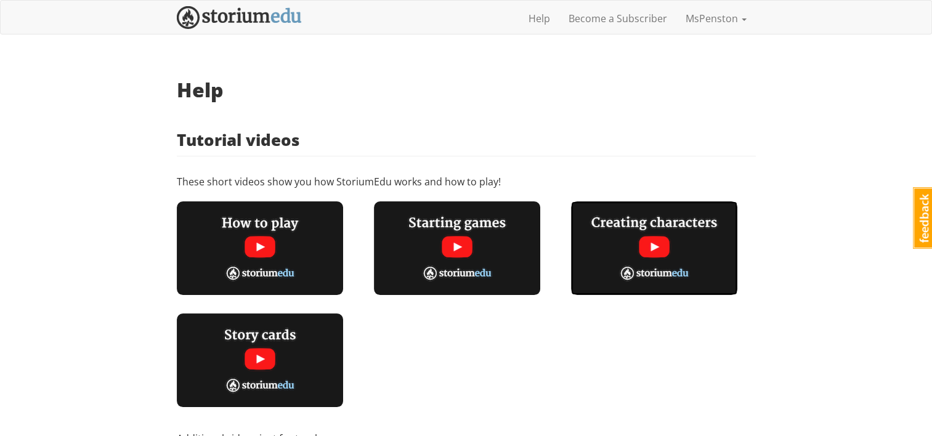
click at [653, 245] on img at bounding box center [654, 249] width 166 height 94
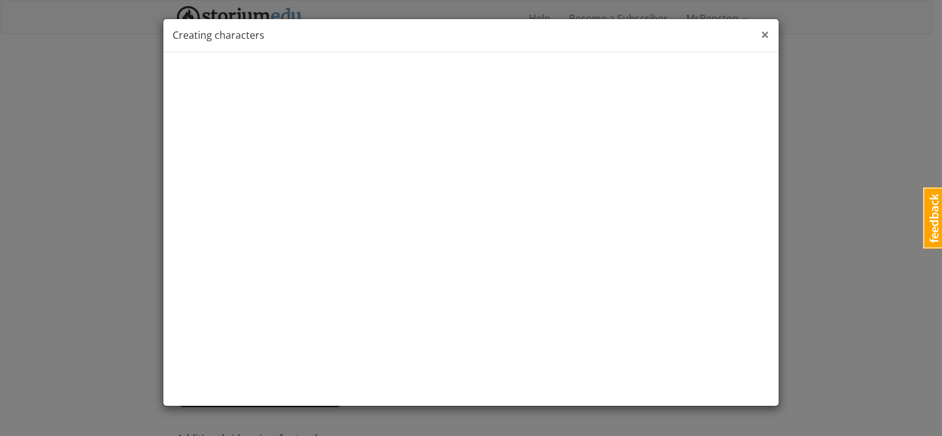
click at [767, 31] on span "×" at bounding box center [765, 34] width 9 height 20
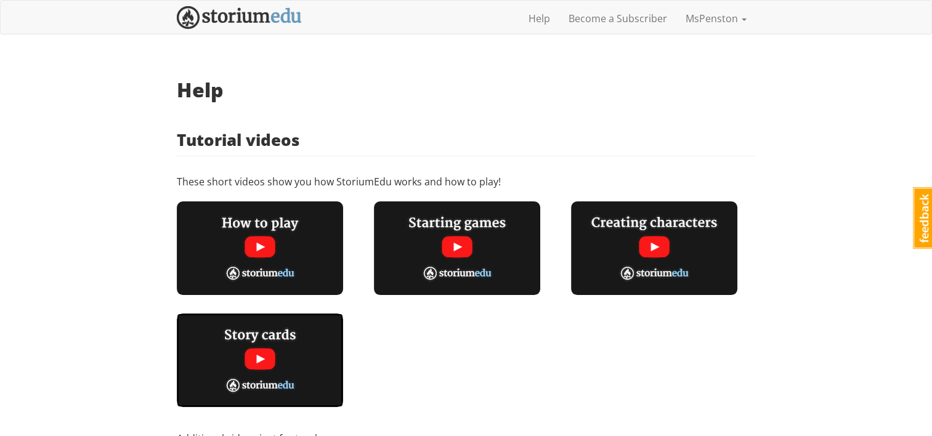
click at [256, 359] on img at bounding box center [260, 361] width 166 height 94
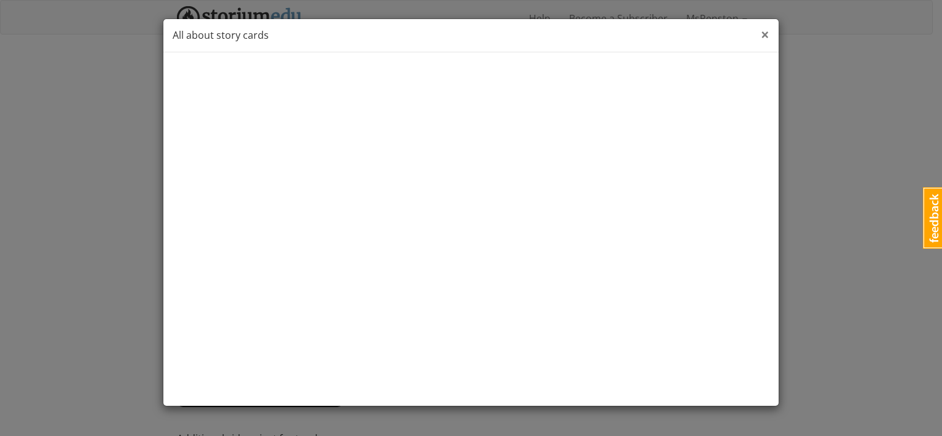
click at [765, 37] on span "×" at bounding box center [765, 34] width 9 height 20
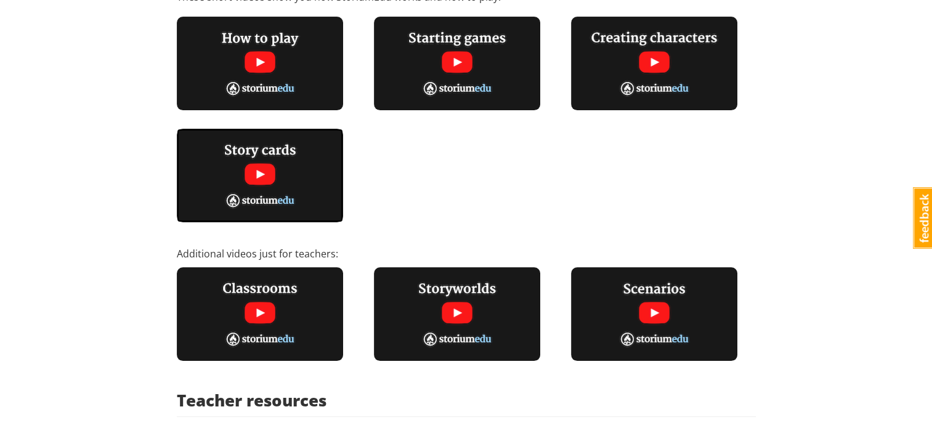
scroll to position [308, 0]
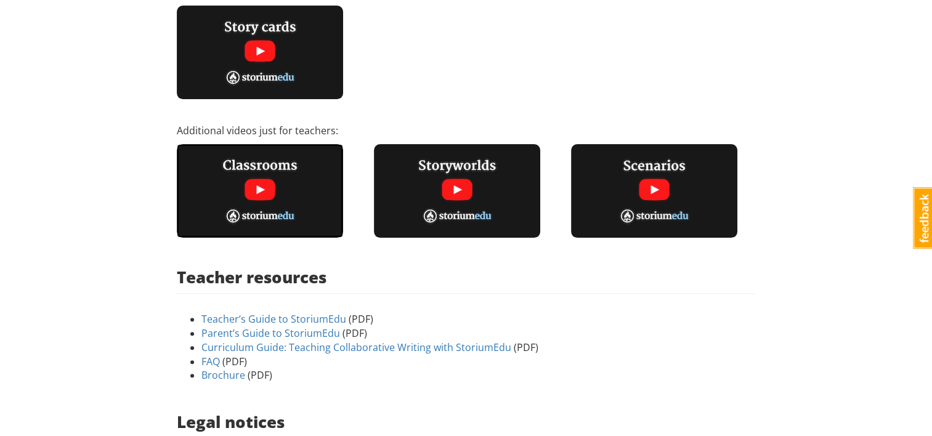
click at [274, 195] on img at bounding box center [260, 191] width 166 height 94
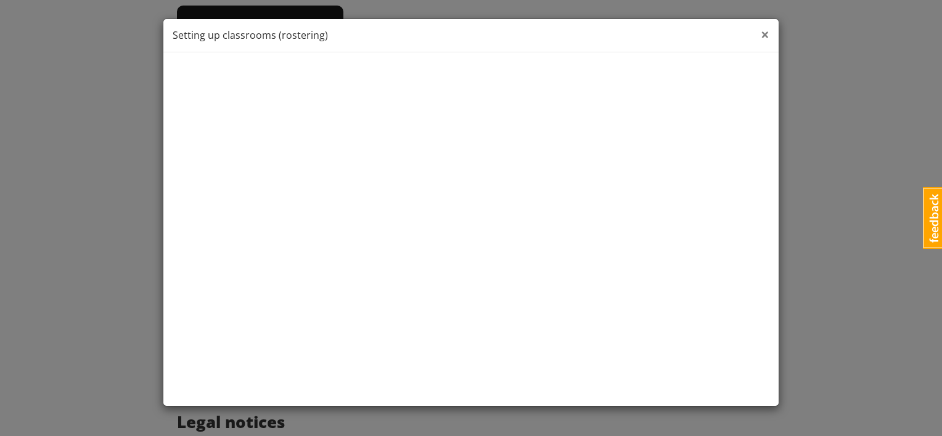
click at [762, 36] on span "×" at bounding box center [765, 34] width 9 height 20
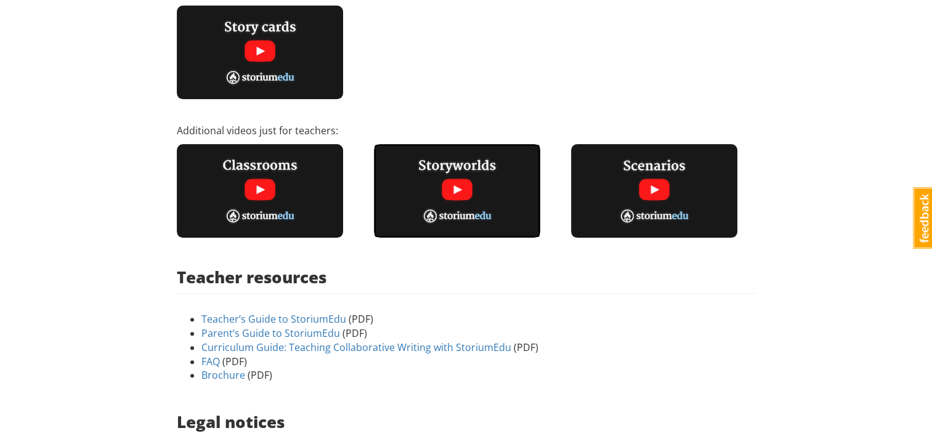
click at [457, 190] on img at bounding box center [457, 191] width 166 height 94
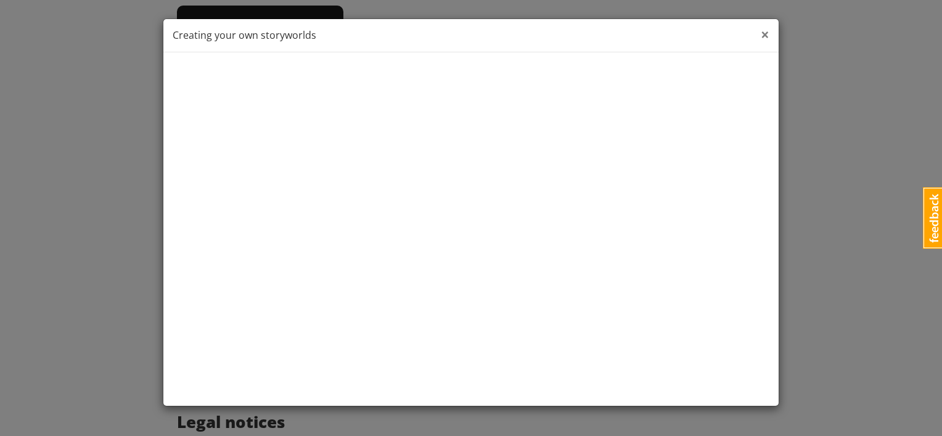
click at [768, 35] on span "×" at bounding box center [765, 34] width 9 height 20
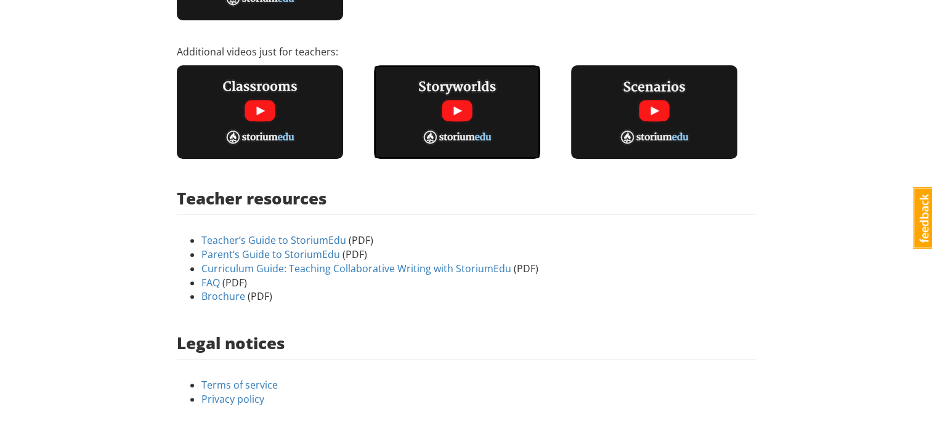
scroll to position [0, 0]
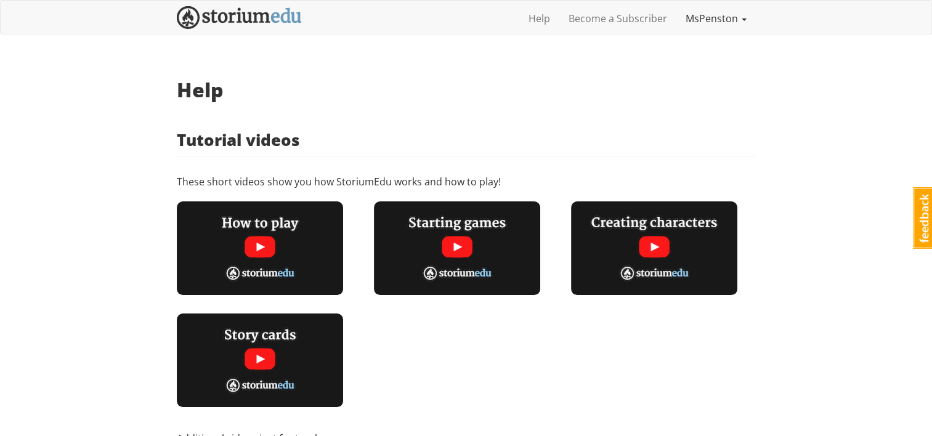
click at [724, 15] on link "MsPenston" at bounding box center [717, 18] width 80 height 31
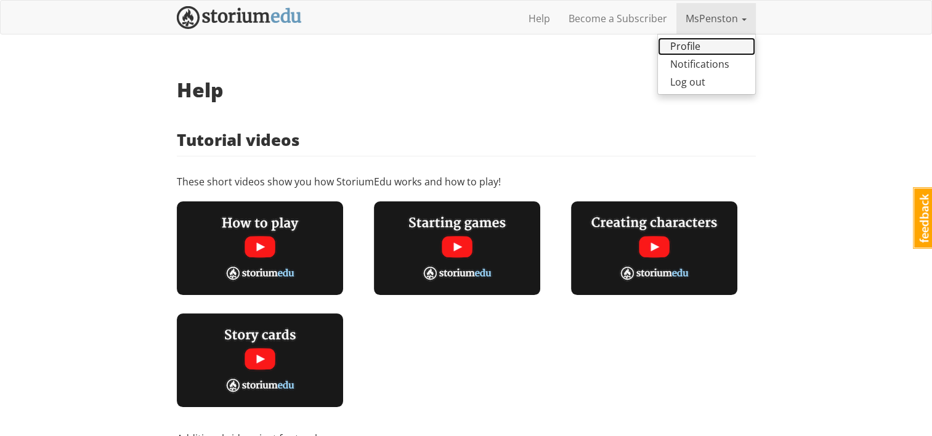
click at [702, 49] on link "Profile" at bounding box center [706, 47] width 97 height 18
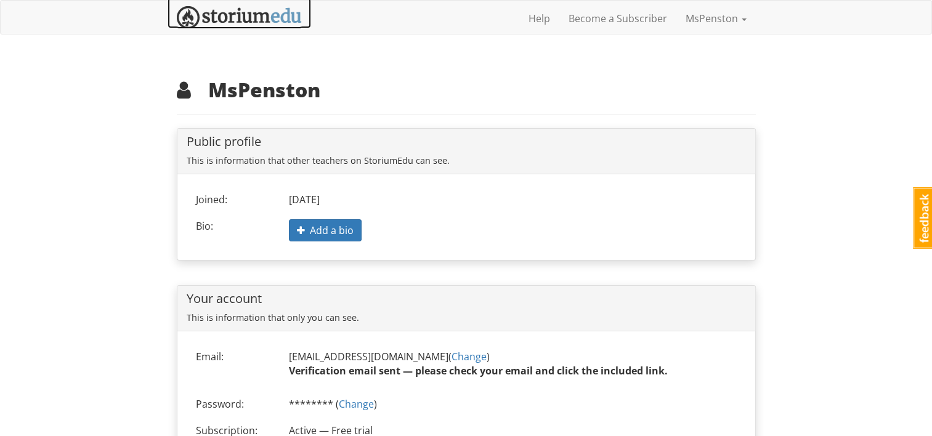
click at [251, 20] on img at bounding box center [239, 17] width 125 height 23
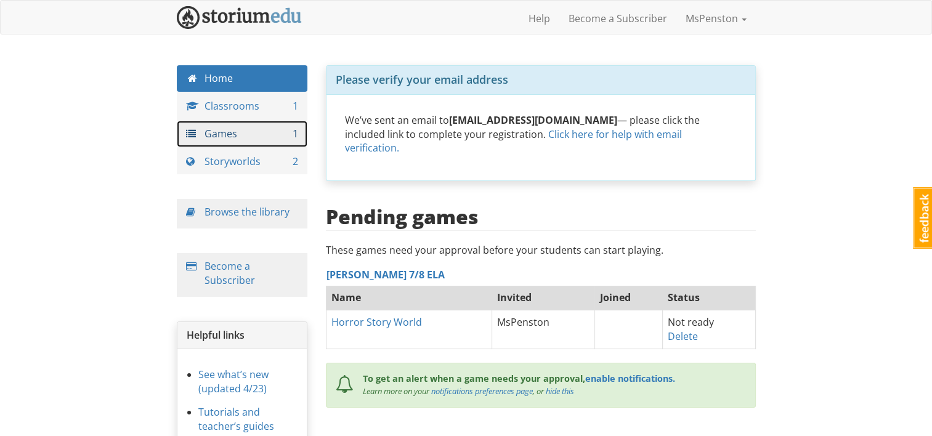
click at [229, 137] on link "Games 1" at bounding box center [242, 134] width 131 height 27
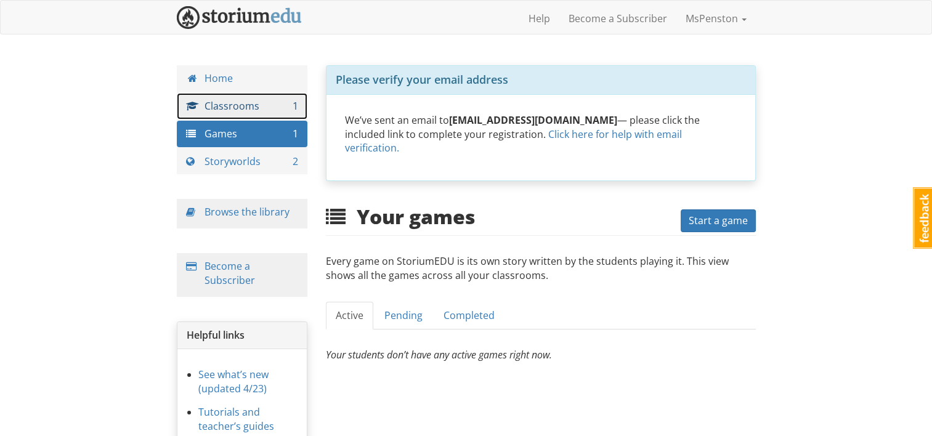
click at [221, 106] on link "Classrooms 1" at bounding box center [242, 106] width 131 height 27
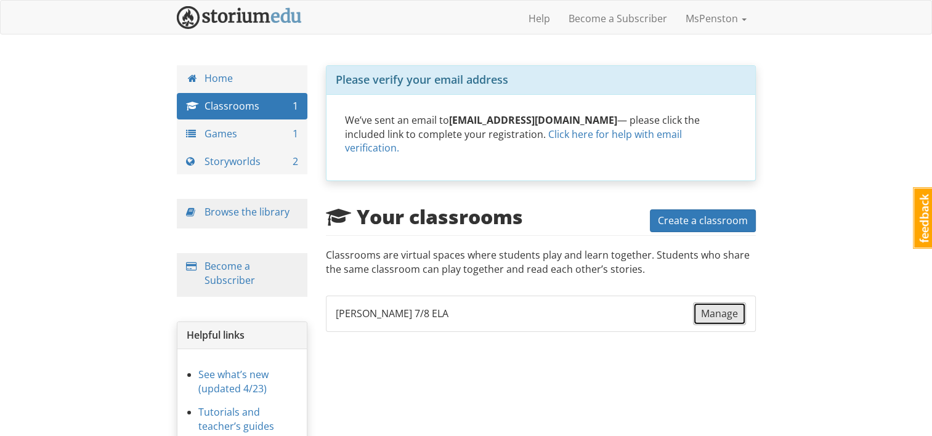
click at [727, 307] on span "Manage" at bounding box center [719, 314] width 37 height 14
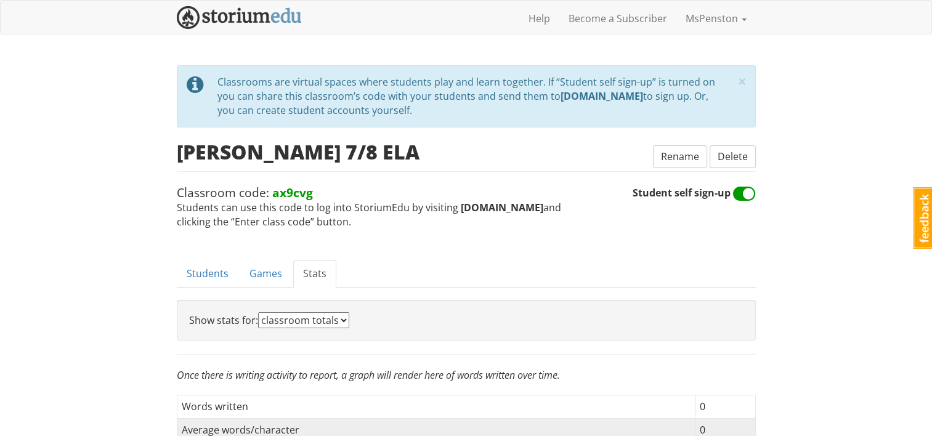
scroll to position [123, 0]
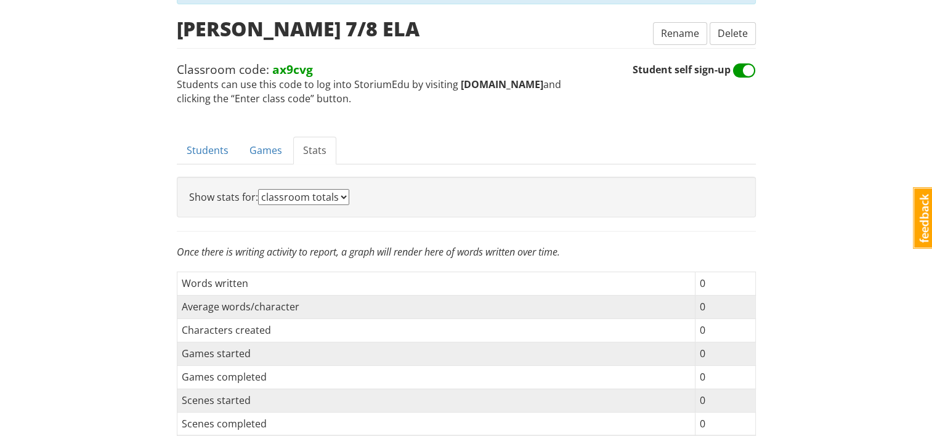
click at [748, 66] on span at bounding box center [744, 71] width 23 height 20
click at [756, 64] on input "Student self sign-up" at bounding box center [756, 63] width 1 height 1
checkbox input "false"
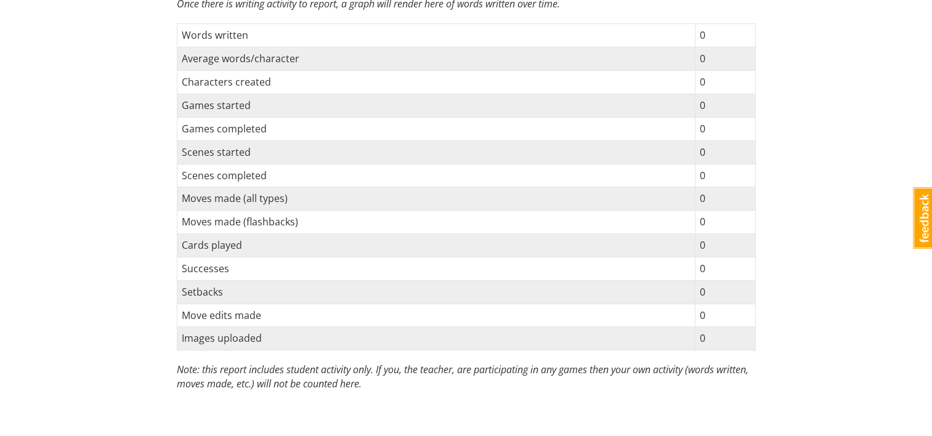
scroll to position [63, 0]
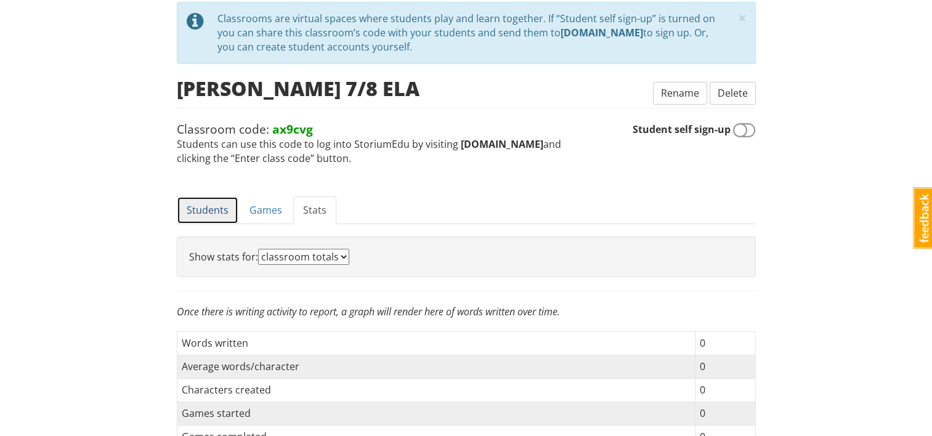
click at [225, 202] on link "Students" at bounding box center [208, 211] width 62 height 28
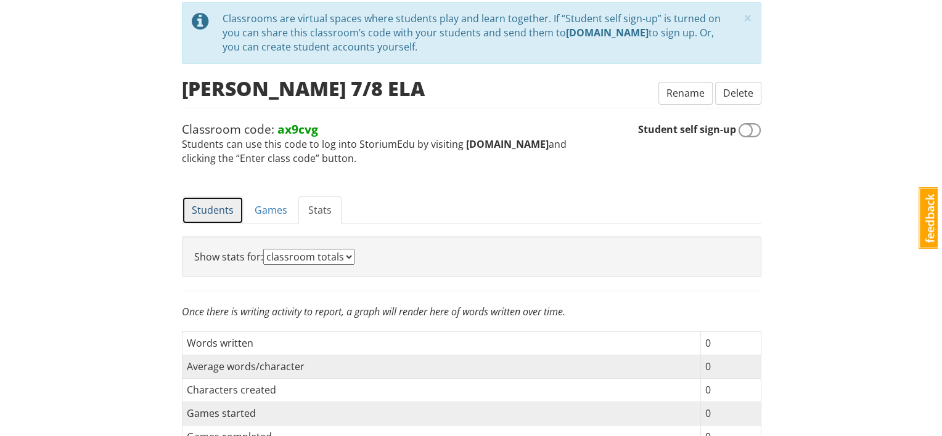
scroll to position [0, 0]
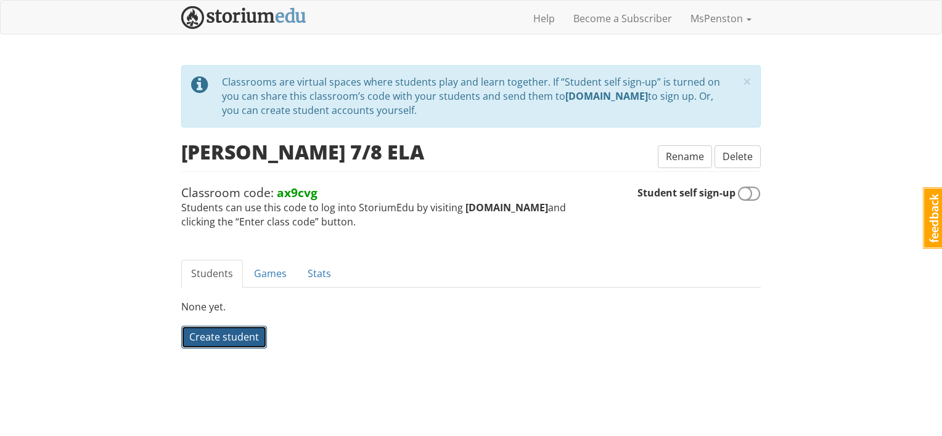
click at [246, 334] on span "Create student" at bounding box center [224, 337] width 70 height 14
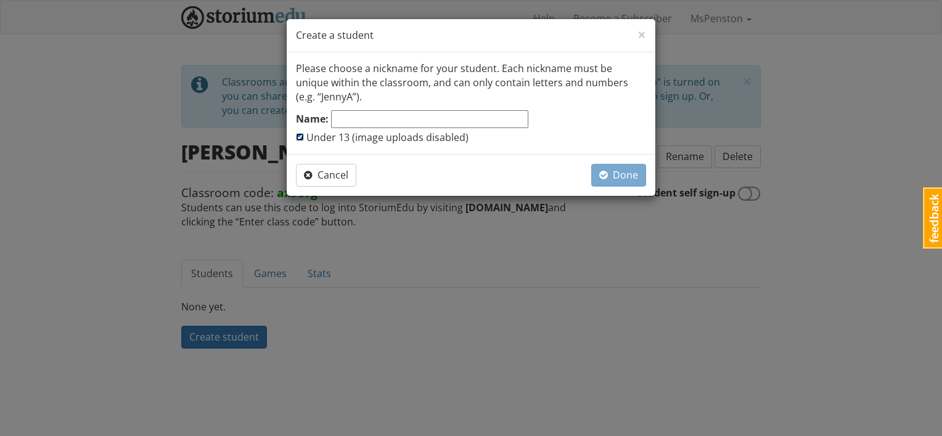
click at [300, 136] on input "Under 13 (image uploads disabled)" at bounding box center [300, 137] width 8 height 8
checkbox input "false"
click at [353, 113] on input "Name:" at bounding box center [429, 119] width 197 height 18
type input "Ajwa"
click at [611, 177] on span "Done" at bounding box center [618, 175] width 39 height 14
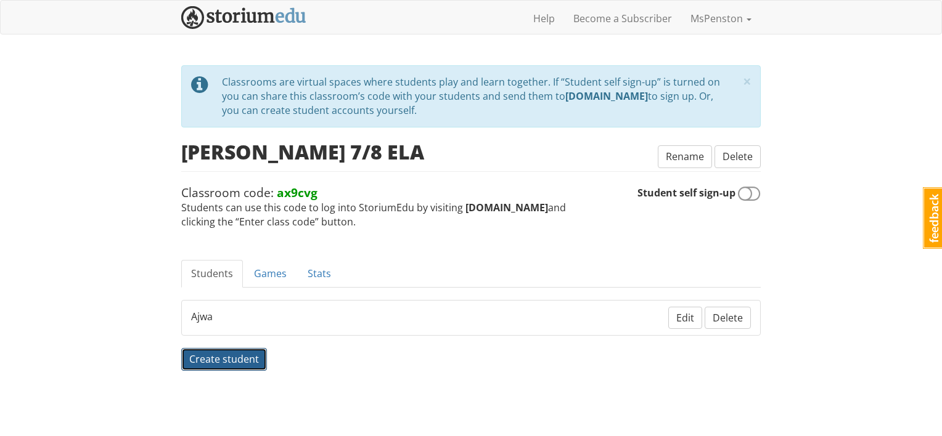
click at [213, 356] on span "Create student" at bounding box center [224, 360] width 70 height 14
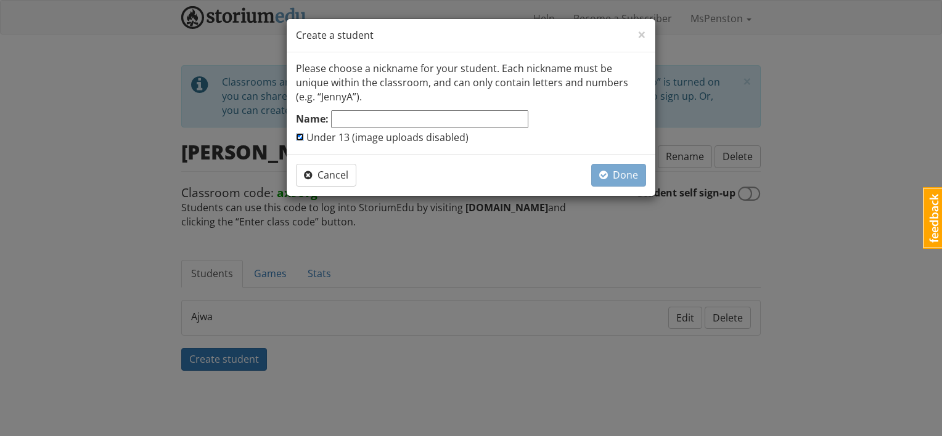
click at [303, 136] on input "Under 13 (image uploads disabled)" at bounding box center [300, 137] width 8 height 8
checkbox input "false"
click at [370, 118] on input "Name:" at bounding box center [429, 119] width 197 height 18
type input "[PERSON_NAME]"
click at [618, 179] on span "Done" at bounding box center [618, 175] width 39 height 14
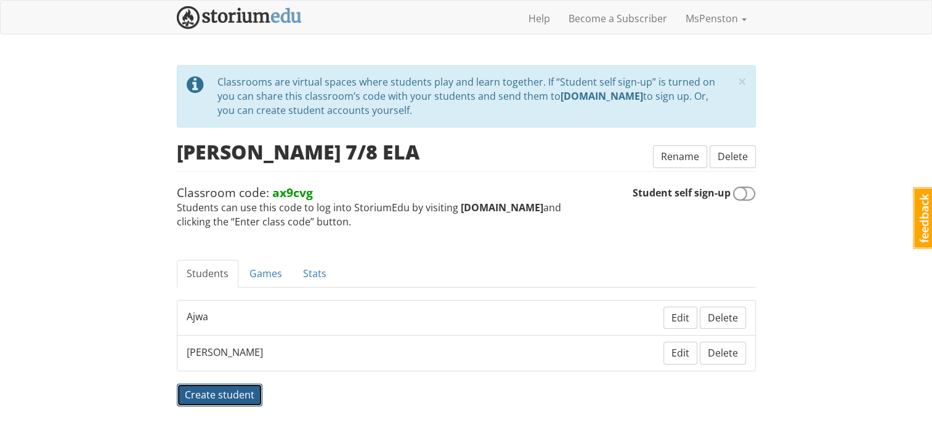
click at [232, 389] on span "Create student" at bounding box center [220, 395] width 70 height 14
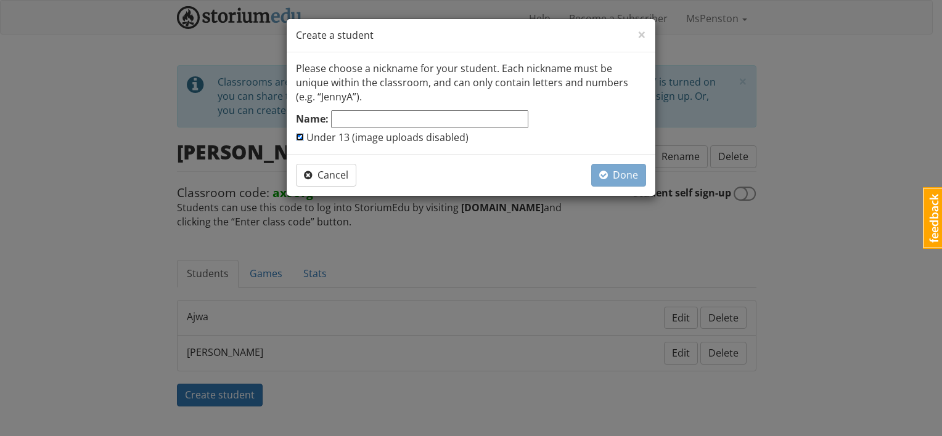
click at [303, 137] on input "Under 13 (image uploads disabled)" at bounding box center [300, 137] width 8 height 8
checkbox input "false"
click at [375, 120] on input "Name:" at bounding box center [429, 119] width 197 height 18
type input "[PERSON_NAME]"
click at [606, 177] on span "button" at bounding box center [603, 175] width 9 height 10
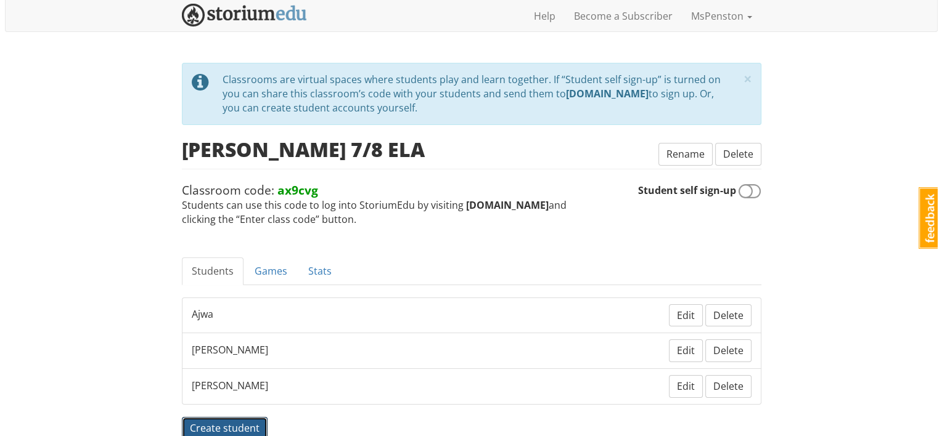
scroll to position [64, 0]
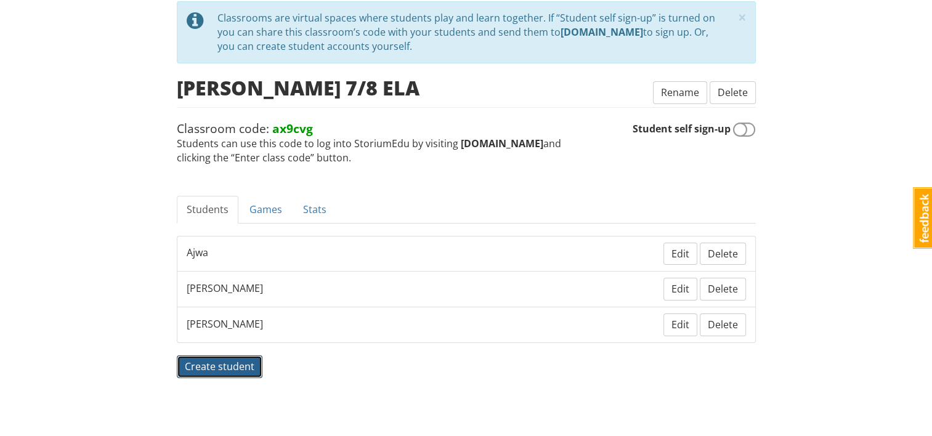
click at [244, 360] on span "Create student" at bounding box center [220, 367] width 70 height 14
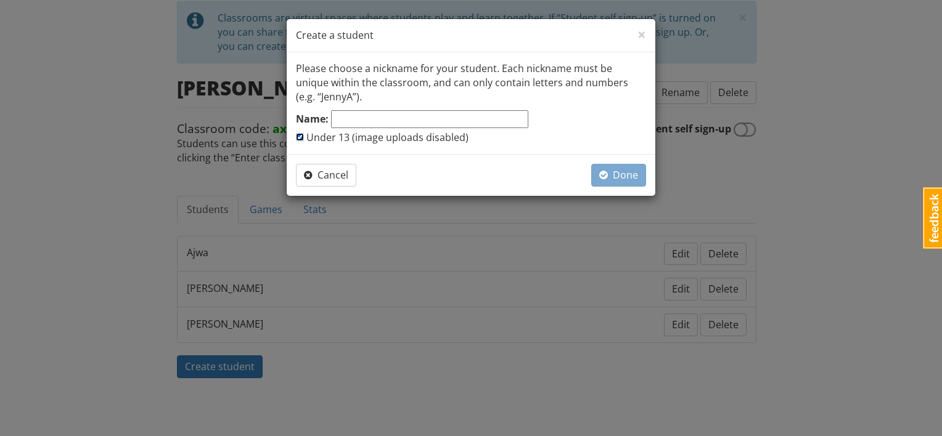
click at [300, 136] on input "Under 13 (image uploads disabled)" at bounding box center [300, 137] width 8 height 8
checkbox input "false"
click at [352, 123] on input "Name:" at bounding box center [429, 119] width 197 height 18
type input "Kaiden"
click at [621, 174] on span "Done" at bounding box center [618, 175] width 39 height 14
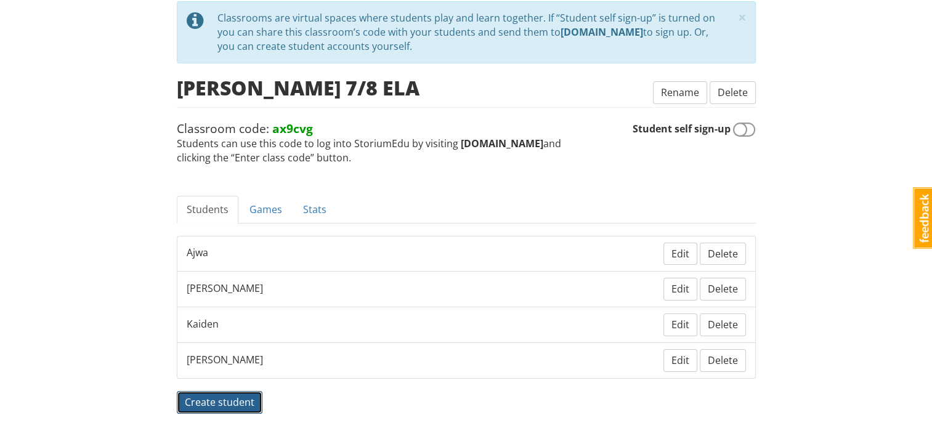
click at [210, 396] on span "Create student" at bounding box center [220, 403] width 70 height 14
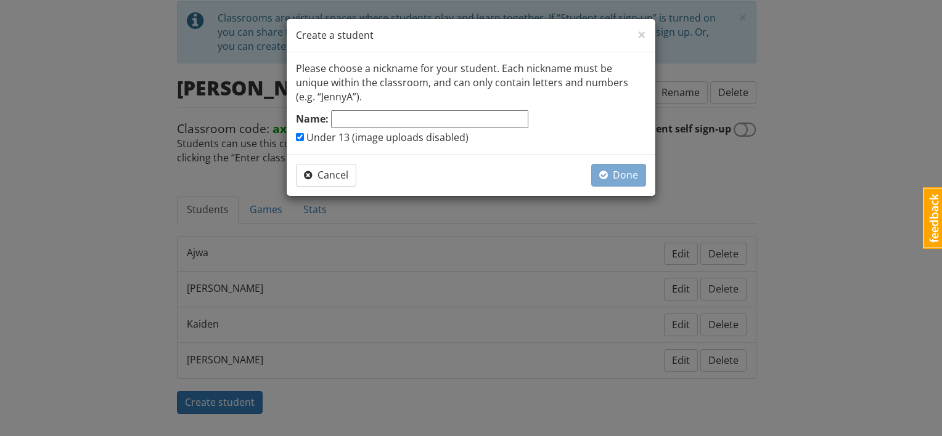
click at [301, 131] on label "Under 13 (image uploads disabled)" at bounding box center [382, 138] width 173 height 14
click at [301, 133] on input "Under 13 (image uploads disabled)" at bounding box center [300, 137] width 8 height 8
checkbox input "false"
click at [353, 123] on input "Name:" at bounding box center [429, 119] width 197 height 18
type input "Yasin"
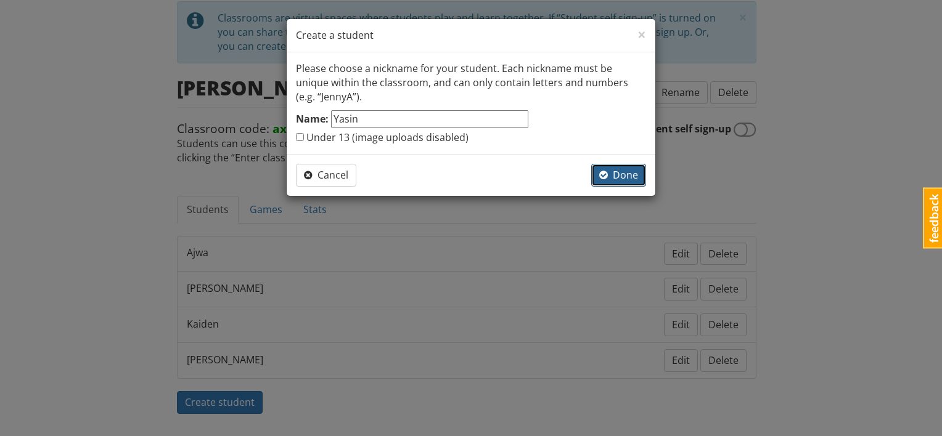
click at [626, 175] on span "Done" at bounding box center [618, 175] width 39 height 14
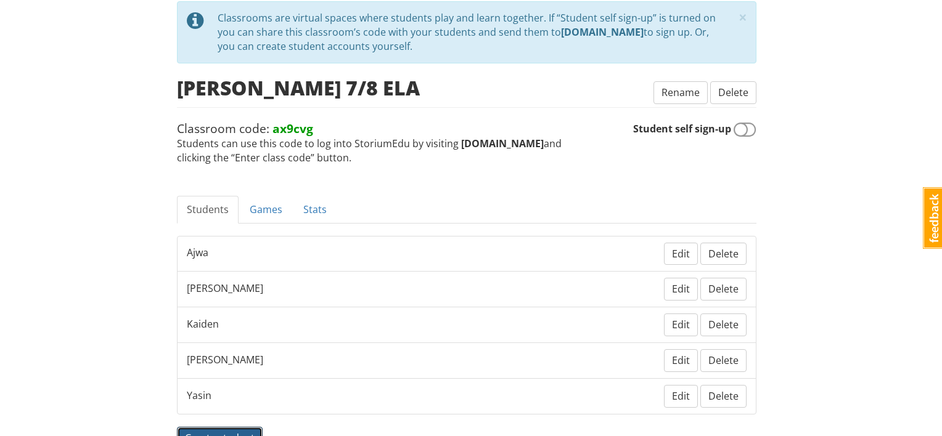
scroll to position [73, 0]
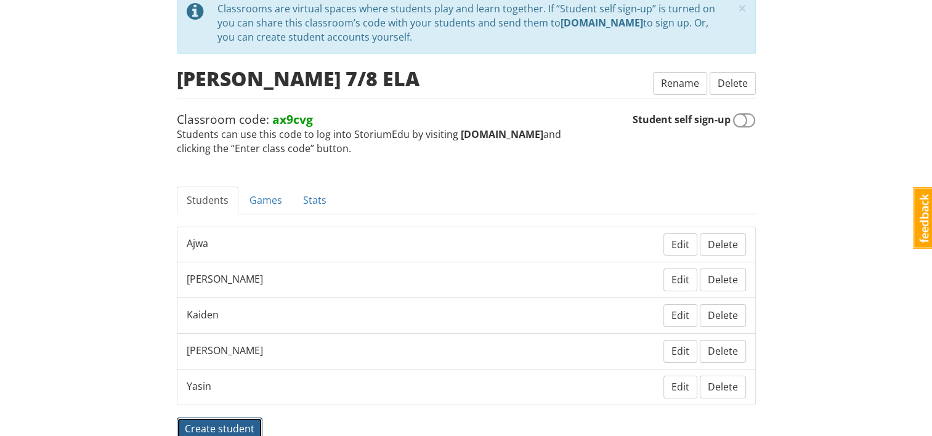
click at [247, 422] on span "Create student" at bounding box center [220, 429] width 70 height 14
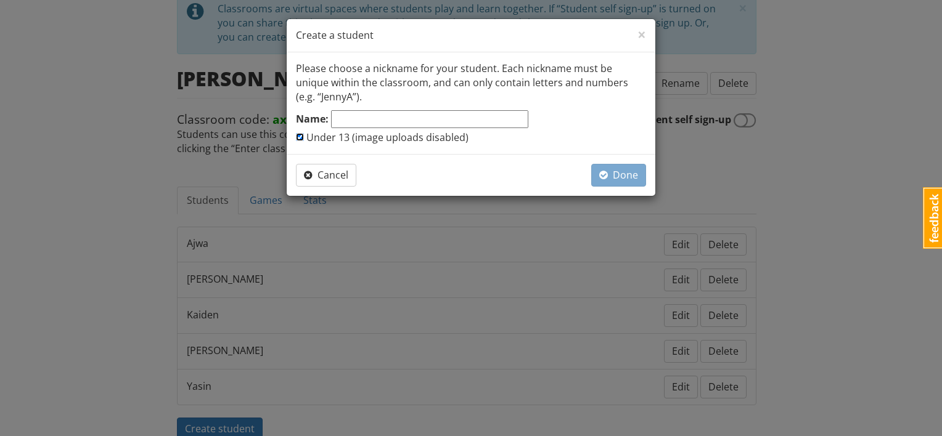
click at [298, 137] on input "Under 13 (image uploads disabled)" at bounding box center [300, 137] width 8 height 8
checkbox input "false"
click at [345, 123] on input "Name:" at bounding box center [429, 119] width 197 height 18
type input "[PERSON_NAME]"
click at [618, 176] on span "Done" at bounding box center [618, 175] width 39 height 14
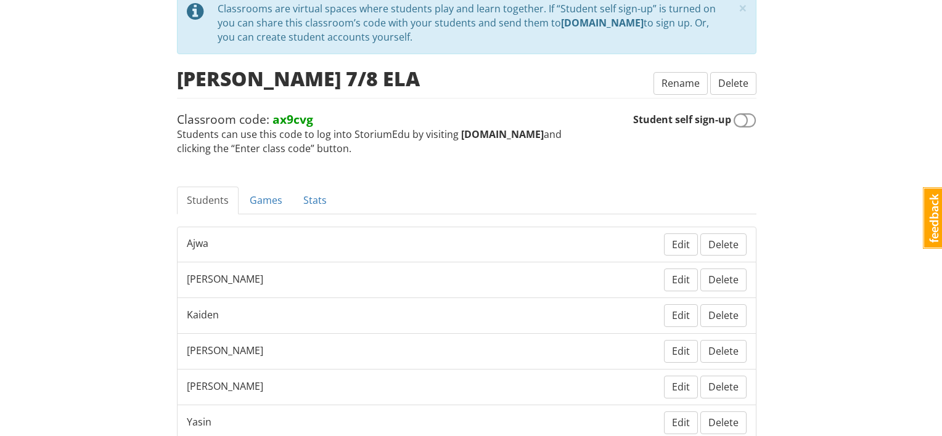
scroll to position [170, 0]
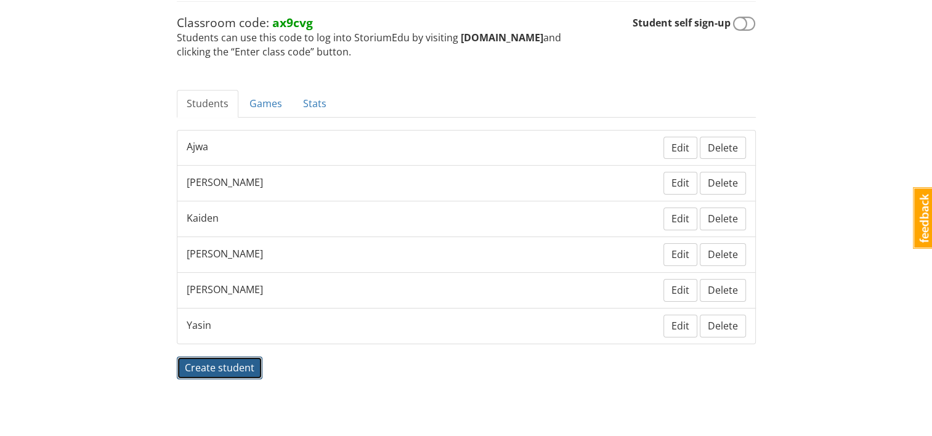
click at [237, 364] on span "Create student" at bounding box center [220, 368] width 70 height 14
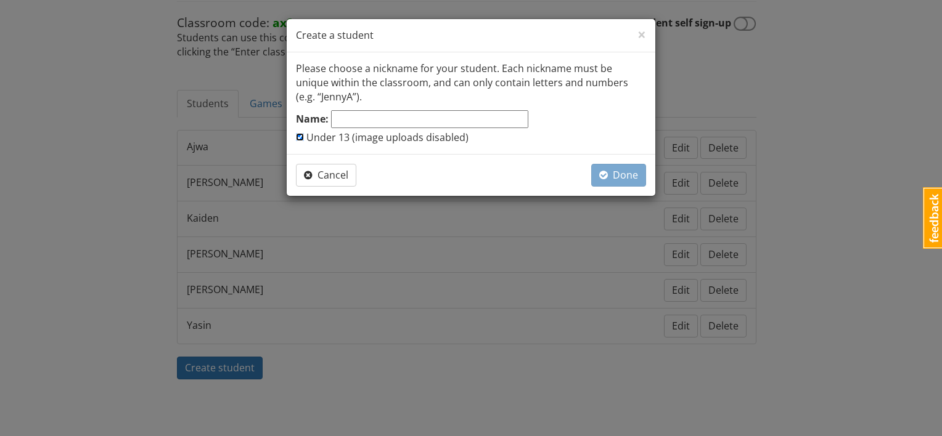
click at [299, 136] on input "Under 13 (image uploads disabled)" at bounding box center [300, 137] width 8 height 8
checkbox input "false"
click at [344, 118] on input "Name:" at bounding box center [429, 119] width 197 height 18
type input "[PERSON_NAME]"
click at [622, 173] on span "Done" at bounding box center [618, 175] width 39 height 14
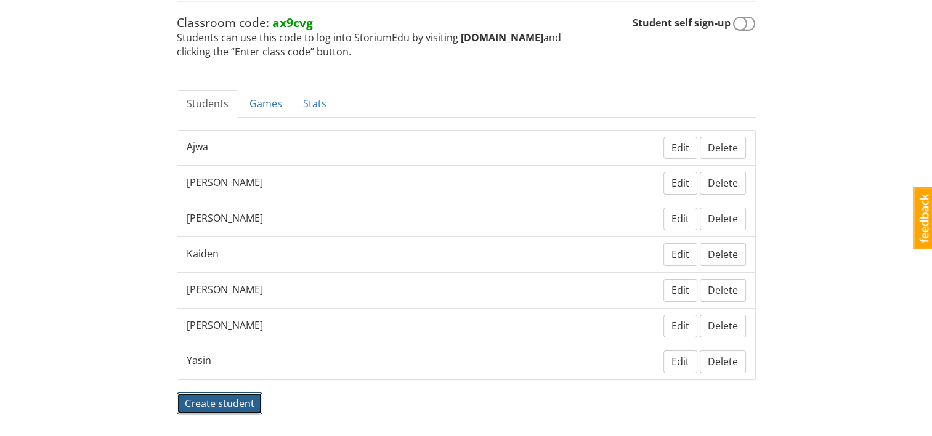
click at [232, 398] on span "Create student" at bounding box center [220, 404] width 70 height 14
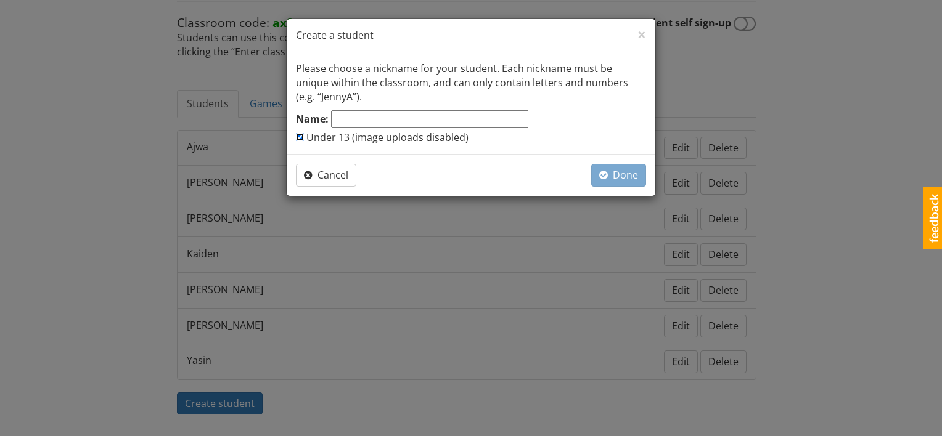
click at [301, 137] on input "Under 13 (image uploads disabled)" at bounding box center [300, 137] width 8 height 8
checkbox input "false"
click at [341, 118] on input "Name:" at bounding box center [429, 119] width 197 height 18
type input "Kale"
click at [643, 169] on button "Done" at bounding box center [618, 175] width 55 height 23
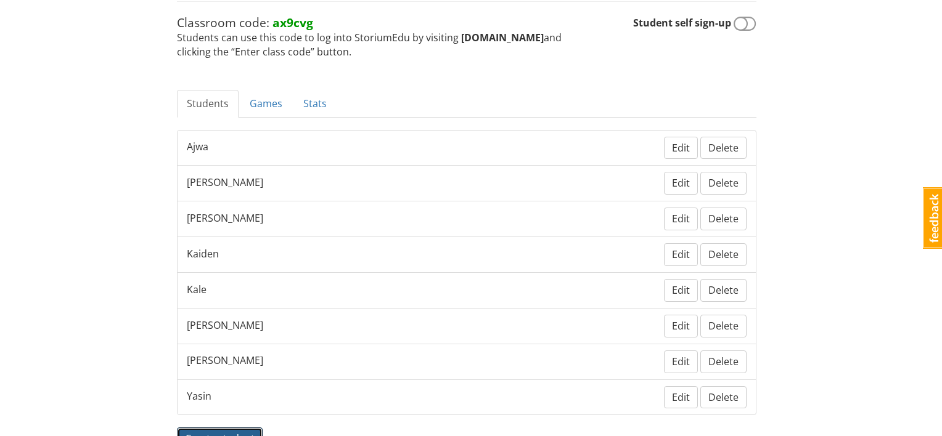
scroll to position [179, 0]
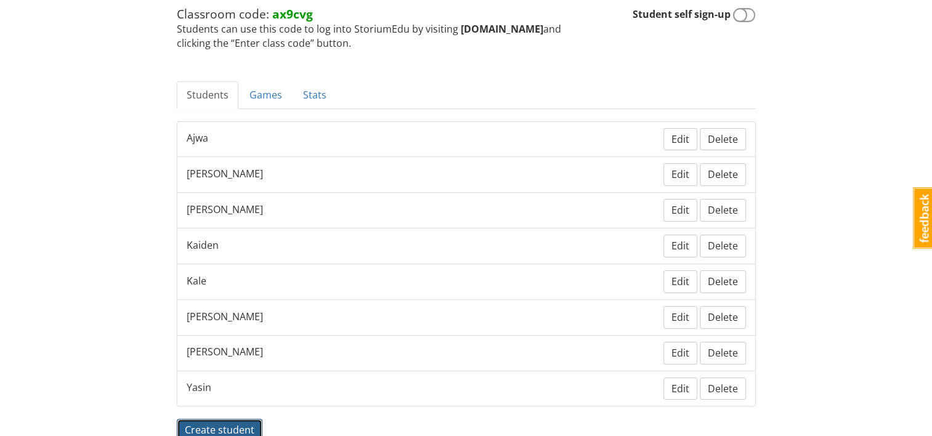
click at [239, 423] on span "Create student" at bounding box center [220, 430] width 70 height 14
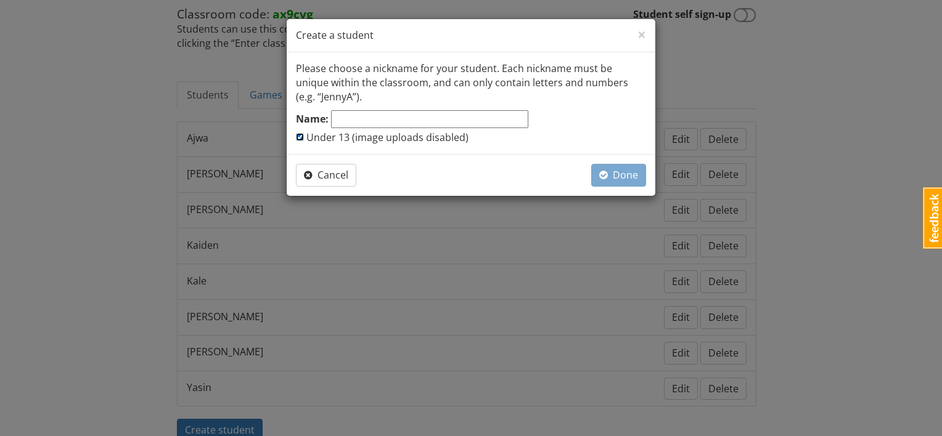
click at [299, 136] on input "Under 13 (image uploads disabled)" at bounding box center [300, 137] width 8 height 8
checkbox input "false"
click at [344, 121] on input "Name:" at bounding box center [429, 119] width 197 height 18
type input "[PERSON_NAME]"
click at [626, 168] on span "Done" at bounding box center [618, 175] width 39 height 14
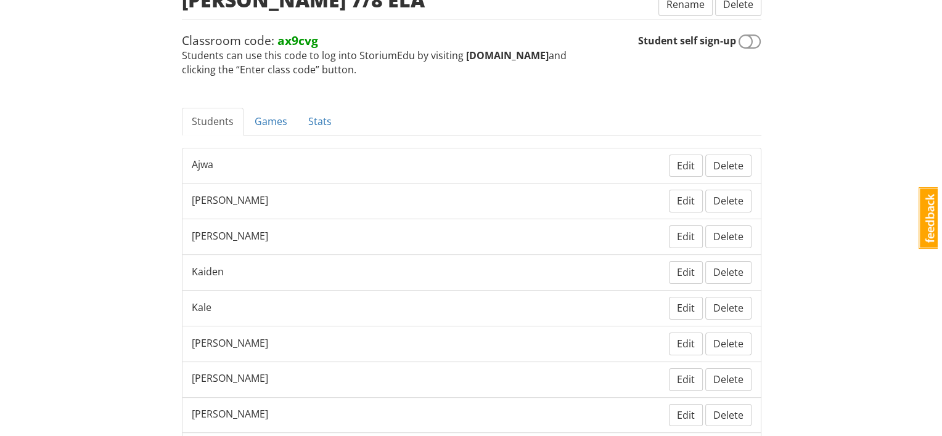
scroll to position [275, 0]
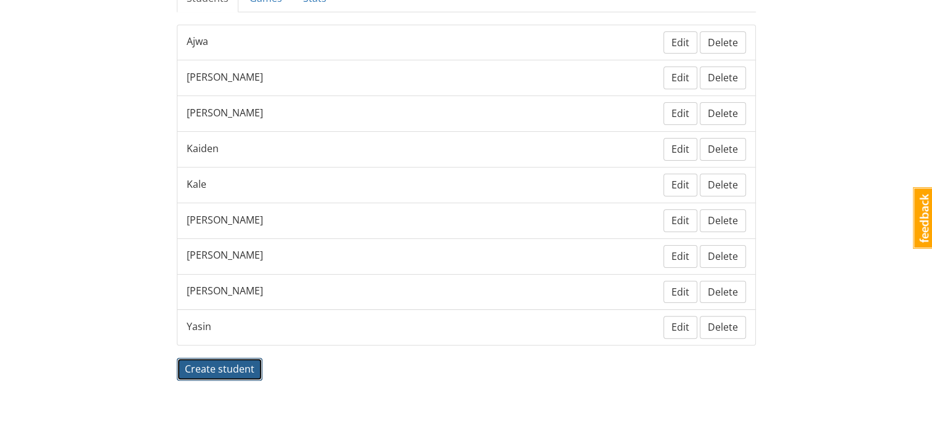
click at [227, 372] on button "Create student" at bounding box center [220, 369] width 86 height 23
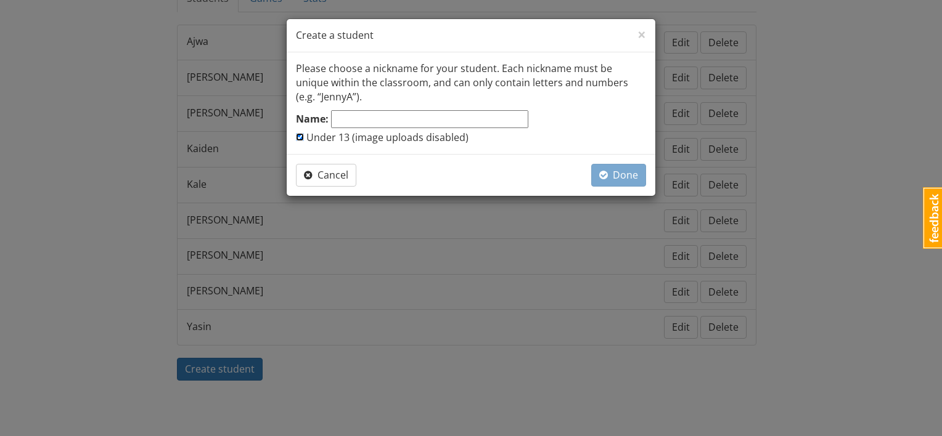
click at [299, 133] on input "Under 13 (image uploads disabled)" at bounding box center [300, 137] width 8 height 8
checkbox input "false"
click at [340, 121] on input "Name:" at bounding box center [429, 119] width 197 height 18
type input "Rumiha"
click at [607, 168] on span "button" at bounding box center [603, 175] width 9 height 14
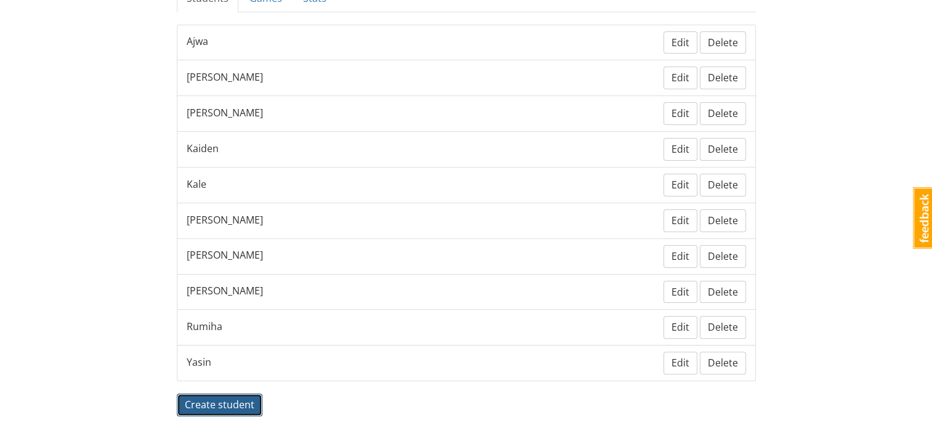
click at [229, 399] on span "Create student" at bounding box center [220, 405] width 70 height 14
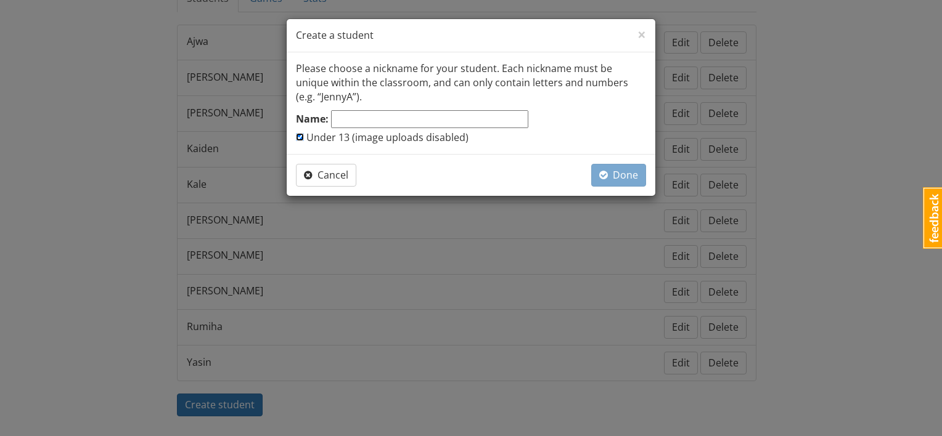
click at [296, 134] on input "Under 13 (image uploads disabled)" at bounding box center [300, 137] width 8 height 8
checkbox input "false"
click at [340, 123] on input "Name:" at bounding box center [429, 119] width 197 height 18
type input "Kayan"
click at [627, 177] on span "Done" at bounding box center [618, 175] width 39 height 14
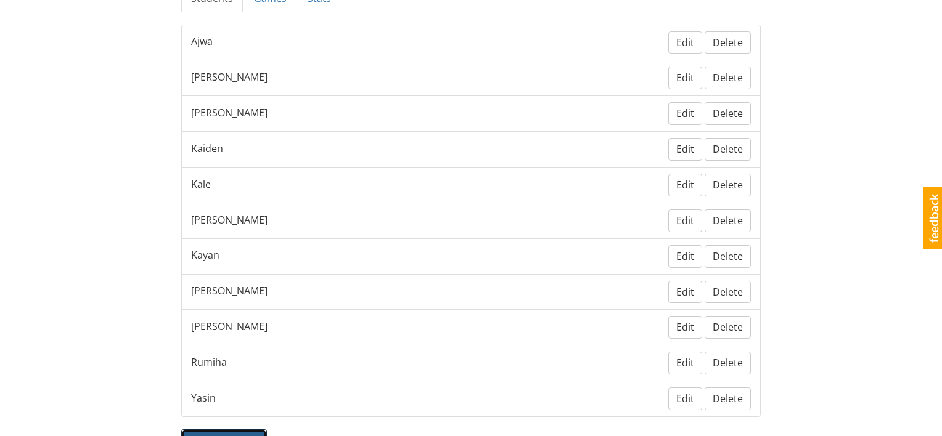
scroll to position [284, 0]
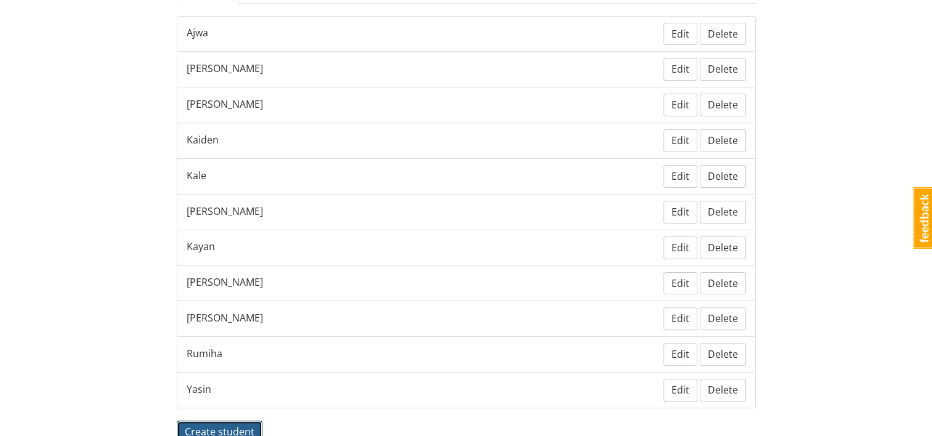
click at [225, 425] on span "Create student" at bounding box center [220, 432] width 70 height 14
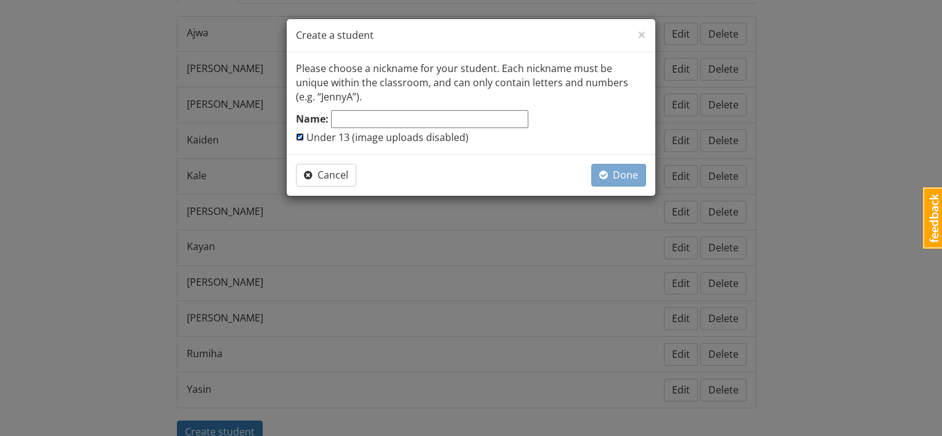
click at [296, 138] on input "Under 13 (image uploads disabled)" at bounding box center [300, 137] width 8 height 8
checkbox input "false"
click at [325, 118] on label "Name:" at bounding box center [312, 119] width 33 height 14
click at [331, 118] on input "Name:" at bounding box center [429, 119] width 197 height 18
click at [339, 118] on input "Name:" at bounding box center [429, 119] width 197 height 18
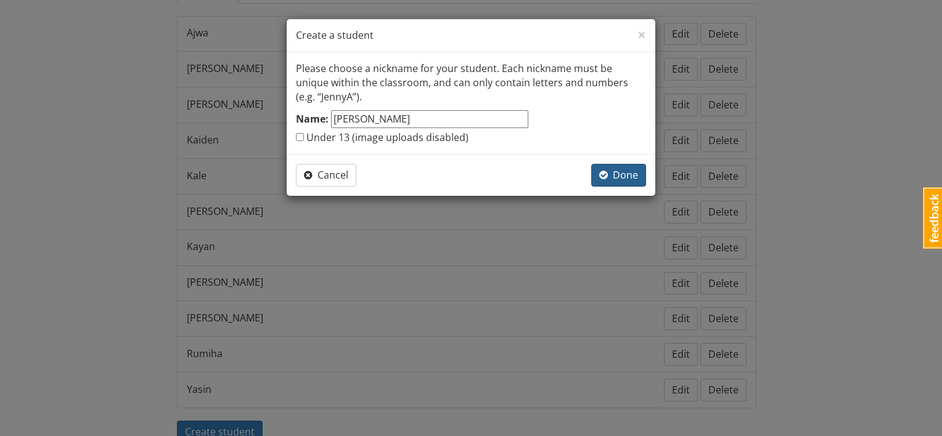
type input "[PERSON_NAME]"
click at [611, 171] on span "Done" at bounding box center [618, 175] width 39 height 14
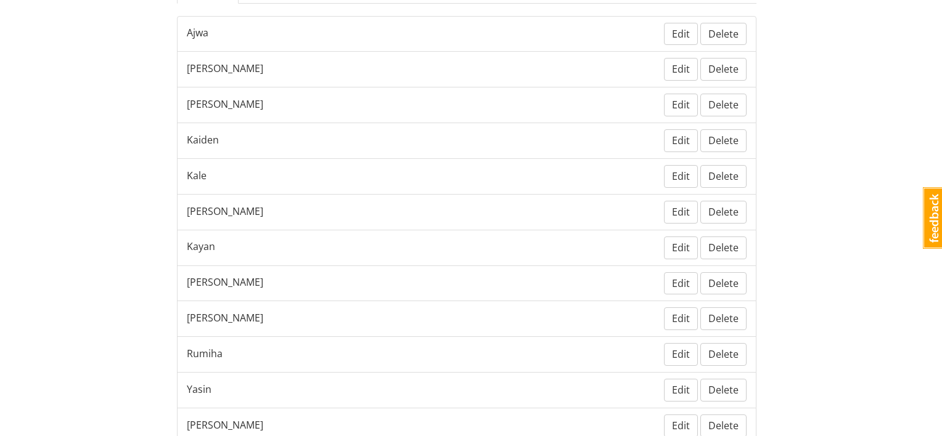
scroll to position [381, 0]
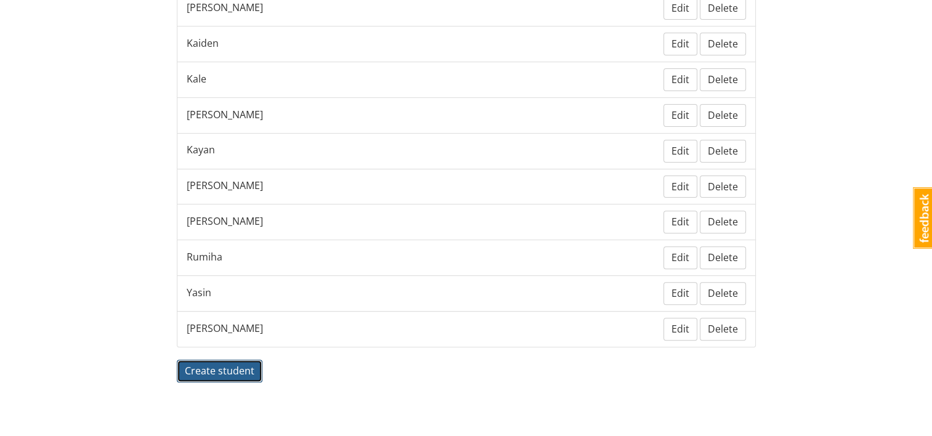
click at [210, 364] on span "Create student" at bounding box center [220, 371] width 70 height 14
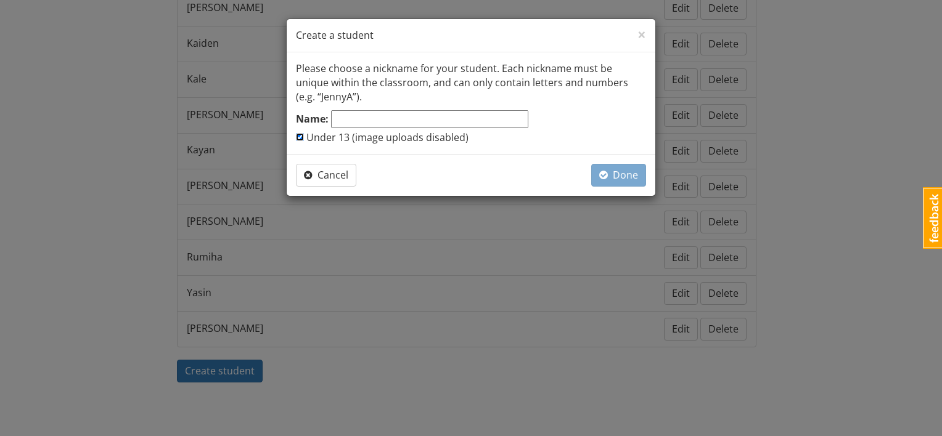
click at [302, 137] on input "Under 13 (image uploads disabled)" at bounding box center [300, 137] width 8 height 8
checkbox input "false"
click at [350, 115] on input "Name:" at bounding box center [429, 119] width 197 height 18
type input "[PERSON_NAME]"
click at [621, 177] on span "Done" at bounding box center [618, 175] width 39 height 14
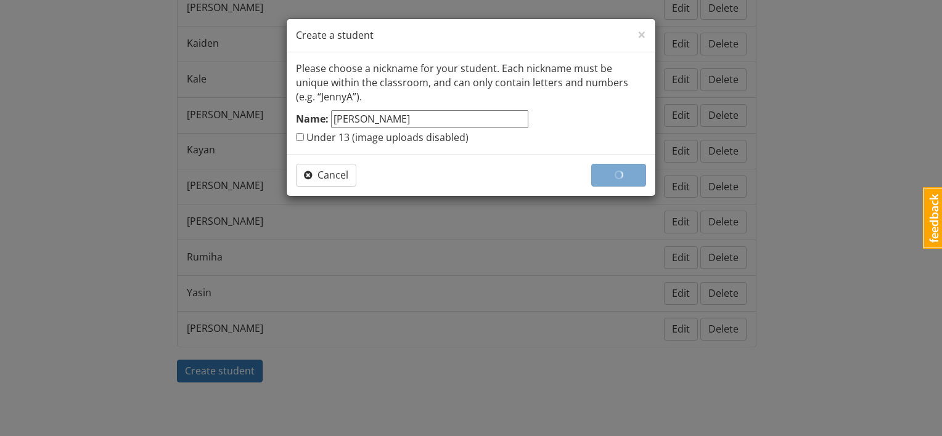
scroll to position [416, 0]
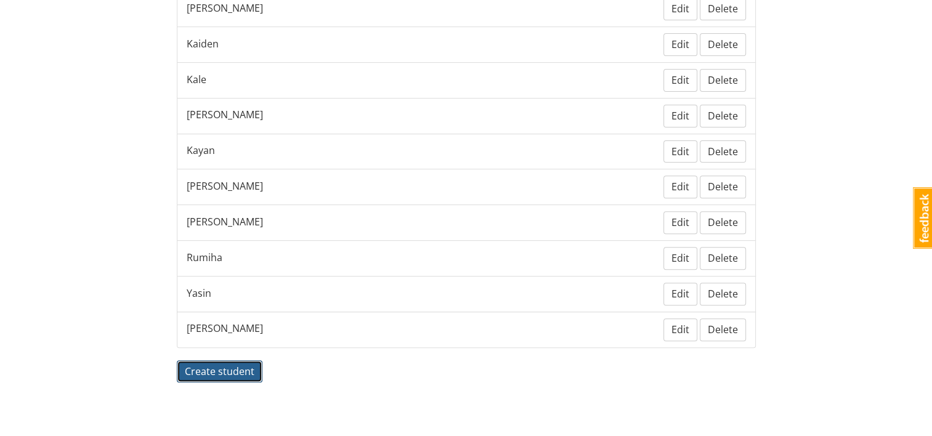
click at [249, 365] on span "Create student" at bounding box center [220, 372] width 70 height 14
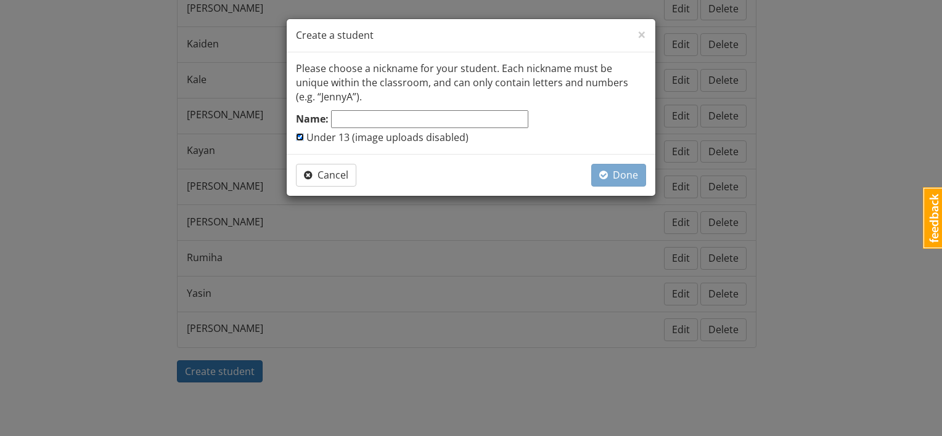
click at [298, 134] on input "Under 13 (image uploads disabled)" at bounding box center [300, 137] width 8 height 8
checkbox input "false"
click at [353, 120] on input "Name:" at bounding box center [429, 119] width 197 height 18
type input "[PERSON_NAME]"
click at [622, 165] on button "Done" at bounding box center [618, 175] width 55 height 23
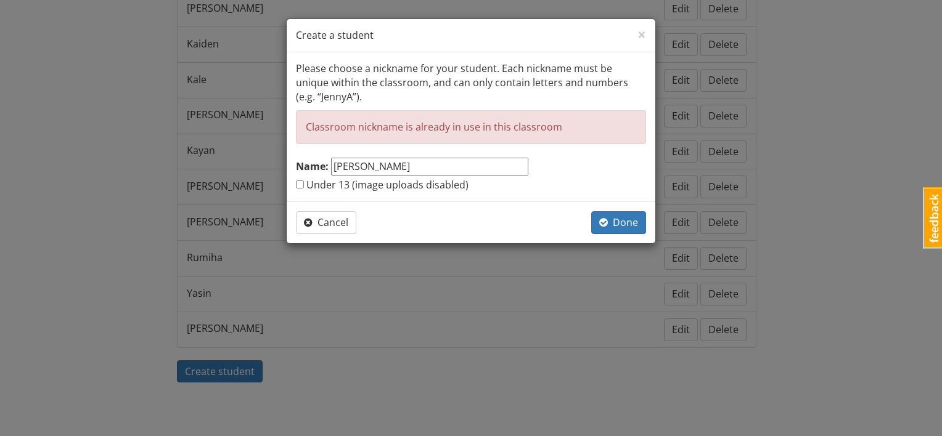
click at [402, 168] on input "[PERSON_NAME]" at bounding box center [429, 167] width 197 height 18
drag, startPoint x: 381, startPoint y: 166, endPoint x: 306, endPoint y: 165, distance: 74.6
click at [306, 165] on div "Name: [PERSON_NAME]" at bounding box center [412, 167] width 232 height 19
type input "Fatima"
click at [618, 220] on span "Done" at bounding box center [618, 223] width 39 height 14
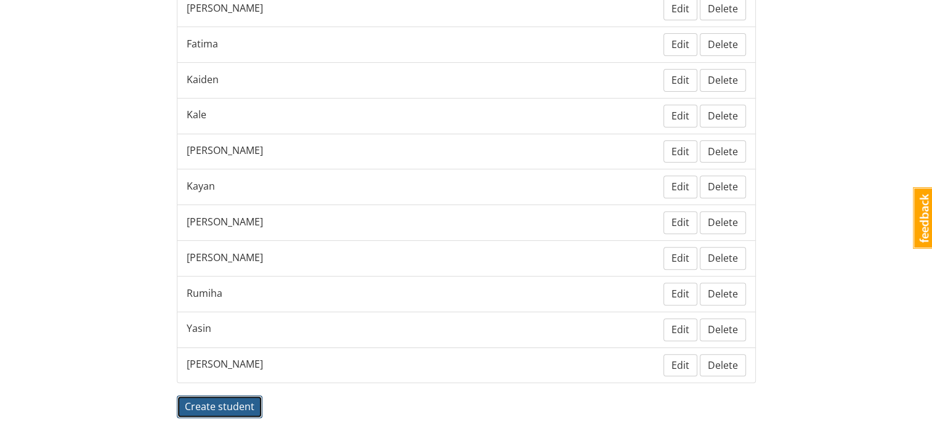
click at [203, 400] on span "Create student" at bounding box center [220, 407] width 70 height 14
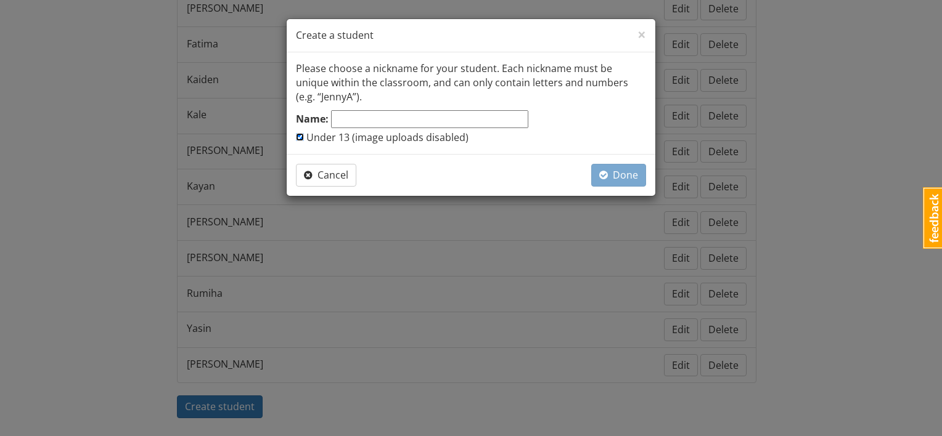
click at [300, 136] on input "Under 13 (image uploads disabled)" at bounding box center [300, 137] width 8 height 8
checkbox input "false"
click at [335, 121] on input "Name:" at bounding box center [429, 119] width 197 height 18
type input "[PERSON_NAME]"
click at [629, 169] on span "Done" at bounding box center [618, 175] width 39 height 14
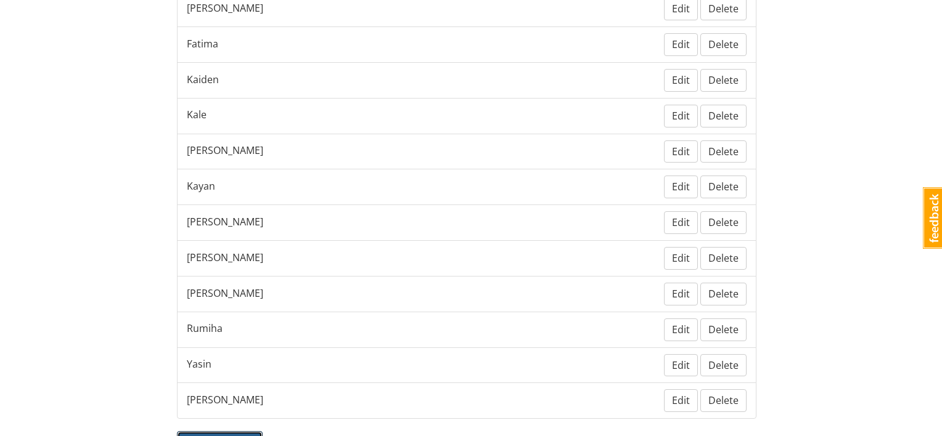
scroll to position [425, 0]
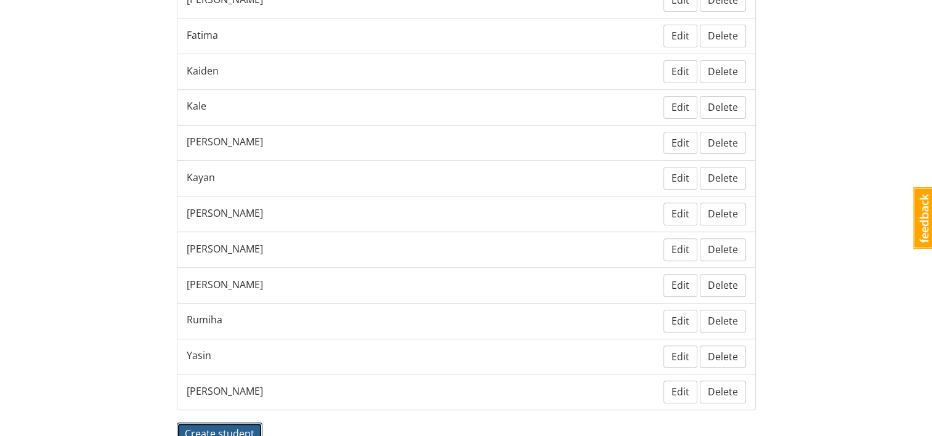
click at [242, 427] on span "Create student" at bounding box center [220, 434] width 70 height 14
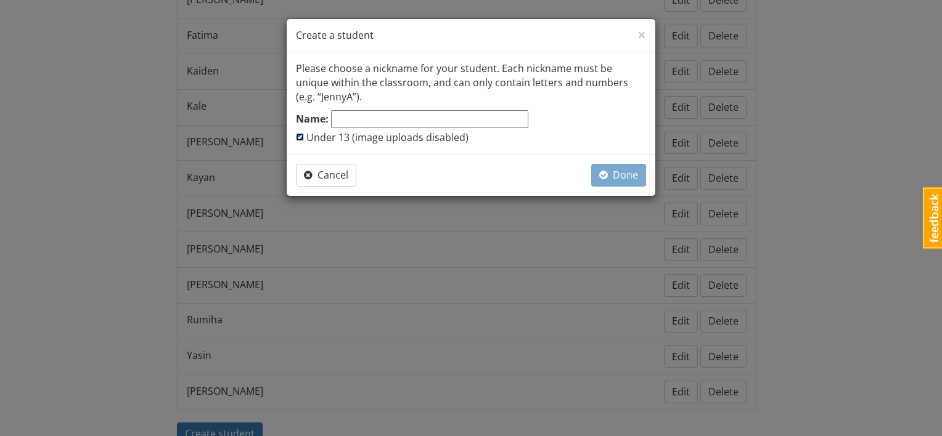
click at [300, 133] on input "Under 13 (image uploads disabled)" at bounding box center [300, 137] width 8 height 8
checkbox input "false"
click at [341, 117] on input "Name:" at bounding box center [429, 119] width 197 height 18
type input "[PERSON_NAME]"
click at [646, 175] on div "Cancel Done" at bounding box center [471, 175] width 369 height 42
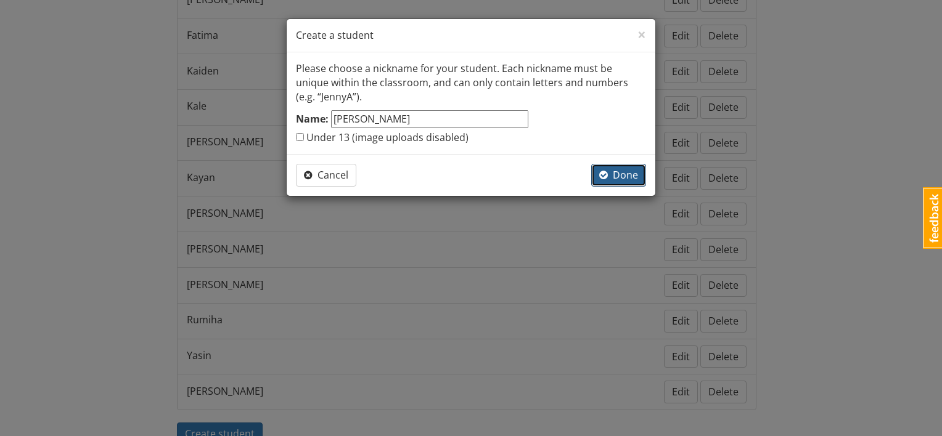
click at [627, 175] on span "Done" at bounding box center [618, 175] width 39 height 14
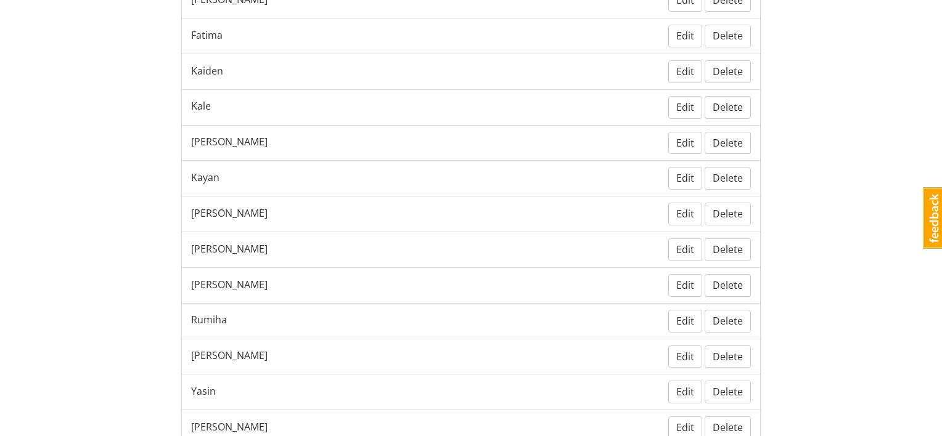
scroll to position [521, 0]
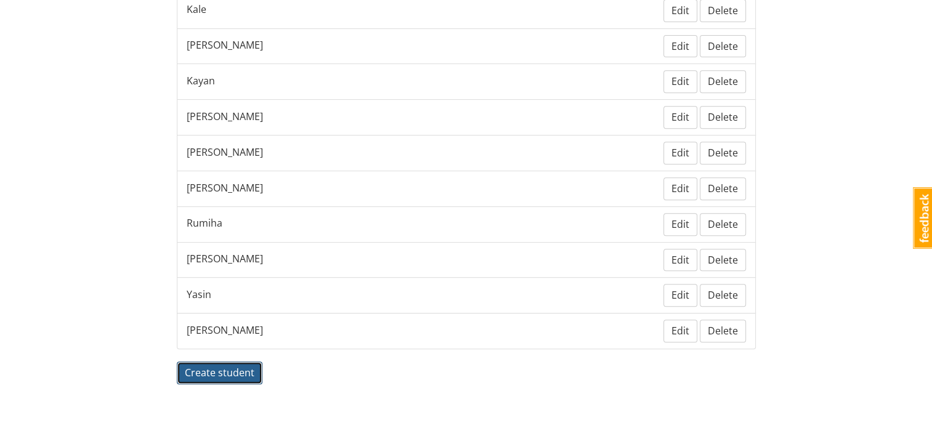
click at [221, 366] on span "Create student" at bounding box center [220, 373] width 70 height 14
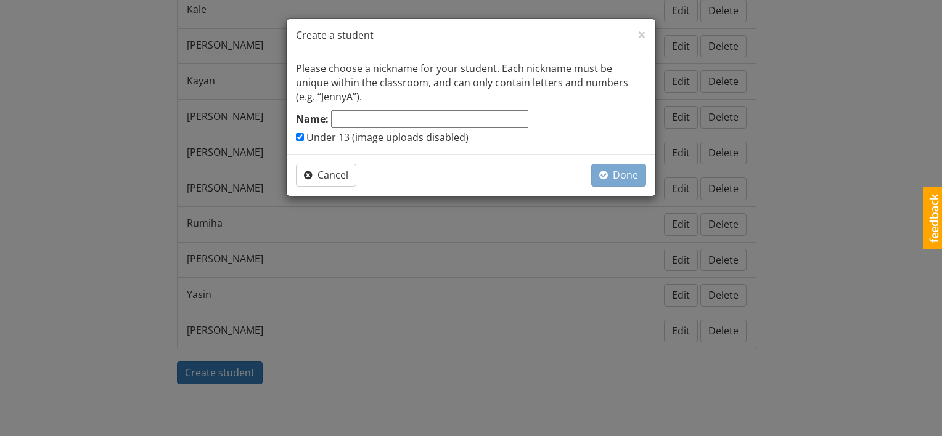
click at [303, 136] on label "Under 13 (image uploads disabled)" at bounding box center [382, 138] width 173 height 14
click at [303, 136] on input "Under 13 (image uploads disabled)" at bounding box center [300, 137] width 8 height 8
checkbox input "false"
click at [360, 115] on input "Name:" at bounding box center [429, 119] width 197 height 18
type input "a"
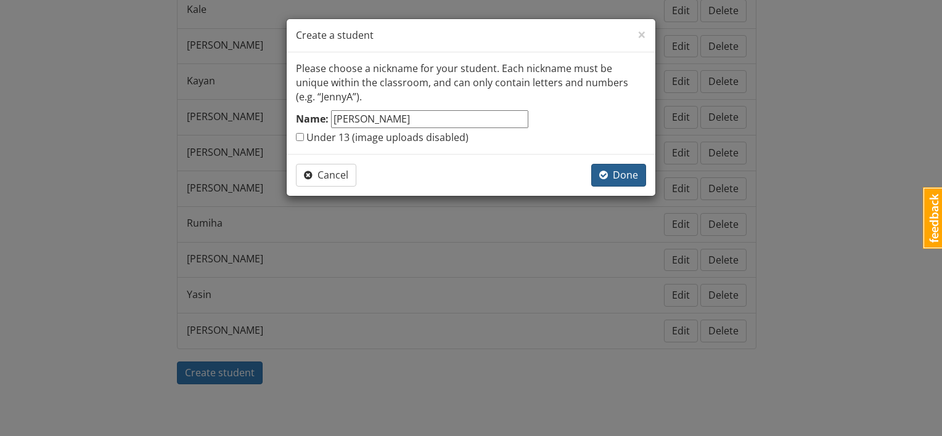
type input "[PERSON_NAME]"
click at [635, 171] on span "Done" at bounding box center [618, 175] width 39 height 14
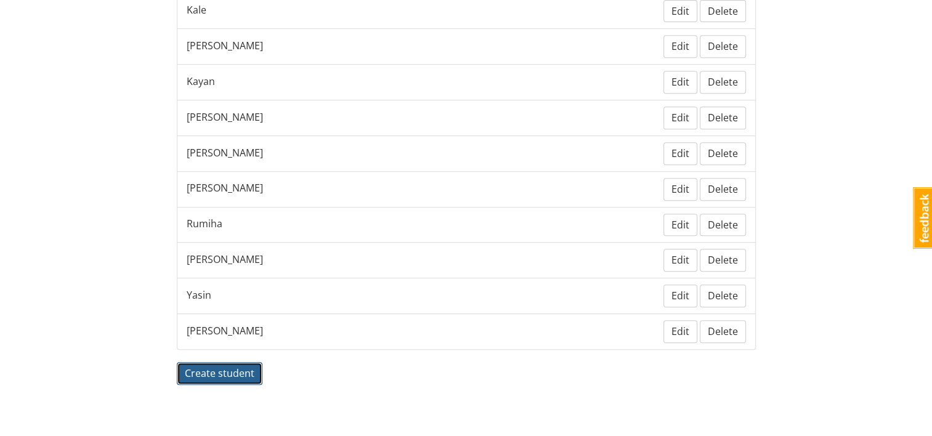
click at [229, 367] on span "Create student" at bounding box center [220, 374] width 70 height 14
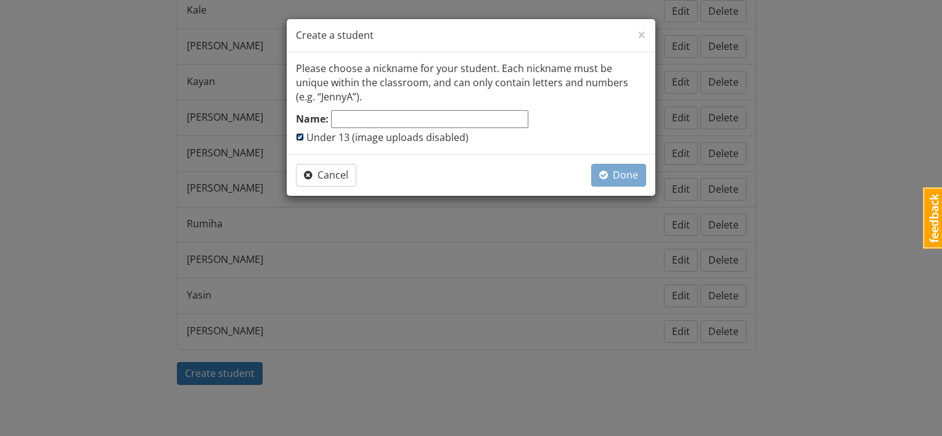
drag, startPoint x: 300, startPoint y: 137, endPoint x: 327, endPoint y: 131, distance: 27.8
click at [299, 136] on input "Under 13 (image uploads disabled)" at bounding box center [300, 137] width 8 height 8
checkbox input "false"
click at [365, 119] on input "Name:" at bounding box center [429, 119] width 197 height 18
type input "Haniya"
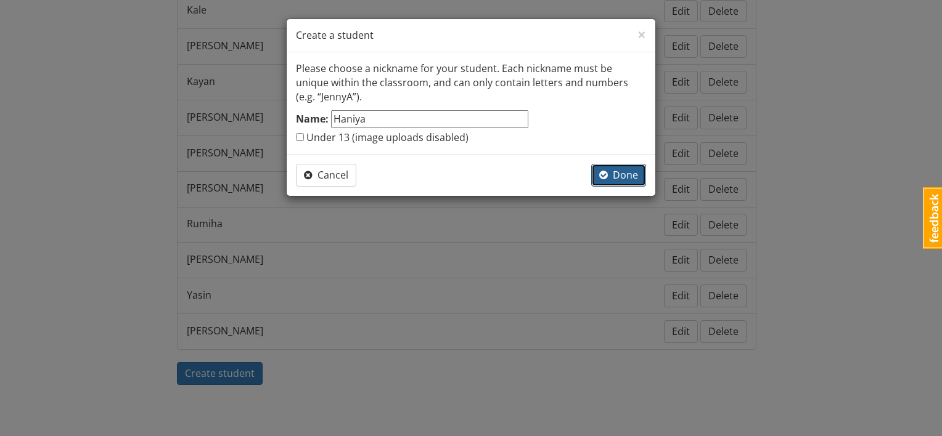
click at [617, 166] on button "Done" at bounding box center [618, 175] width 55 height 23
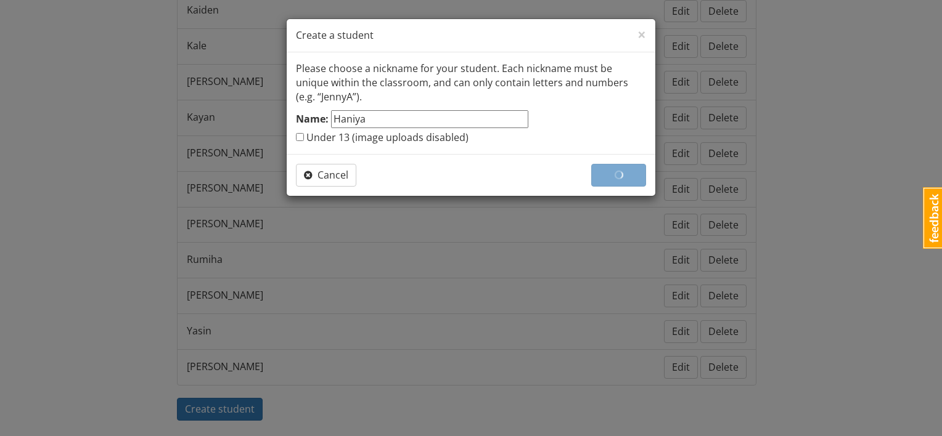
scroll to position [592, 0]
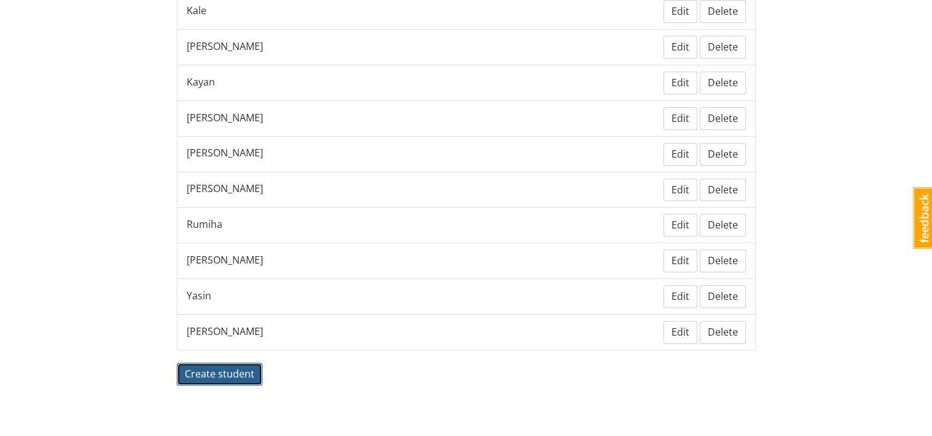
click at [224, 367] on span "Create student" at bounding box center [220, 374] width 70 height 14
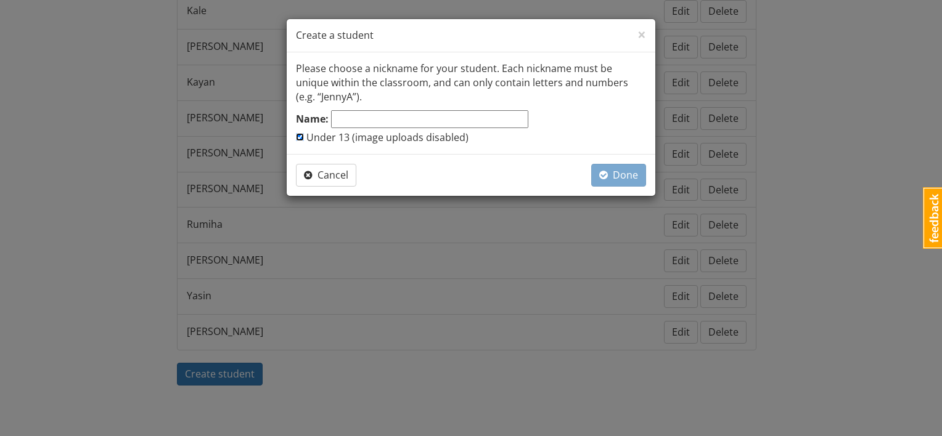
click at [300, 134] on input "Under 13 (image uploads disabled)" at bounding box center [300, 137] width 8 height 8
checkbox input "false"
click at [349, 115] on input "Name:" at bounding box center [429, 119] width 197 height 18
type input "Feroza"
click at [621, 169] on span "Done" at bounding box center [618, 175] width 39 height 14
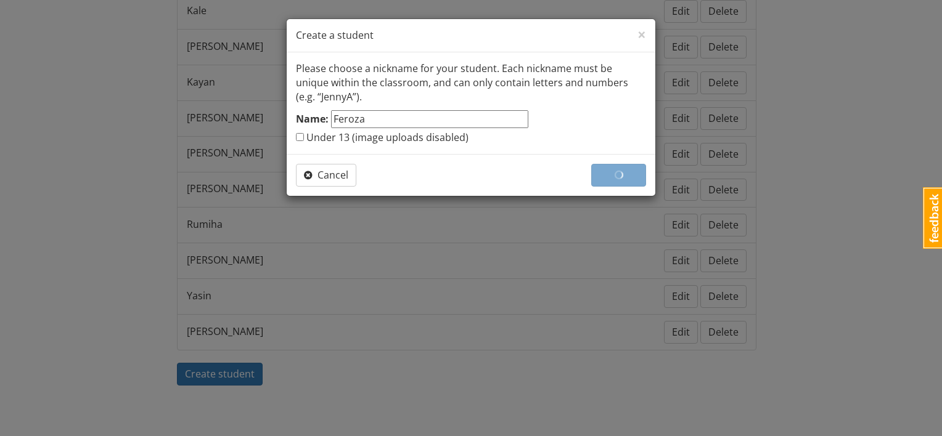
scroll to position [627, 0]
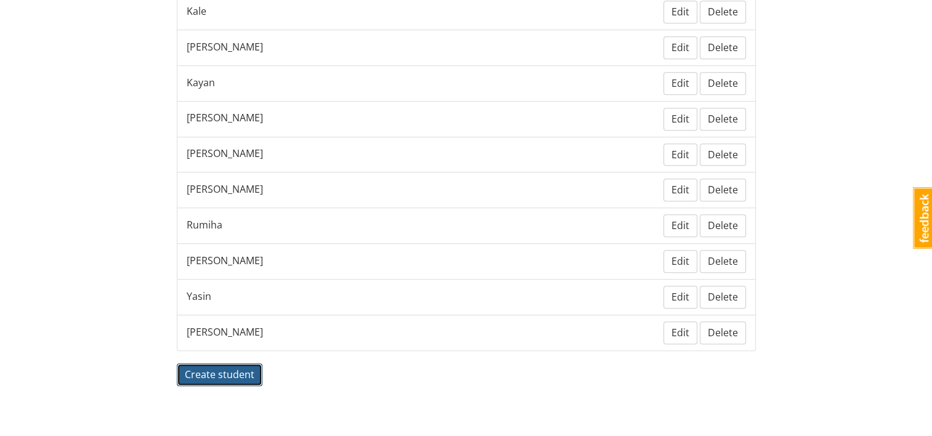
click at [224, 368] on span "Create student" at bounding box center [220, 375] width 70 height 14
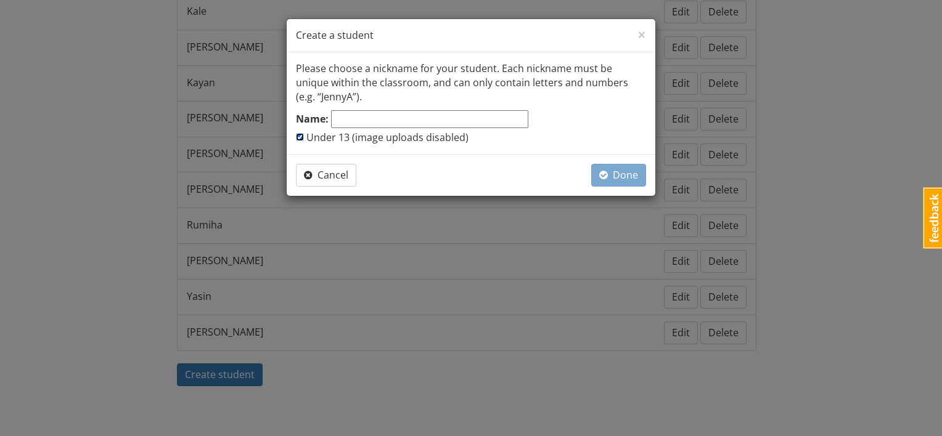
click at [298, 135] on input "Under 13 (image uploads disabled)" at bounding box center [300, 137] width 8 height 8
checkbox input "false"
click at [372, 116] on input "Name:" at bounding box center [429, 119] width 197 height 18
type input "[PERSON_NAME]"
click at [614, 178] on span "Done" at bounding box center [618, 175] width 39 height 14
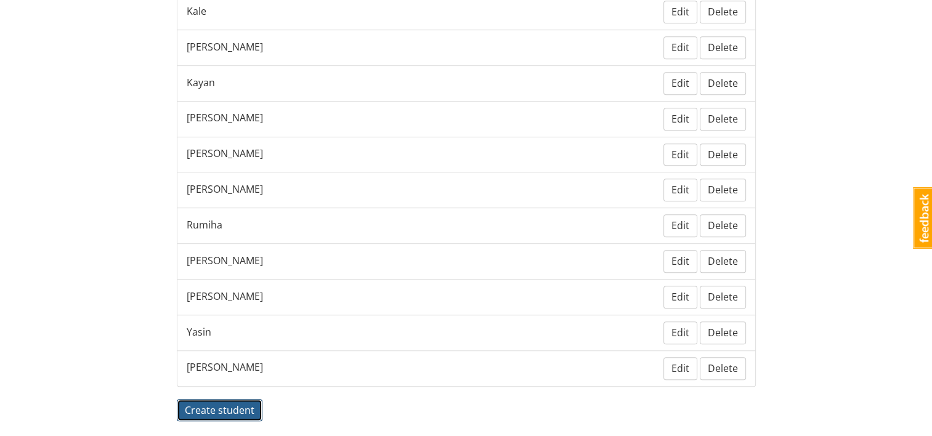
click at [219, 404] on span "Create student" at bounding box center [220, 411] width 70 height 14
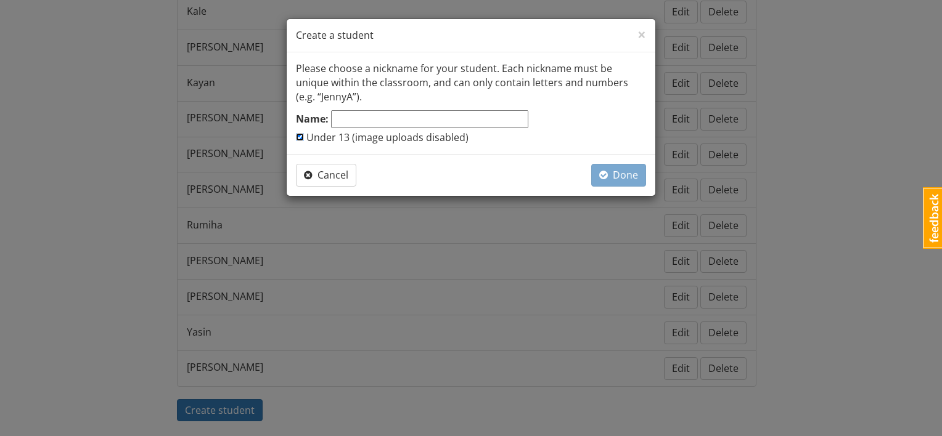
click at [301, 137] on input "Under 13 (image uploads disabled)" at bounding box center [300, 137] width 8 height 8
checkbox input "false"
click at [341, 118] on input "Name:" at bounding box center [429, 119] width 197 height 18
type input "[PERSON_NAME]"
click at [637, 174] on span "Done" at bounding box center [618, 175] width 39 height 14
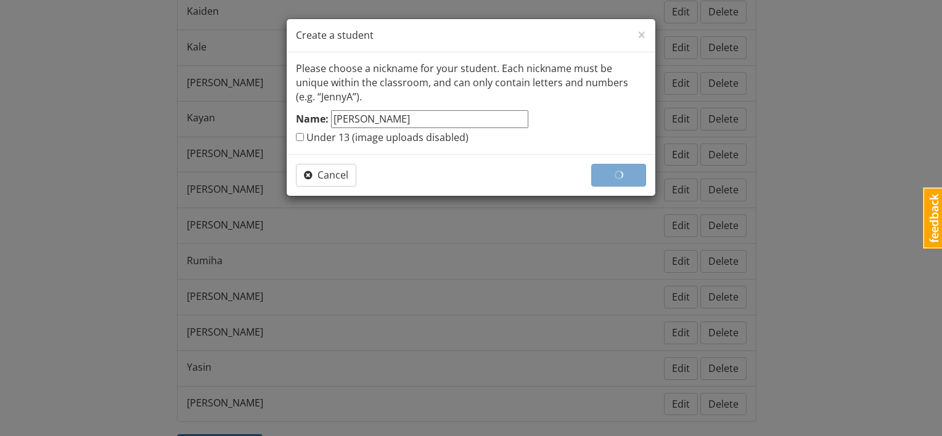
scroll to position [662, 0]
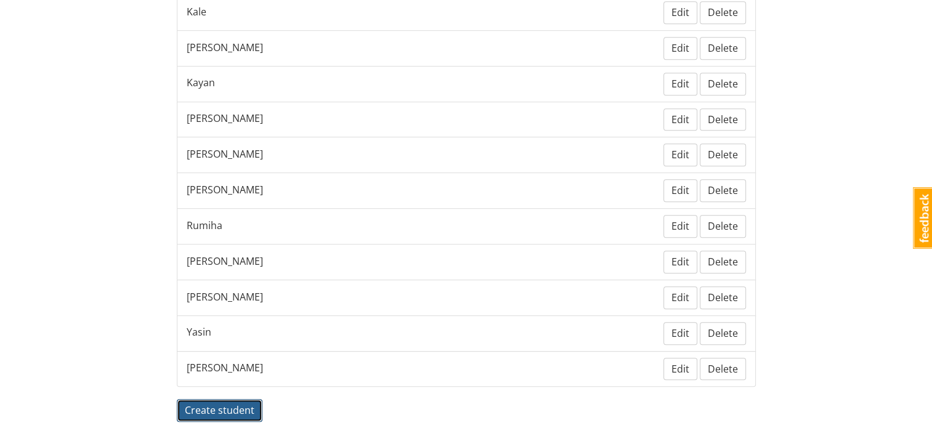
click at [202, 404] on span "Create student" at bounding box center [220, 411] width 70 height 14
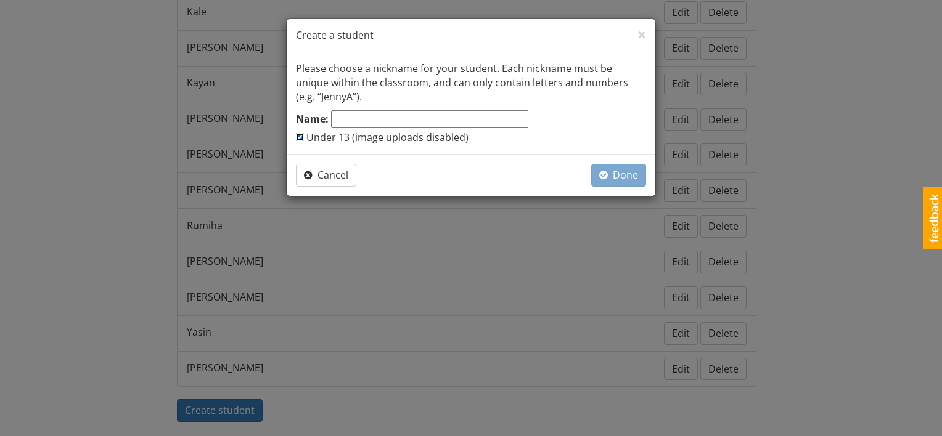
click at [298, 135] on input "Under 13 (image uploads disabled)" at bounding box center [300, 137] width 8 height 8
checkbox input "false"
click at [328, 118] on div "Name:" at bounding box center [412, 119] width 232 height 19
drag, startPoint x: 328, startPoint y: 118, endPoint x: 343, endPoint y: 118, distance: 15.4
click at [343, 118] on input "Name:" at bounding box center [429, 119] width 197 height 18
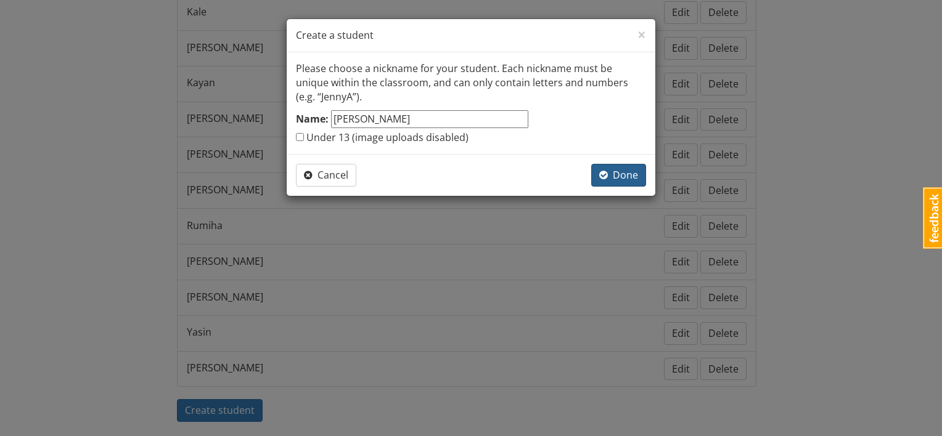
type input "[PERSON_NAME]"
click at [616, 182] on button "Done" at bounding box center [618, 175] width 55 height 23
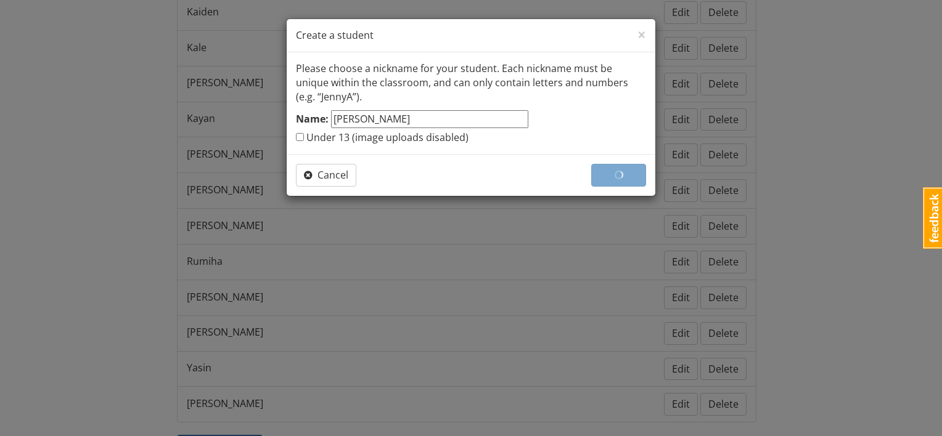
scroll to position [698, 0]
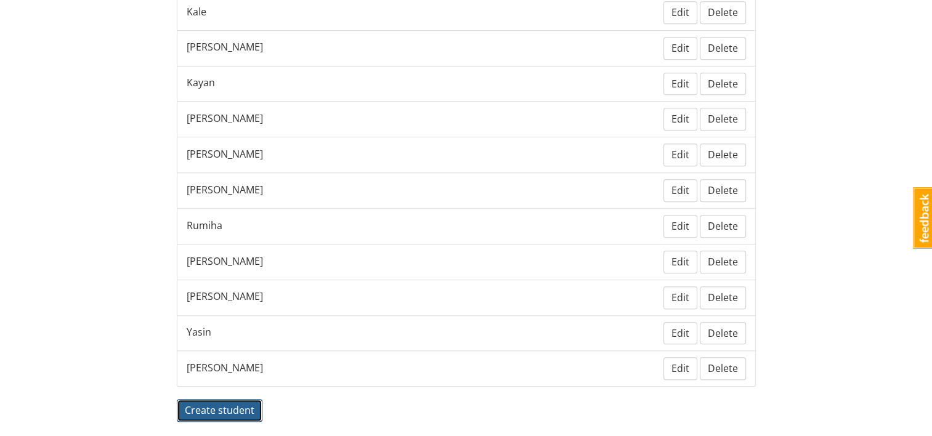
click at [219, 404] on span "Create student" at bounding box center [220, 411] width 70 height 14
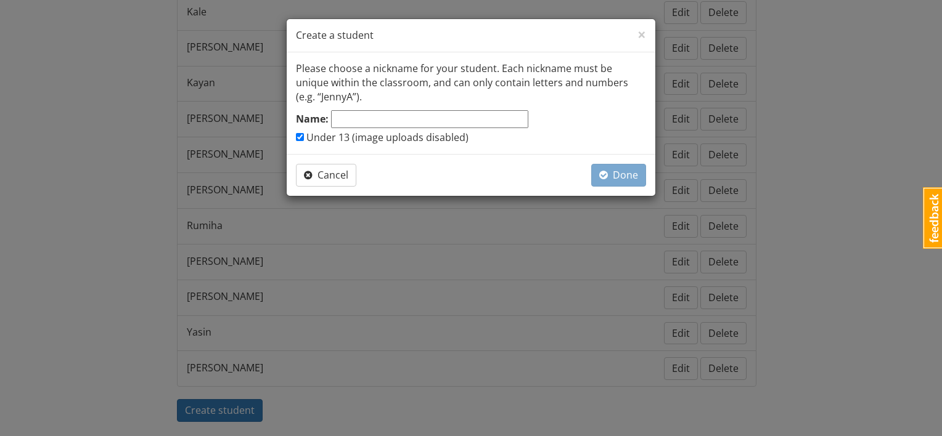
click at [304, 140] on label "Under 13 (image uploads disabled)" at bounding box center [382, 138] width 173 height 14
click at [304, 140] on input "Under 13 (image uploads disabled)" at bounding box center [300, 137] width 8 height 8
checkbox input "false"
click at [365, 118] on input "Name:" at bounding box center [429, 119] width 197 height 18
type input "Ivy"
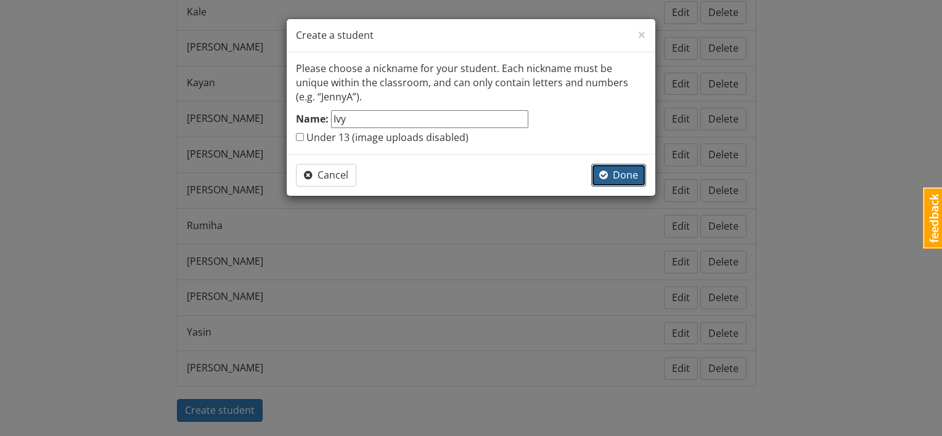
click at [630, 174] on span "Done" at bounding box center [618, 175] width 39 height 14
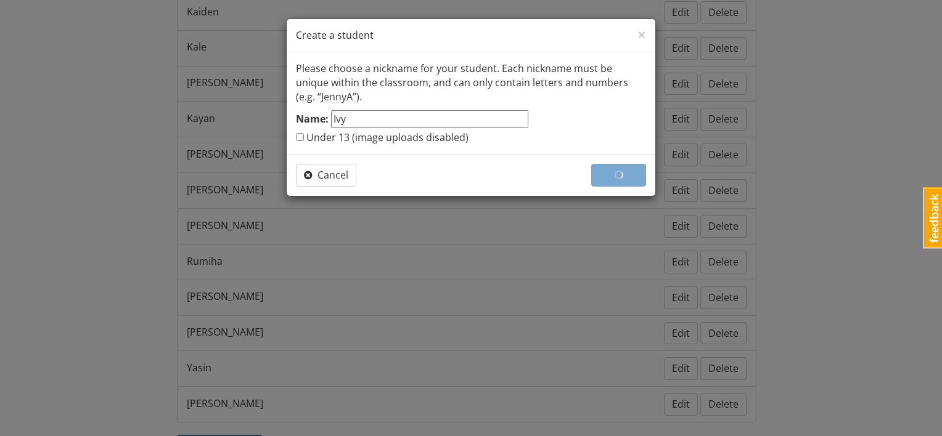
scroll to position [732, 0]
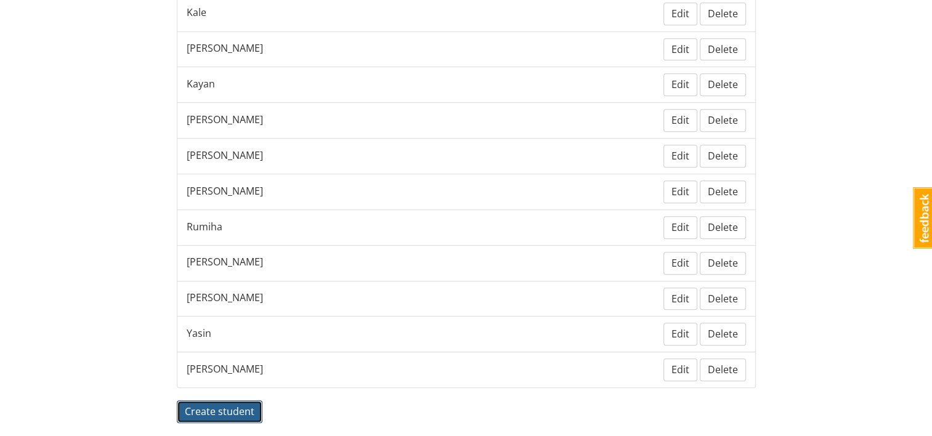
click at [220, 405] on span "Create student" at bounding box center [220, 412] width 70 height 14
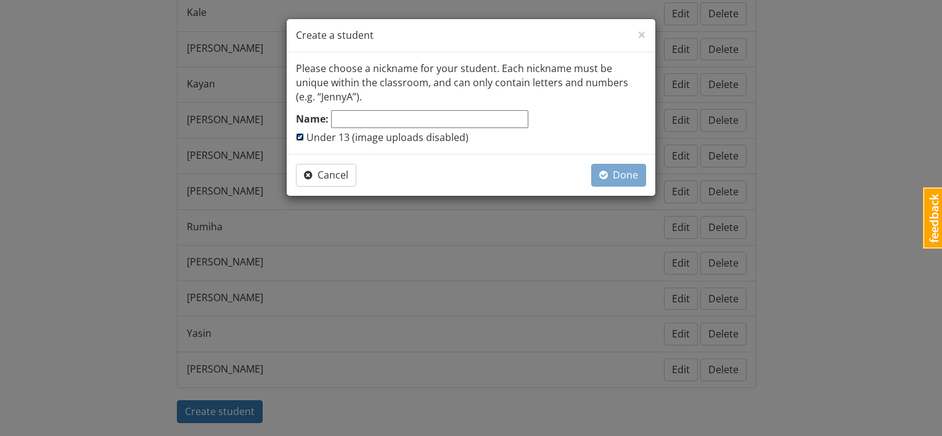
drag, startPoint x: 301, startPoint y: 134, endPoint x: 322, endPoint y: 128, distance: 22.6
click at [301, 134] on input "Under 13 (image uploads disabled)" at bounding box center [300, 137] width 8 height 8
checkbox input "false"
click at [348, 118] on input "Name:" at bounding box center [429, 119] width 197 height 18
type input "[PERSON_NAME]"
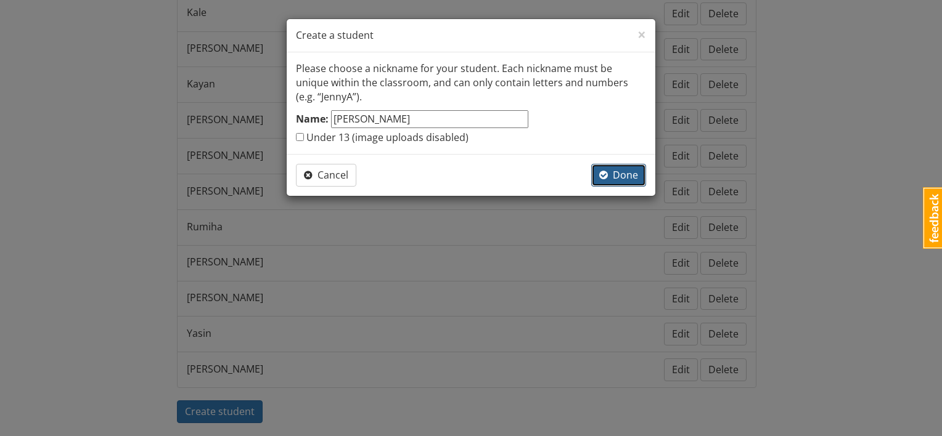
click at [613, 164] on button "Done" at bounding box center [618, 175] width 55 height 23
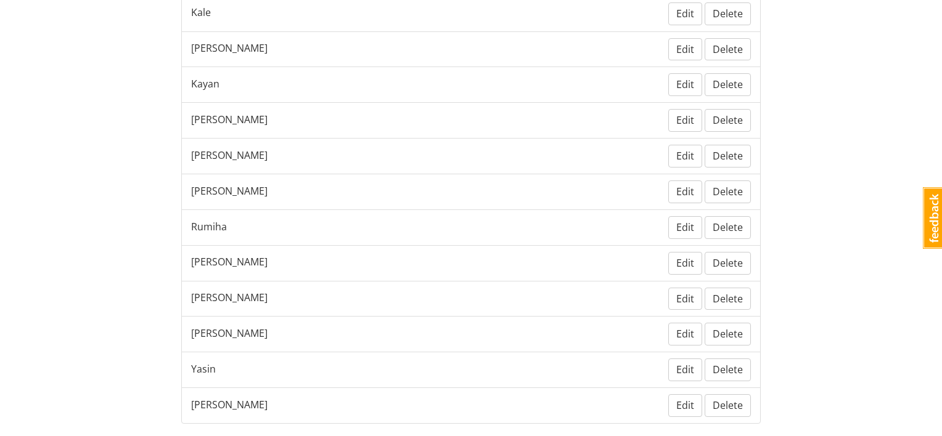
scroll to position [741, 0]
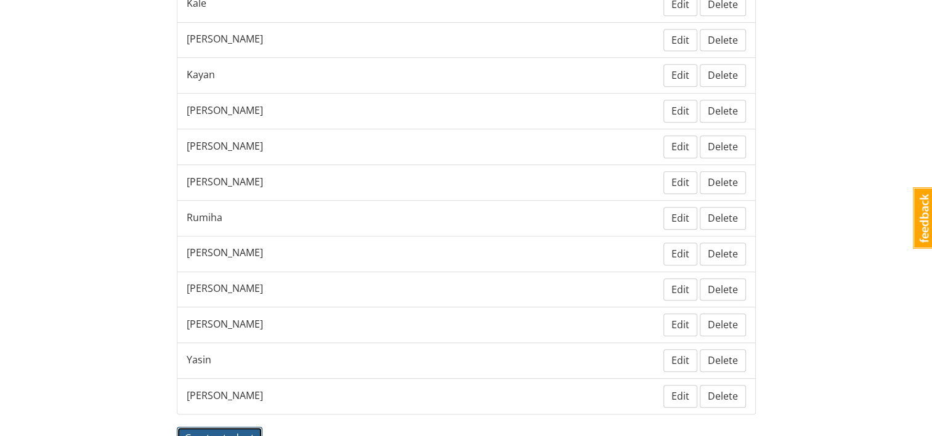
click at [235, 427] on button "Create student" at bounding box center [220, 438] width 86 height 23
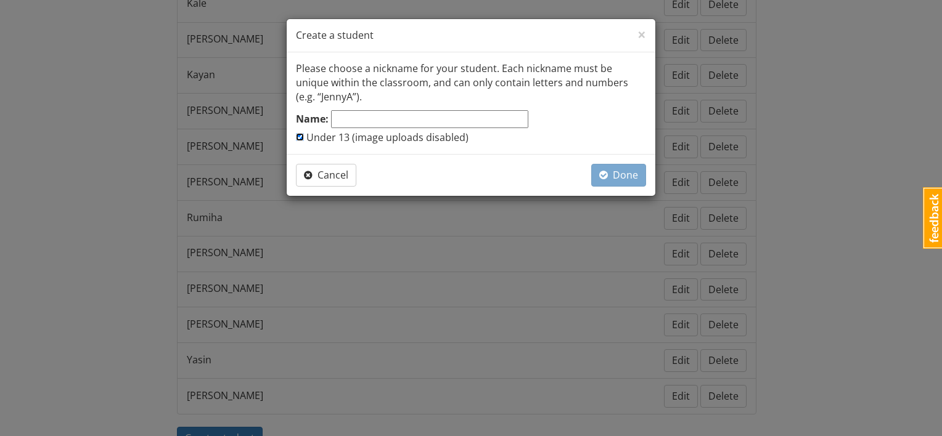
click at [301, 137] on input "Under 13 (image uploads disabled)" at bounding box center [300, 137] width 8 height 8
checkbox input "false"
click at [355, 115] on input "Name:" at bounding box center [429, 119] width 197 height 18
type input "Naaliyah"
click at [616, 170] on span "Done" at bounding box center [618, 175] width 39 height 14
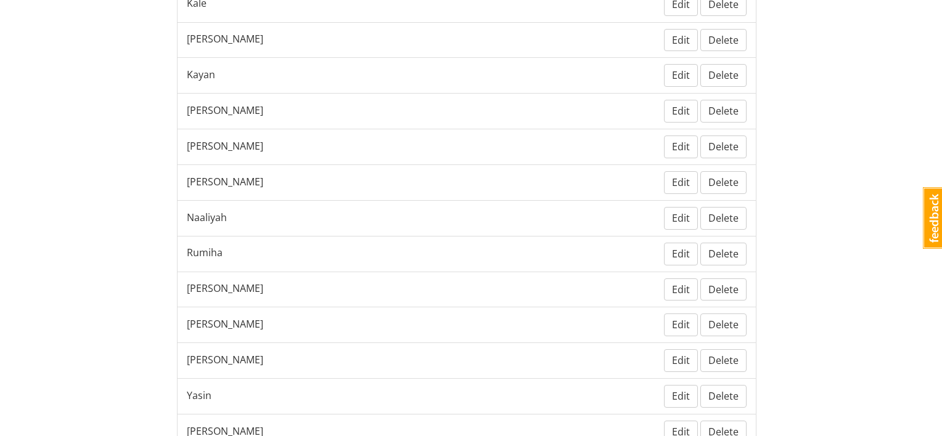
scroll to position [838, 0]
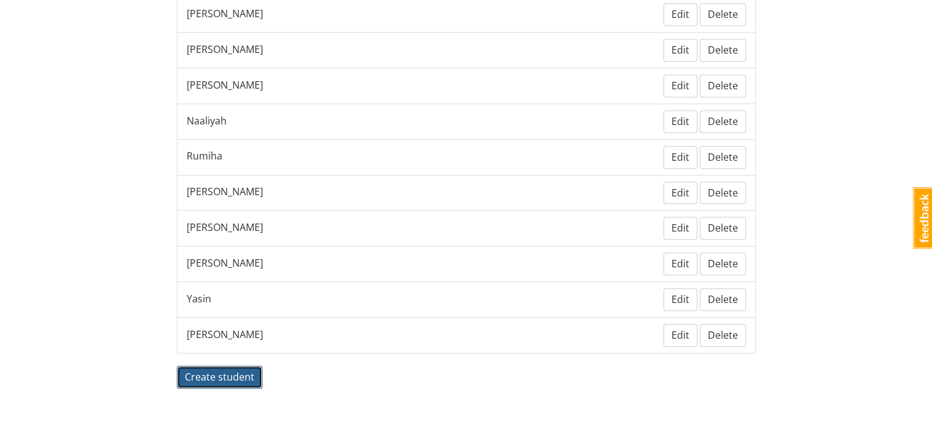
click at [229, 370] on span "Create student" at bounding box center [220, 377] width 70 height 14
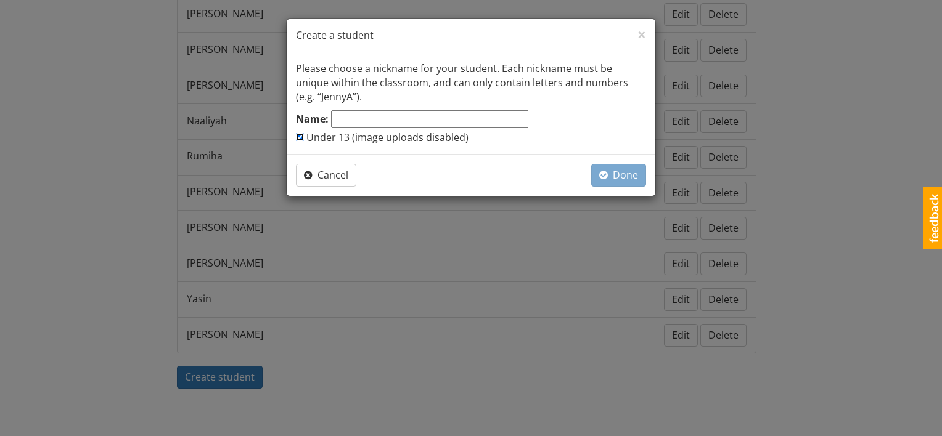
click at [298, 136] on input "Under 13 (image uploads disabled)" at bounding box center [300, 137] width 8 height 8
checkbox input "false"
click at [350, 118] on input "Name:" at bounding box center [429, 119] width 197 height 18
type input "[PERSON_NAME]"
click at [623, 174] on span "Done" at bounding box center [618, 175] width 39 height 14
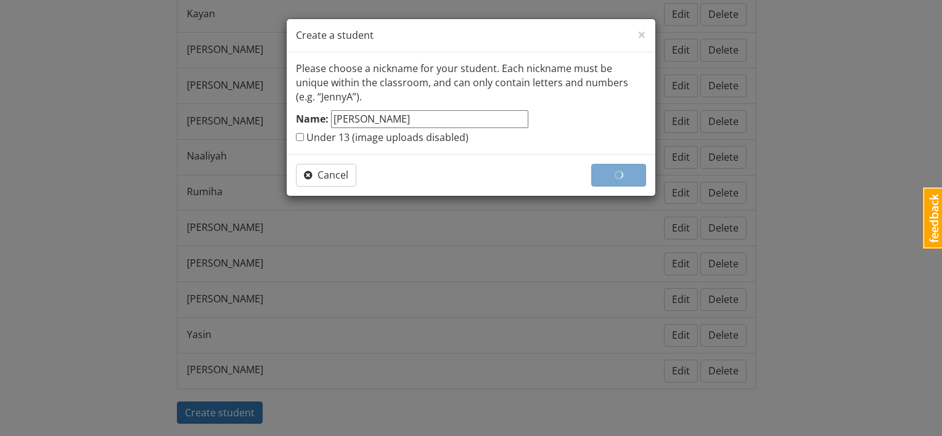
scroll to position [873, 0]
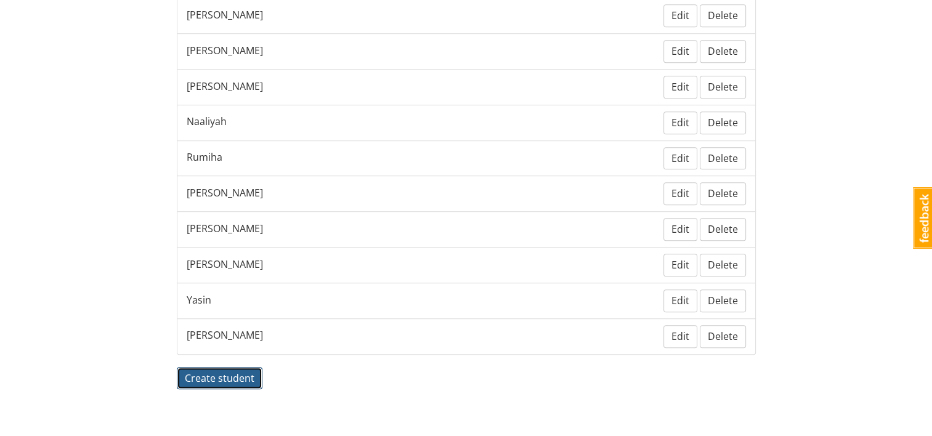
click at [247, 367] on button "Create student" at bounding box center [220, 378] width 86 height 23
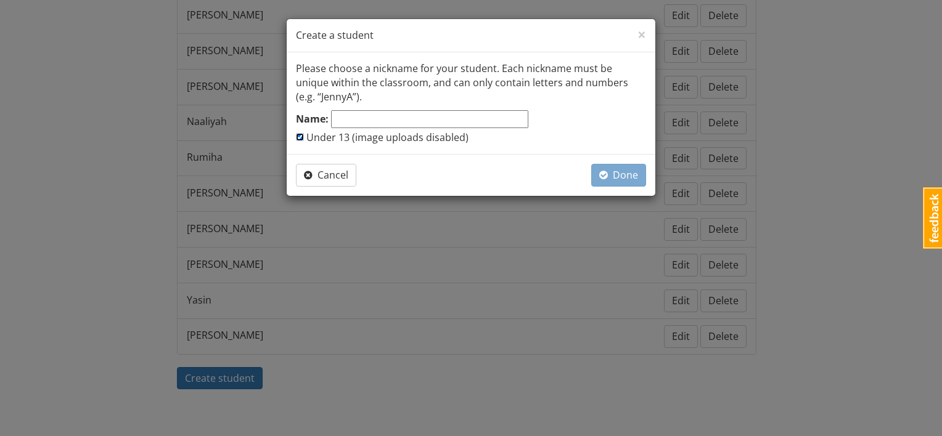
click at [301, 134] on input "Under 13 (image uploads disabled)" at bounding box center [300, 137] width 8 height 8
checkbox input "false"
click at [337, 125] on input "Name:" at bounding box center [429, 119] width 197 height 18
type input "[PERSON_NAME]"
click at [614, 175] on span "Done" at bounding box center [618, 175] width 39 height 14
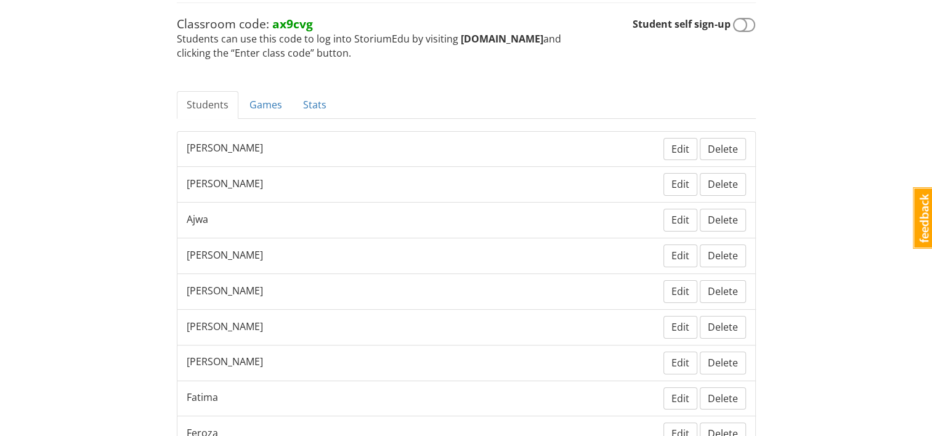
scroll to position [0, 0]
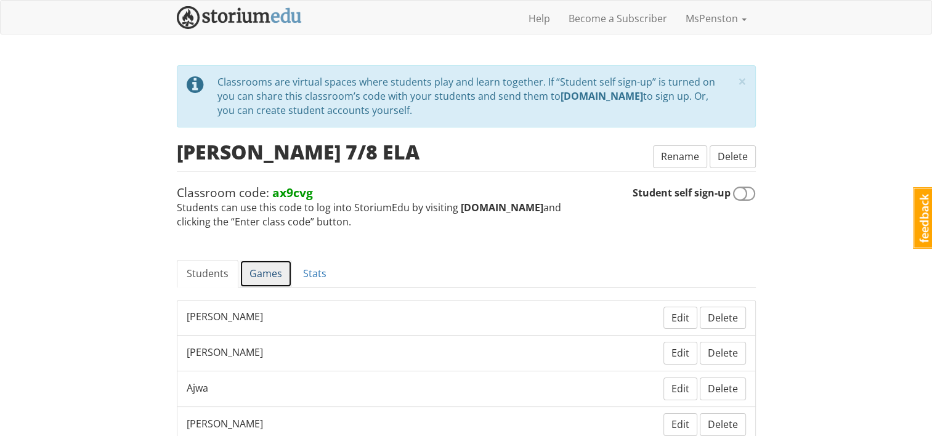
click at [272, 275] on link "Games" at bounding box center [266, 274] width 52 height 28
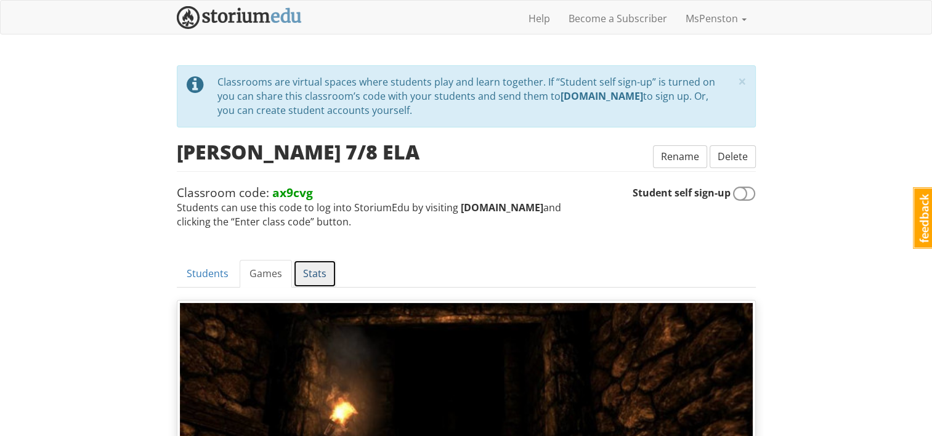
click at [317, 269] on link "Stats" at bounding box center [314, 274] width 43 height 28
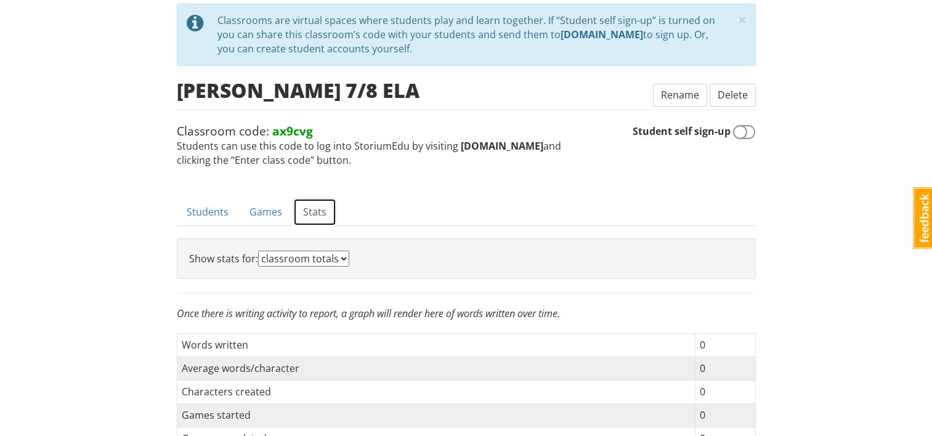
scroll to position [247, 0]
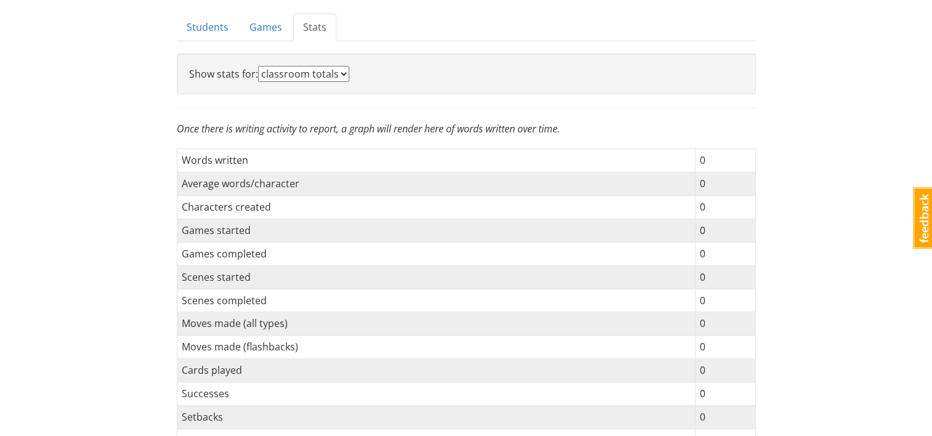
click at [339, 70] on select "classroom totals a game a student" at bounding box center [303, 74] width 91 height 16
click at [406, 71] on p "Show stats for: classroom totals a game a student" at bounding box center [466, 74] width 555 height 16
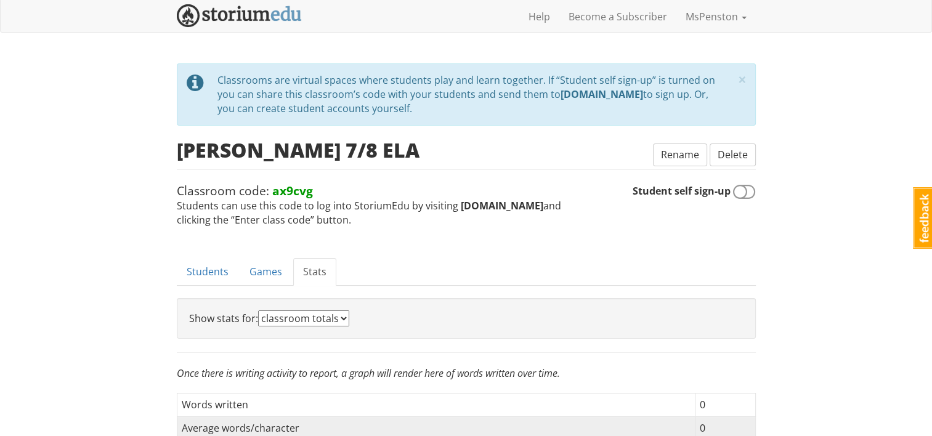
scroll to position [0, 0]
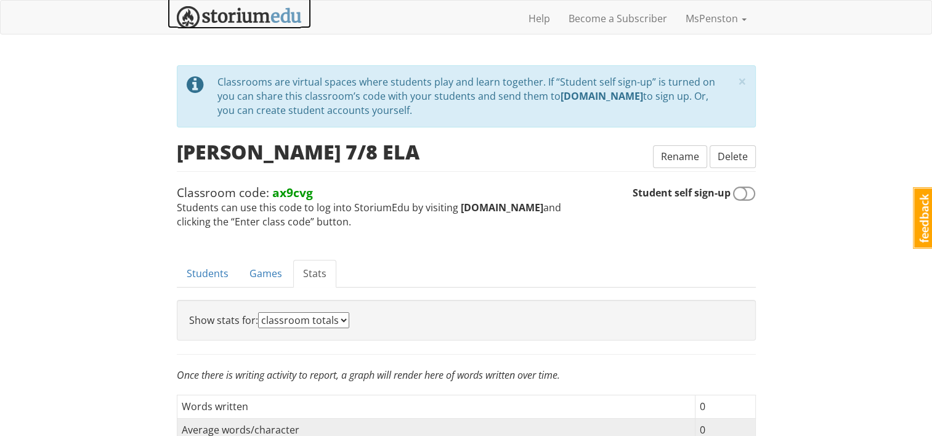
click at [255, 24] on img at bounding box center [239, 17] width 125 height 23
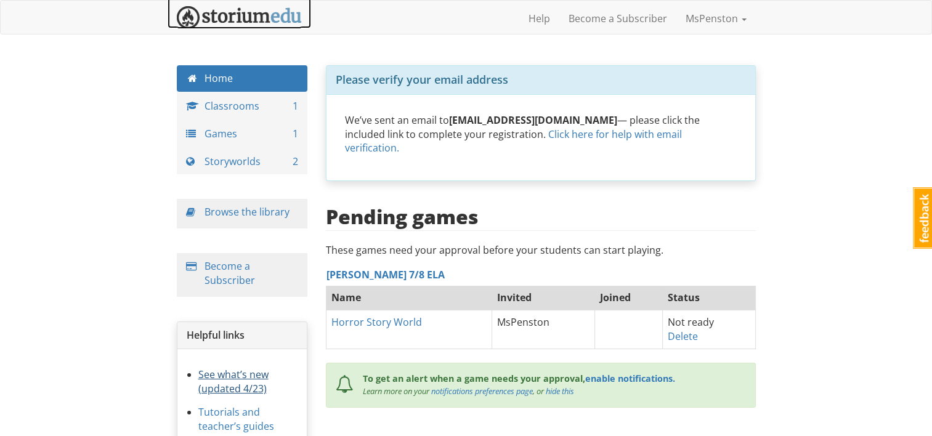
scroll to position [128, 0]
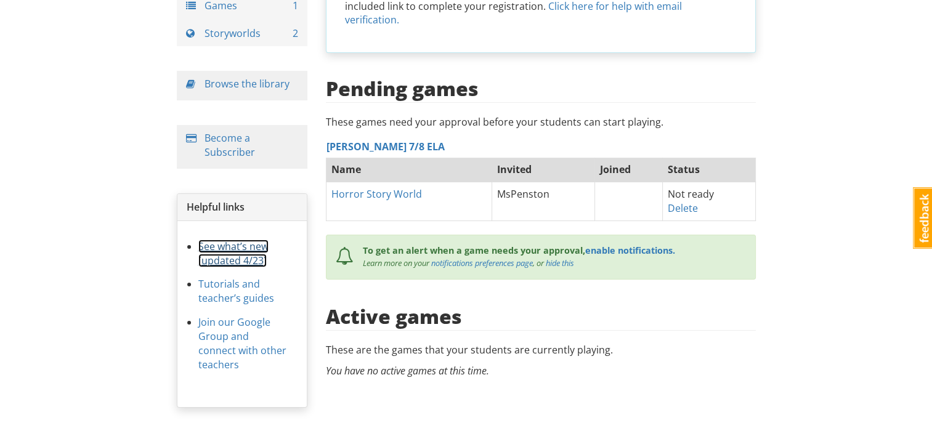
click at [241, 258] on link "See what’s new (updated 4/23)" at bounding box center [233, 254] width 70 height 28
click at [243, 86] on link "Browse the library" at bounding box center [247, 84] width 85 height 14
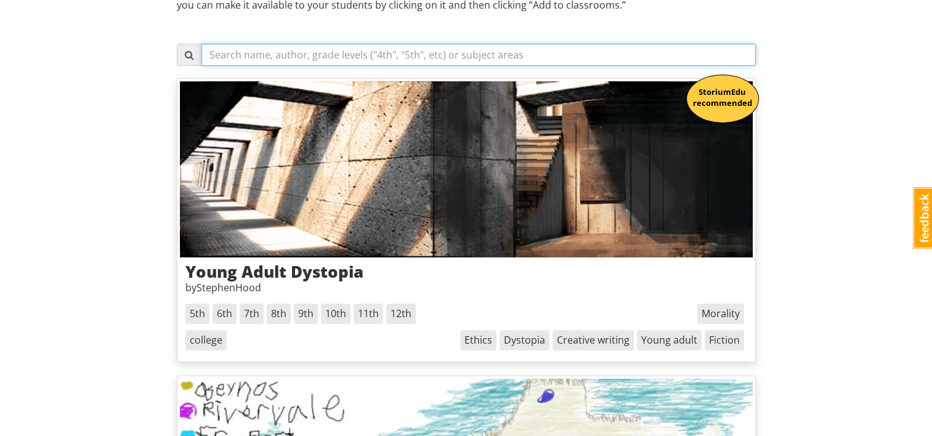
click at [351, 56] on input "text" at bounding box center [479, 55] width 555 height 22
type input "6"
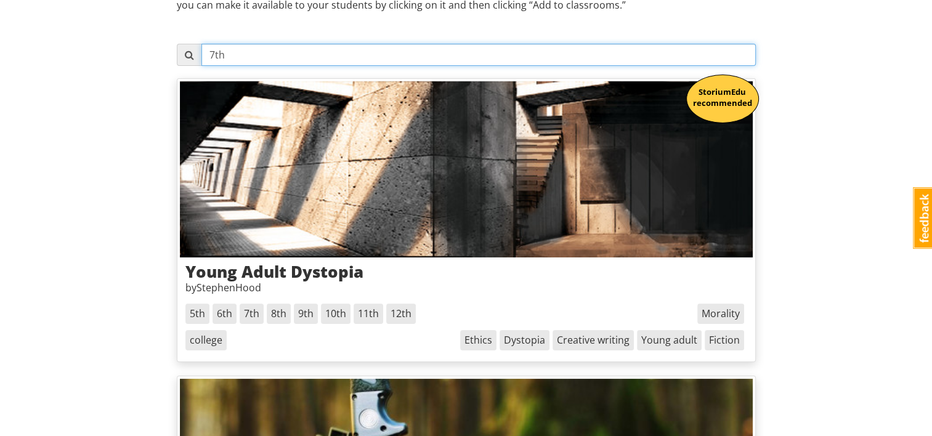
type input "7th"
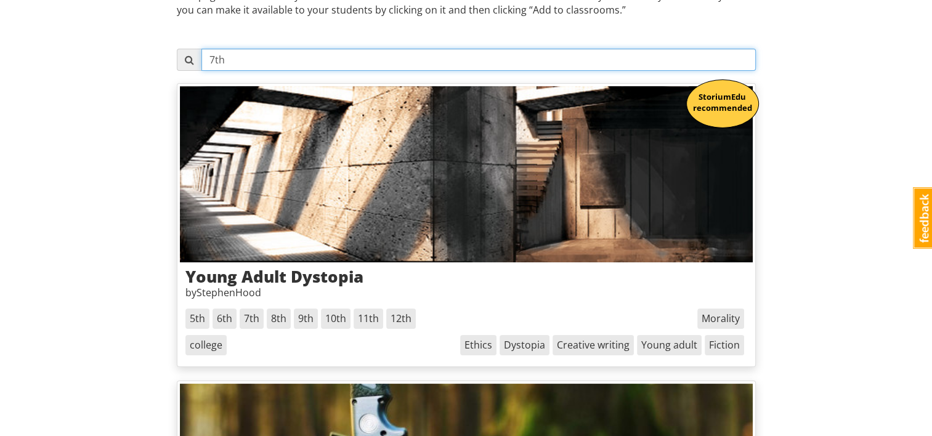
scroll to position [185, 0]
